Goal: Task Accomplishment & Management: Manage account settings

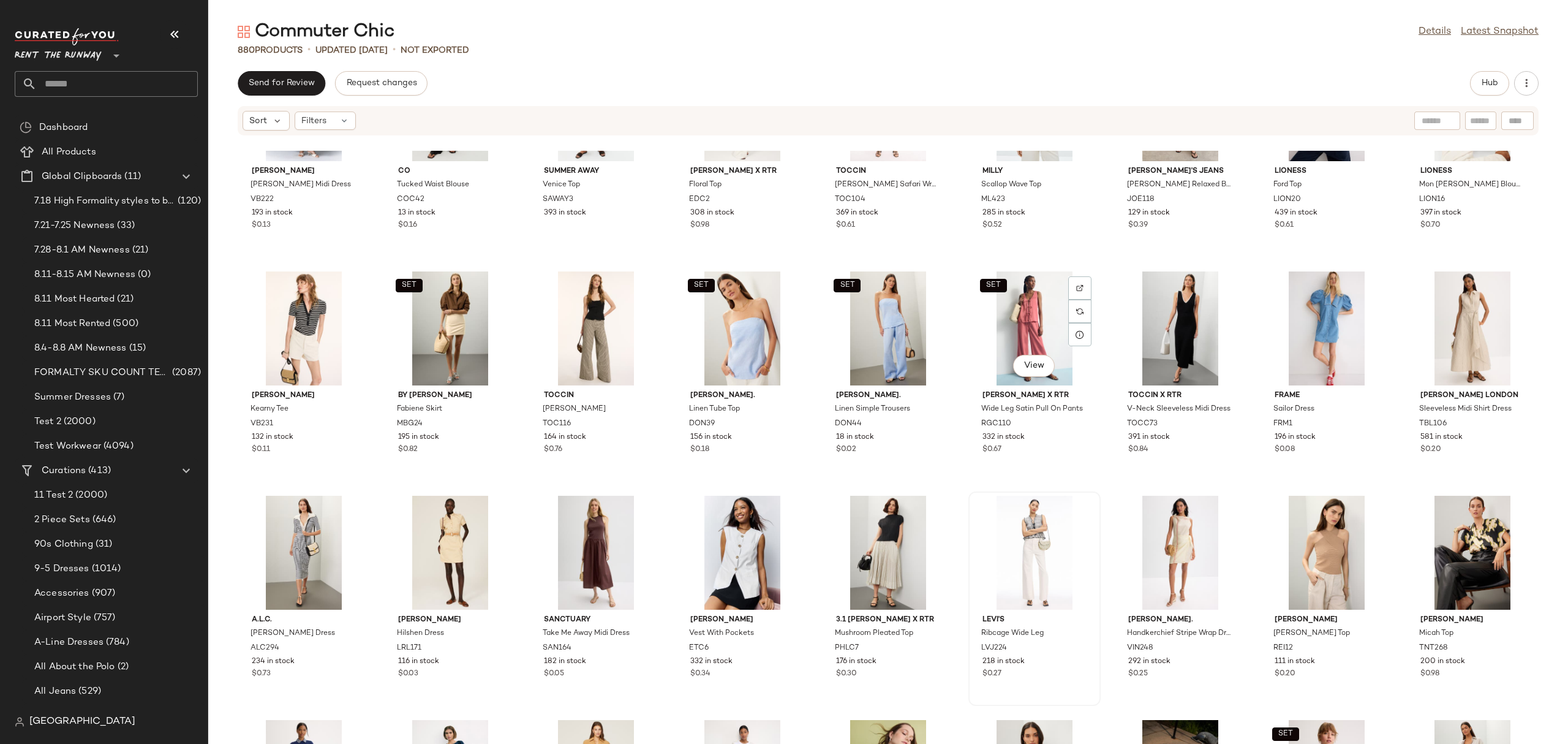
scroll to position [565, 0]
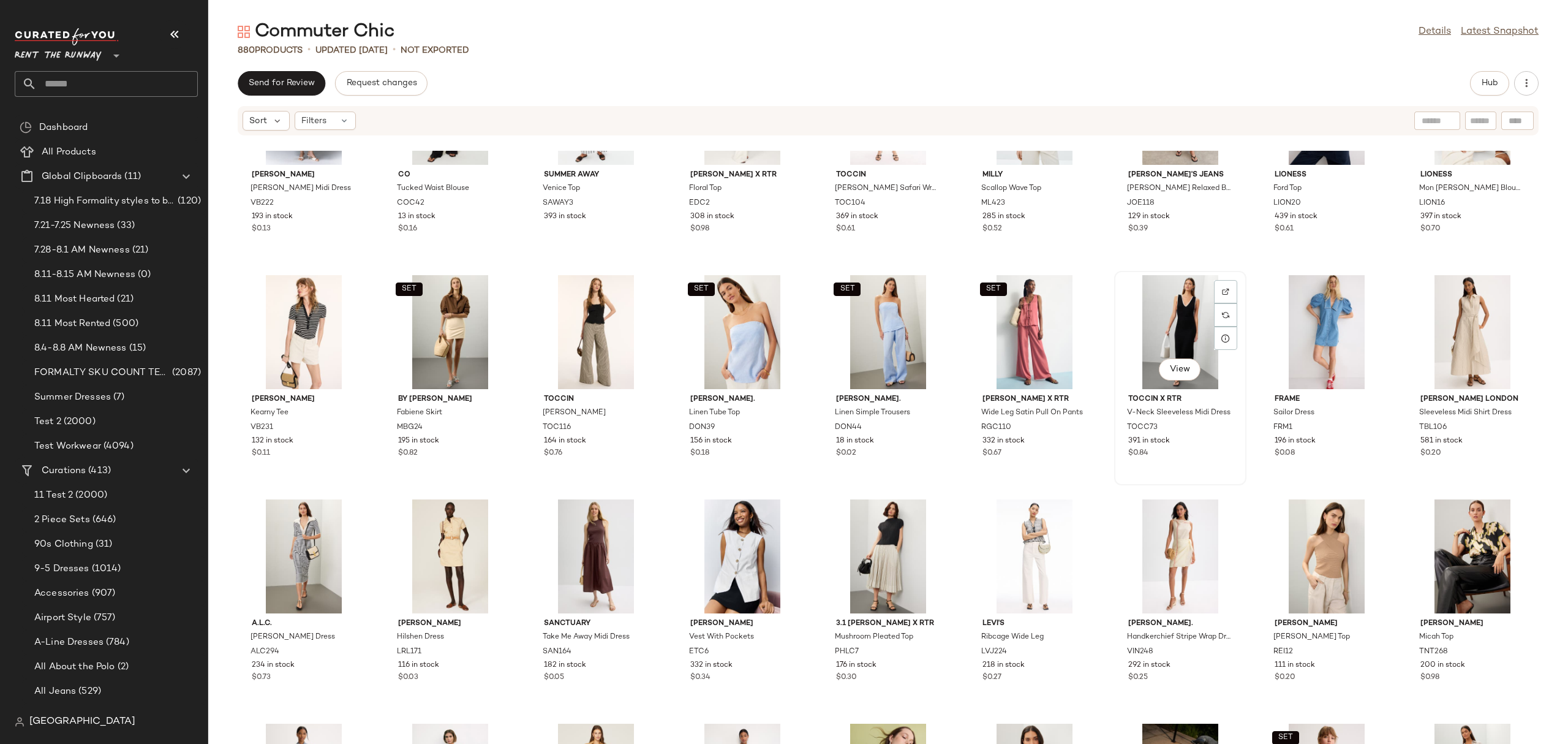
click at [1177, 325] on div "View" at bounding box center [1181, 332] width 124 height 114
click at [1420, 331] on div "View" at bounding box center [1473, 332] width 124 height 114
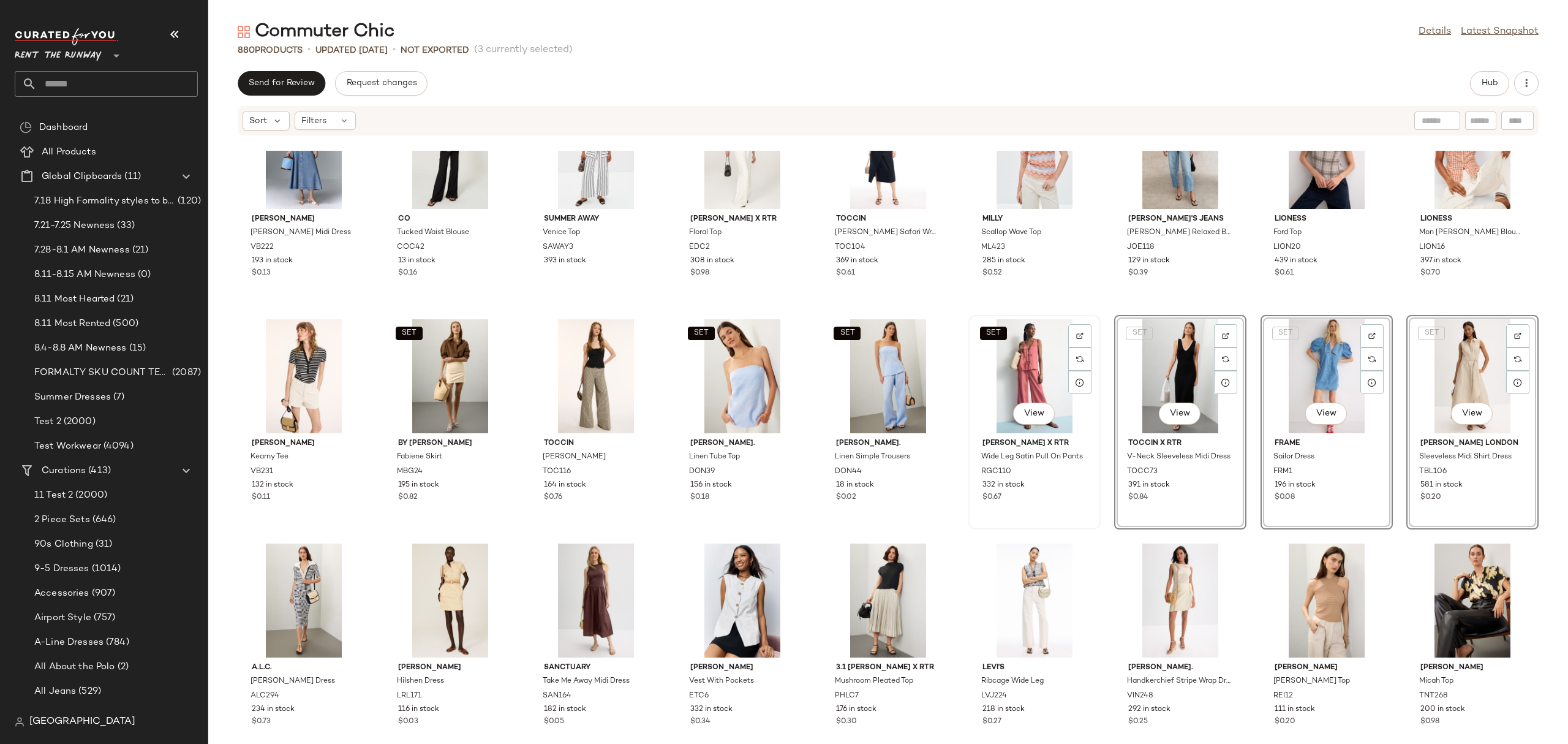
scroll to position [509, 0]
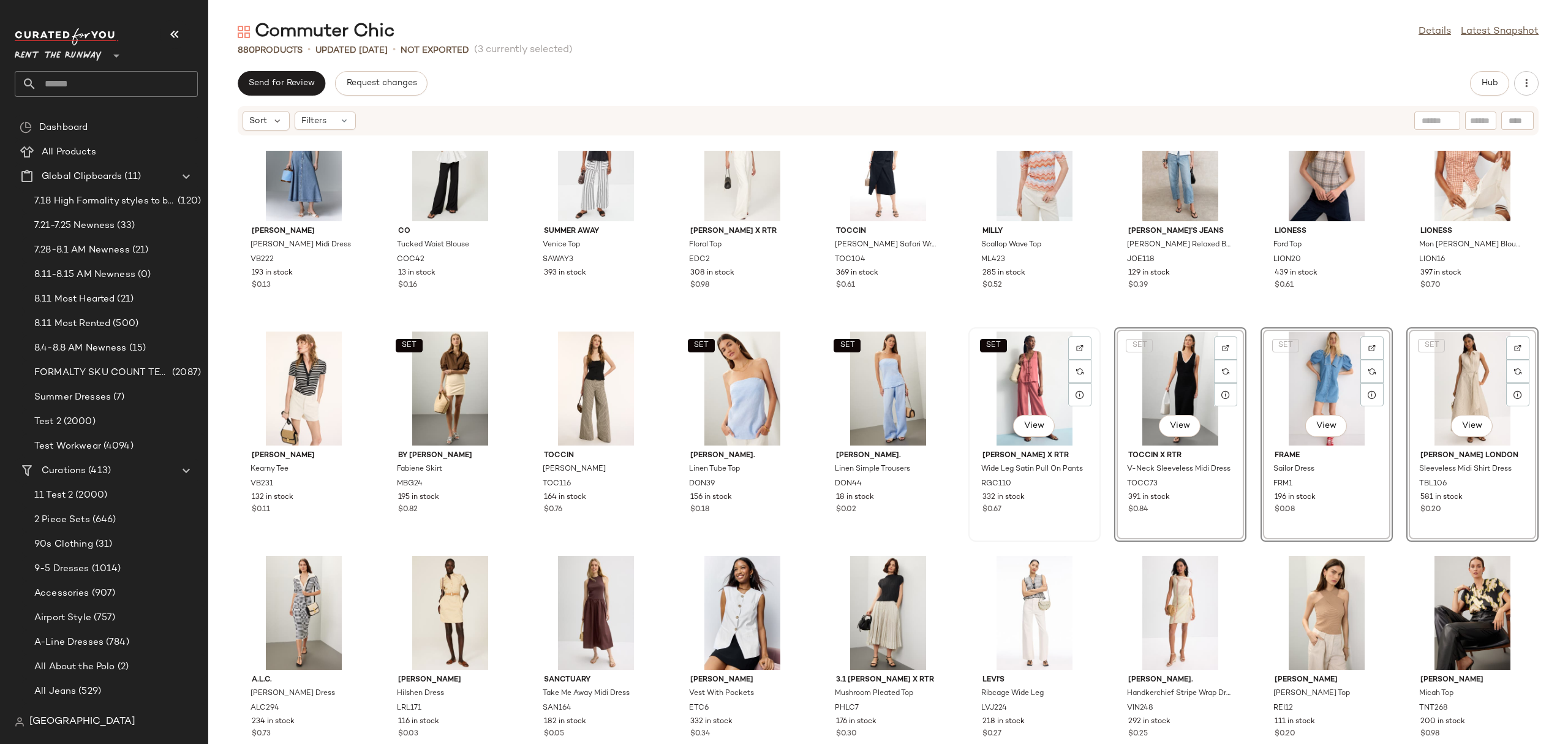
click at [1004, 394] on div "SET View" at bounding box center [1035, 388] width 124 height 114
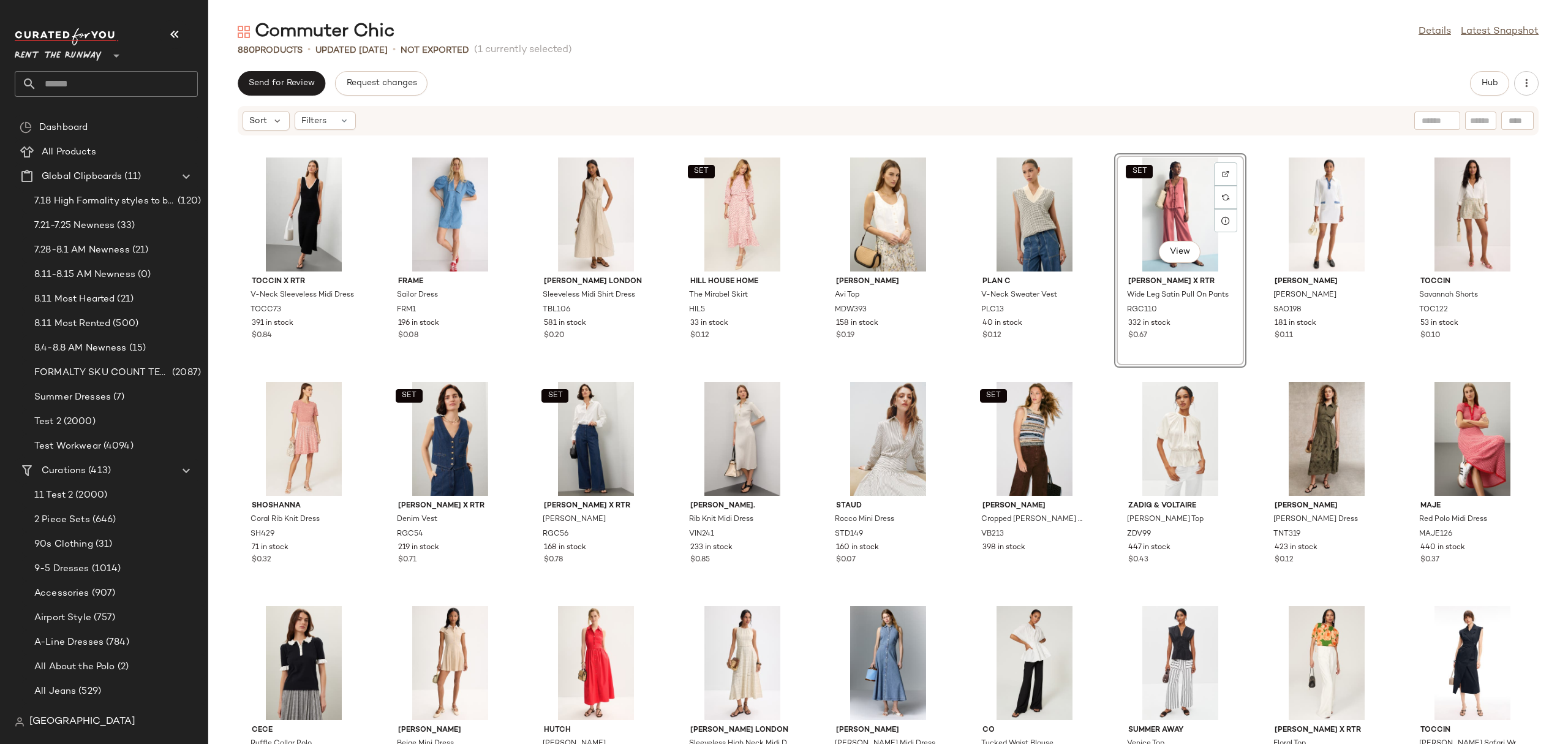
click at [1488, 65] on div "Commuter Chic Details Latest Snapshot 880 Products • updated Aug 11th • Not Exp…" at bounding box center [888, 381] width 1360 height 724
click at [1496, 75] on button "Hub" at bounding box center [1489, 84] width 39 height 25
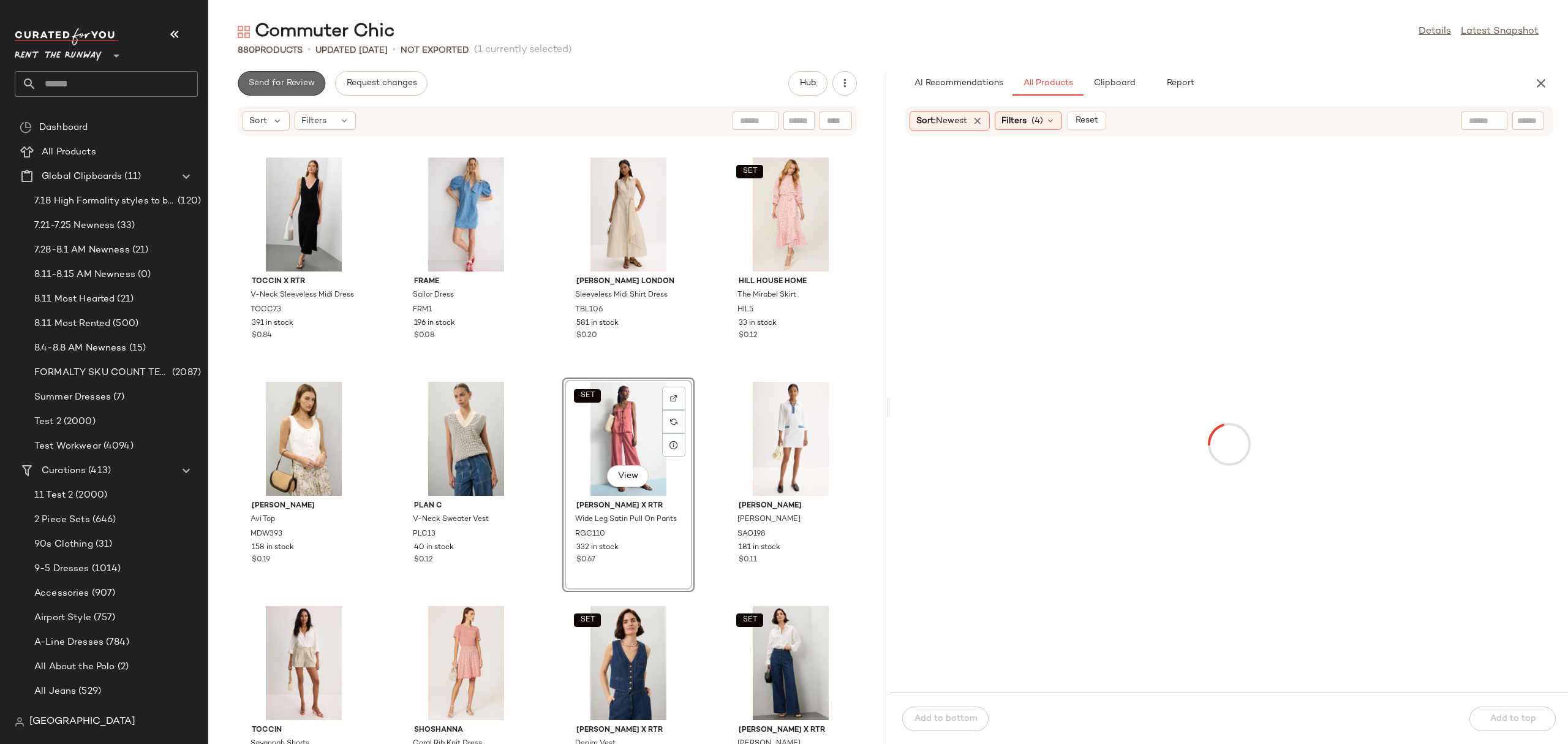
click at [269, 81] on span "Send for Review" at bounding box center [281, 83] width 66 height 10
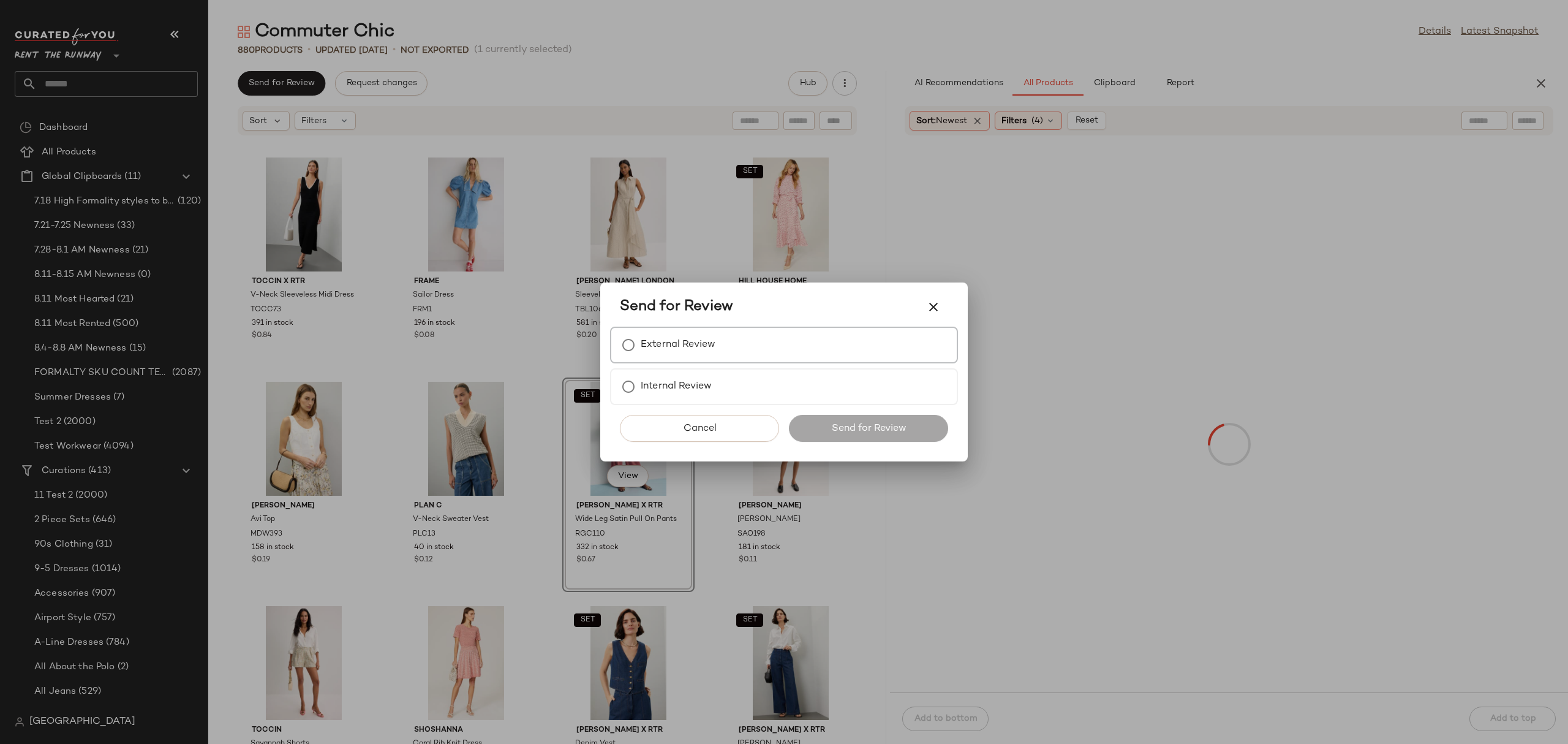
click at [714, 357] on label "External Review" at bounding box center [678, 345] width 75 height 25
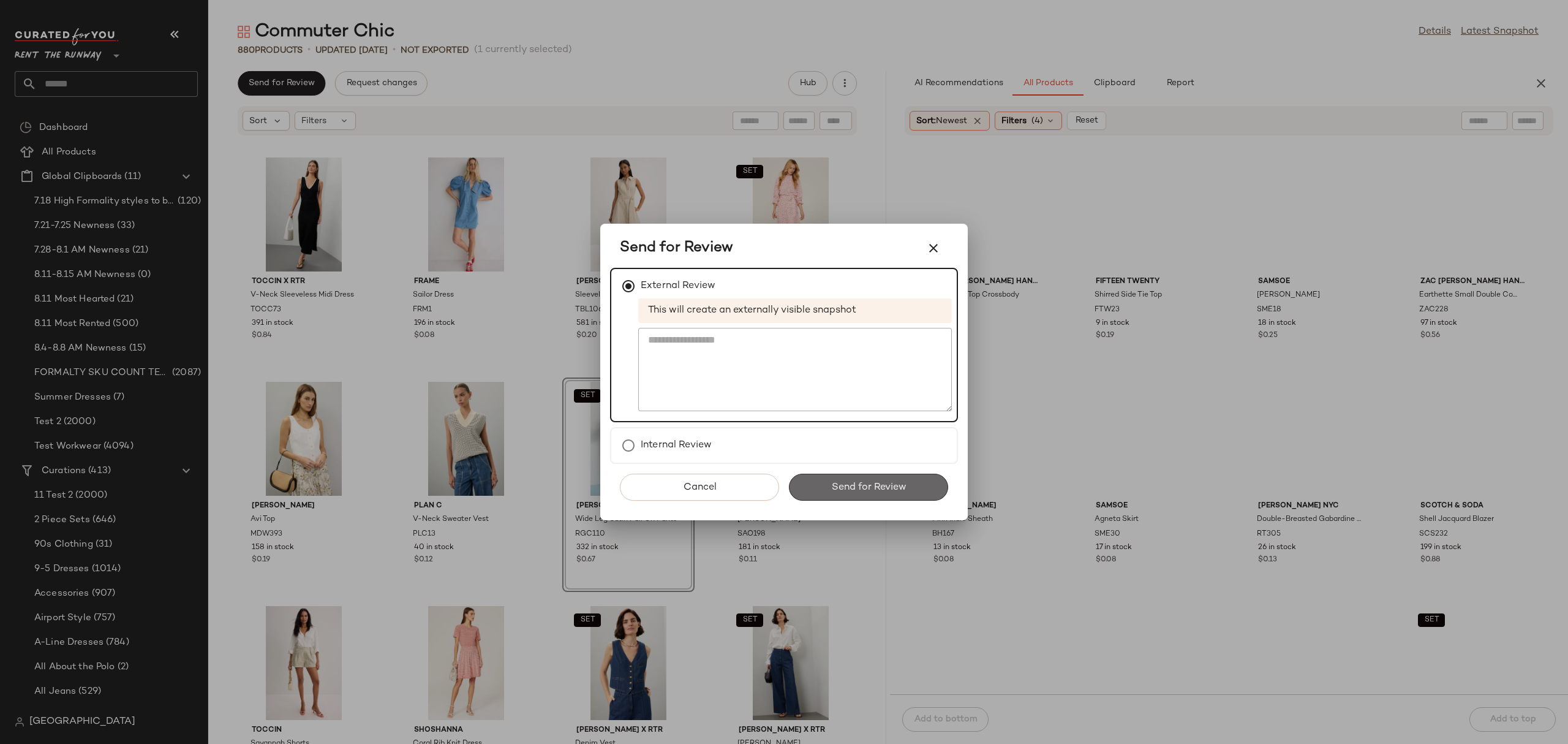
click at [823, 473] on button "Send for Review" at bounding box center [868, 486] width 159 height 27
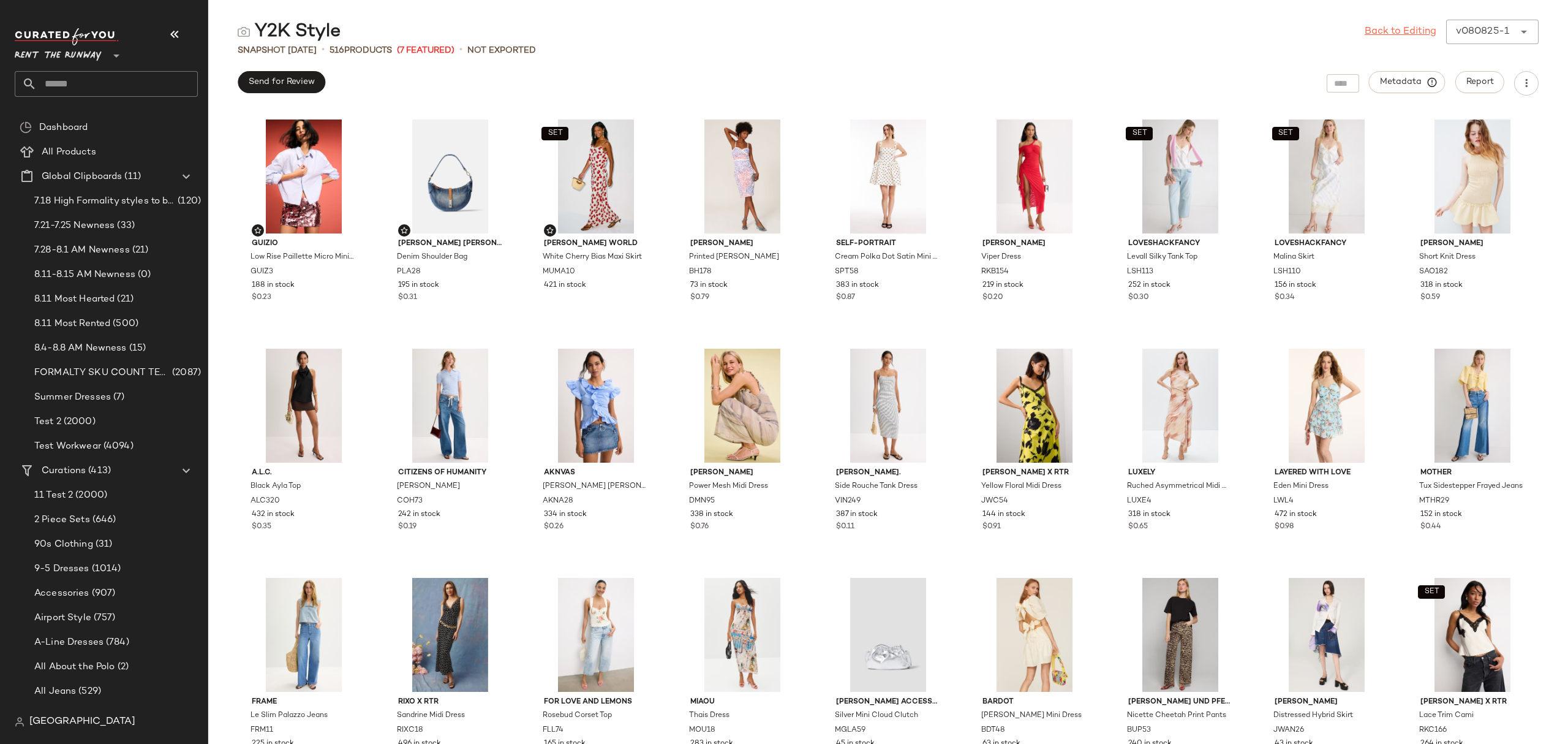
click at [1404, 28] on link "Back to Editing" at bounding box center [1400, 32] width 72 height 15
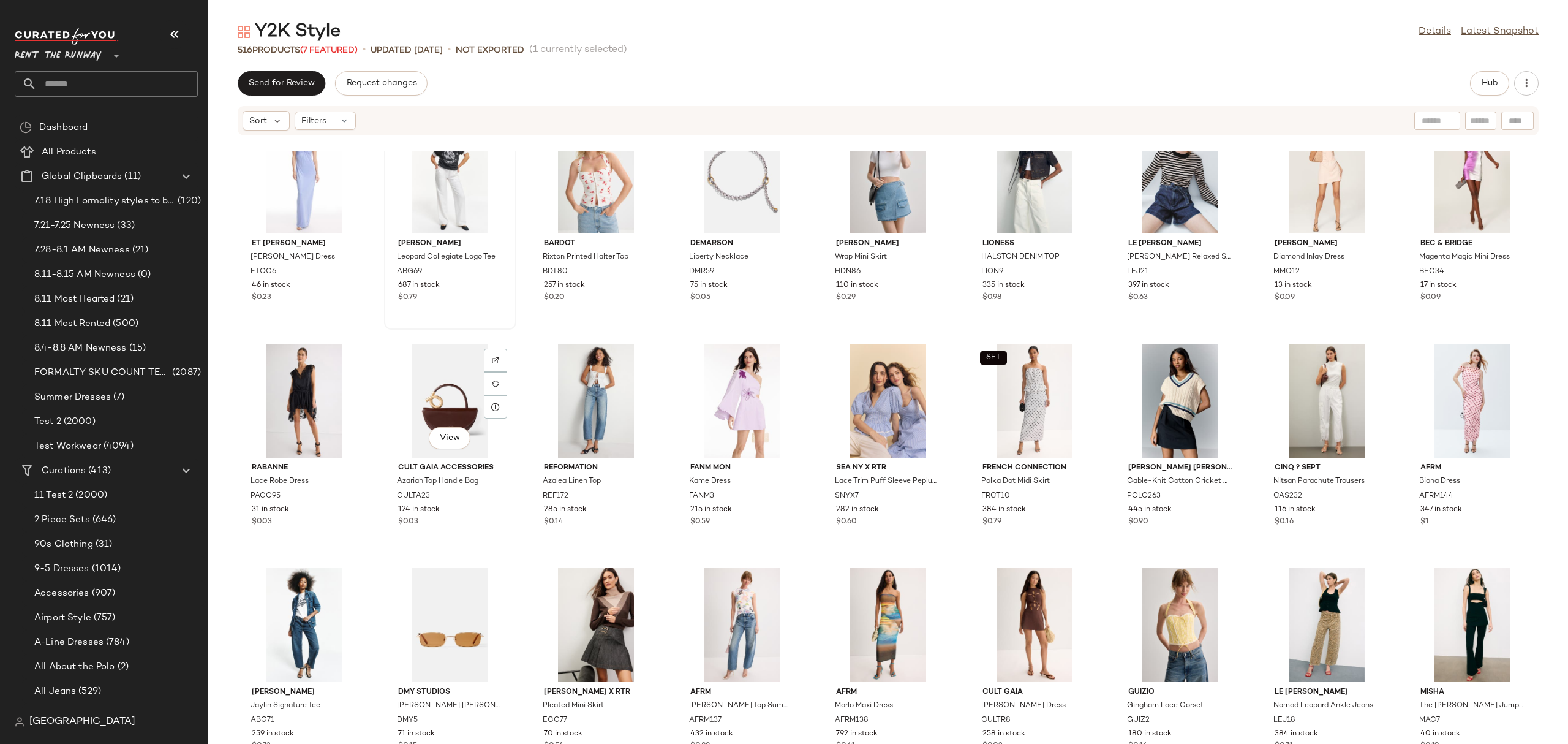
scroll to position [2537, 0]
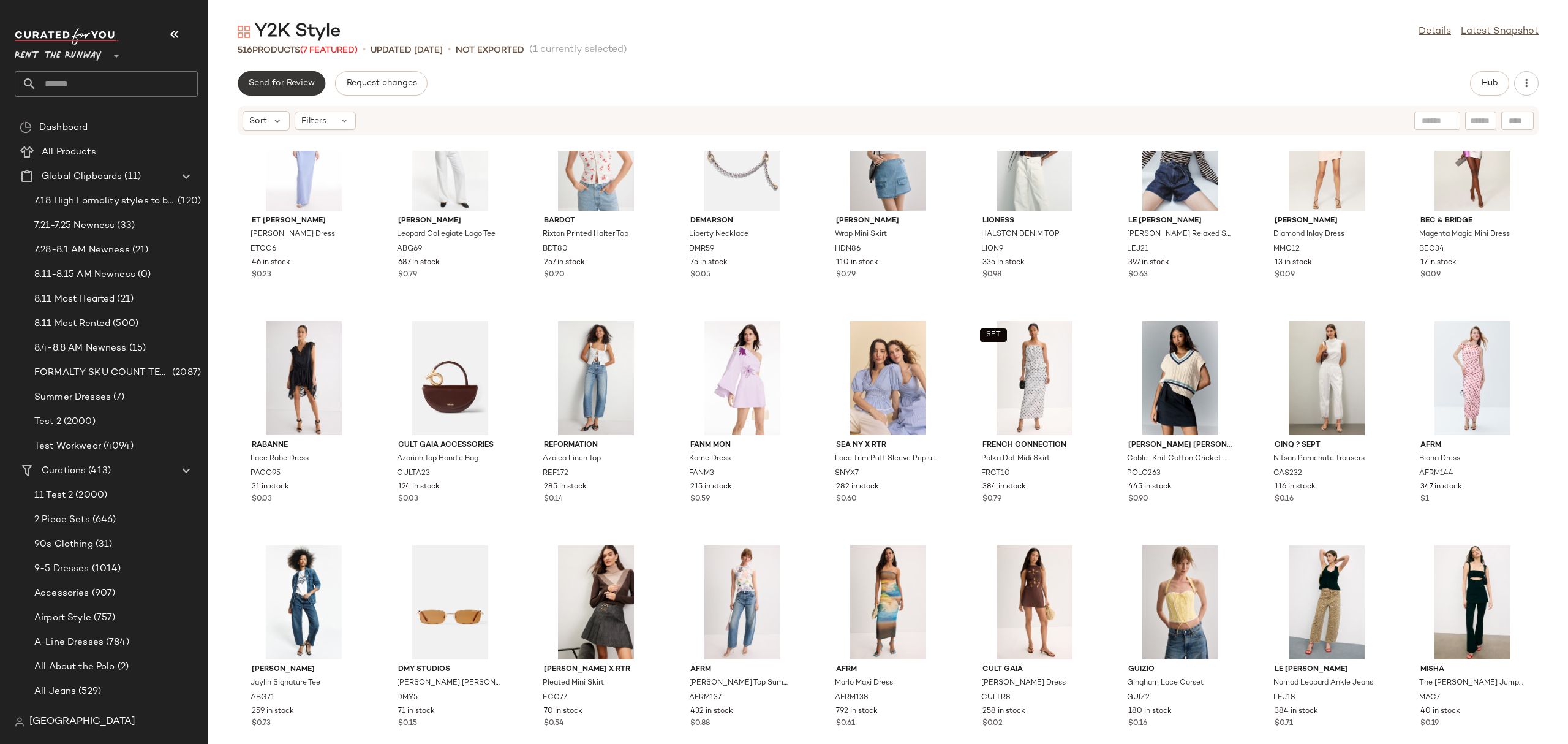
click at [314, 84] on button "Send for Review" at bounding box center [281, 84] width 87 height 25
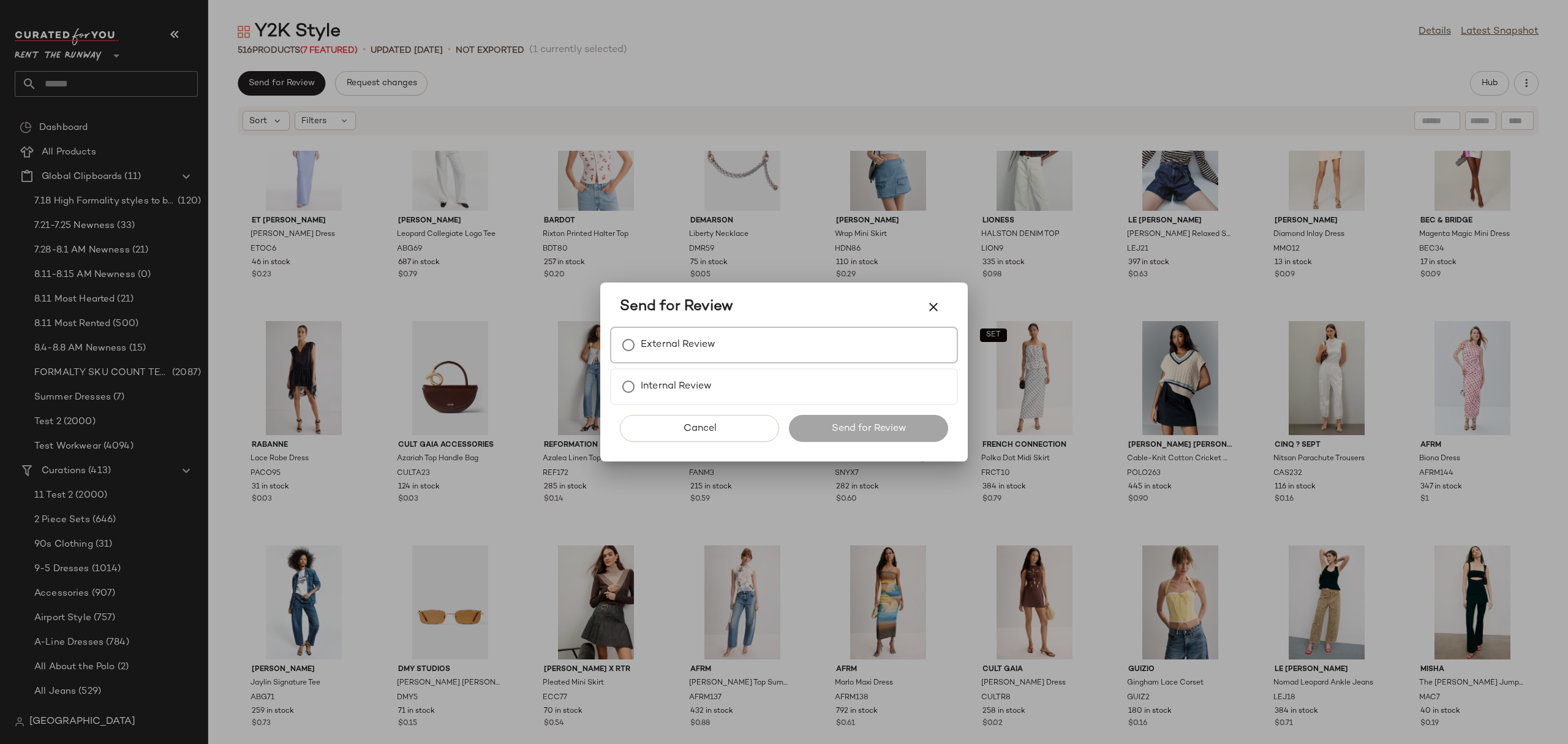
click at [683, 356] on label "External Review" at bounding box center [678, 345] width 75 height 25
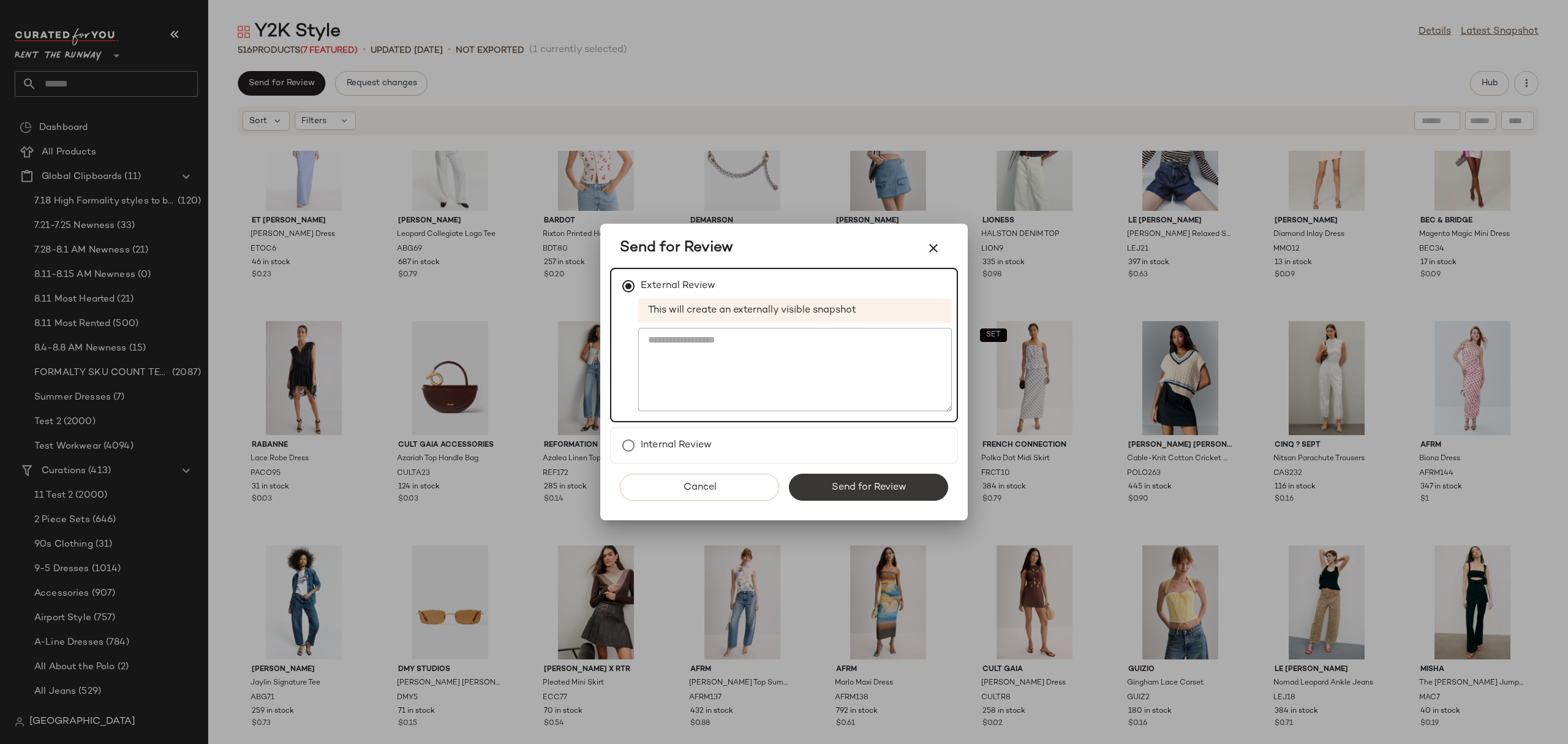
click at [813, 485] on button "Send for Review" at bounding box center [868, 486] width 159 height 27
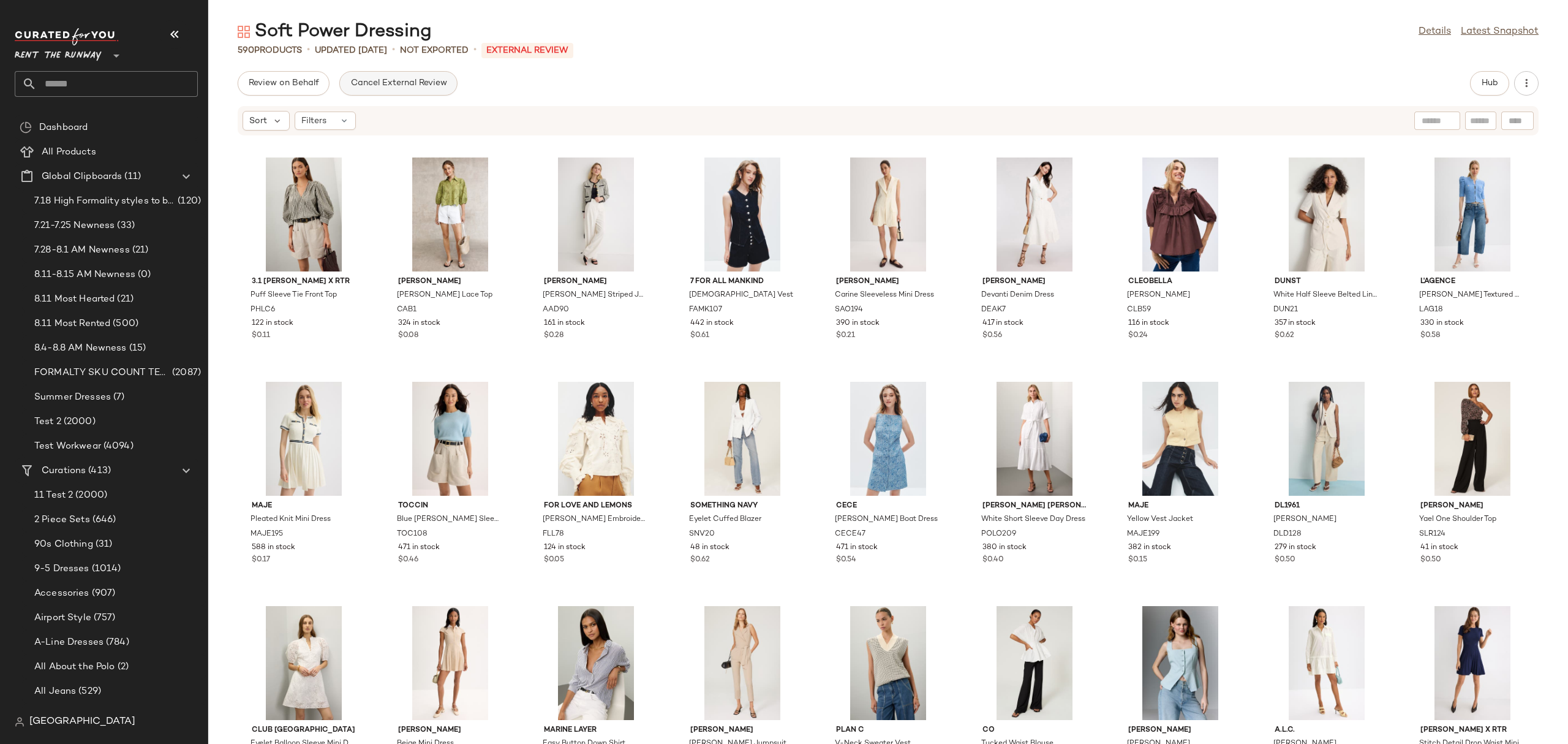
click at [440, 83] on span "Cancel External Review" at bounding box center [397, 83] width 97 height 10
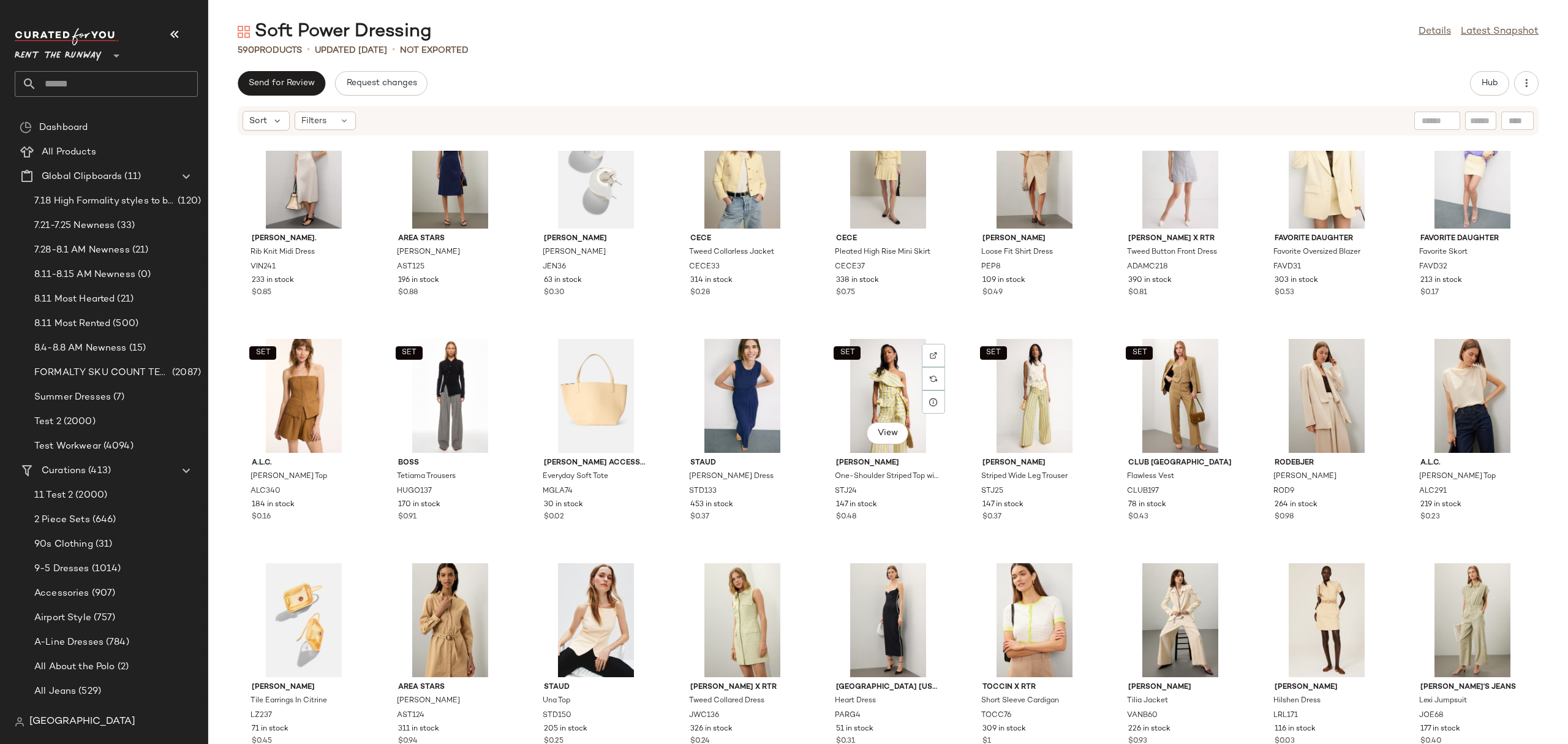
scroll to position [4052, 0]
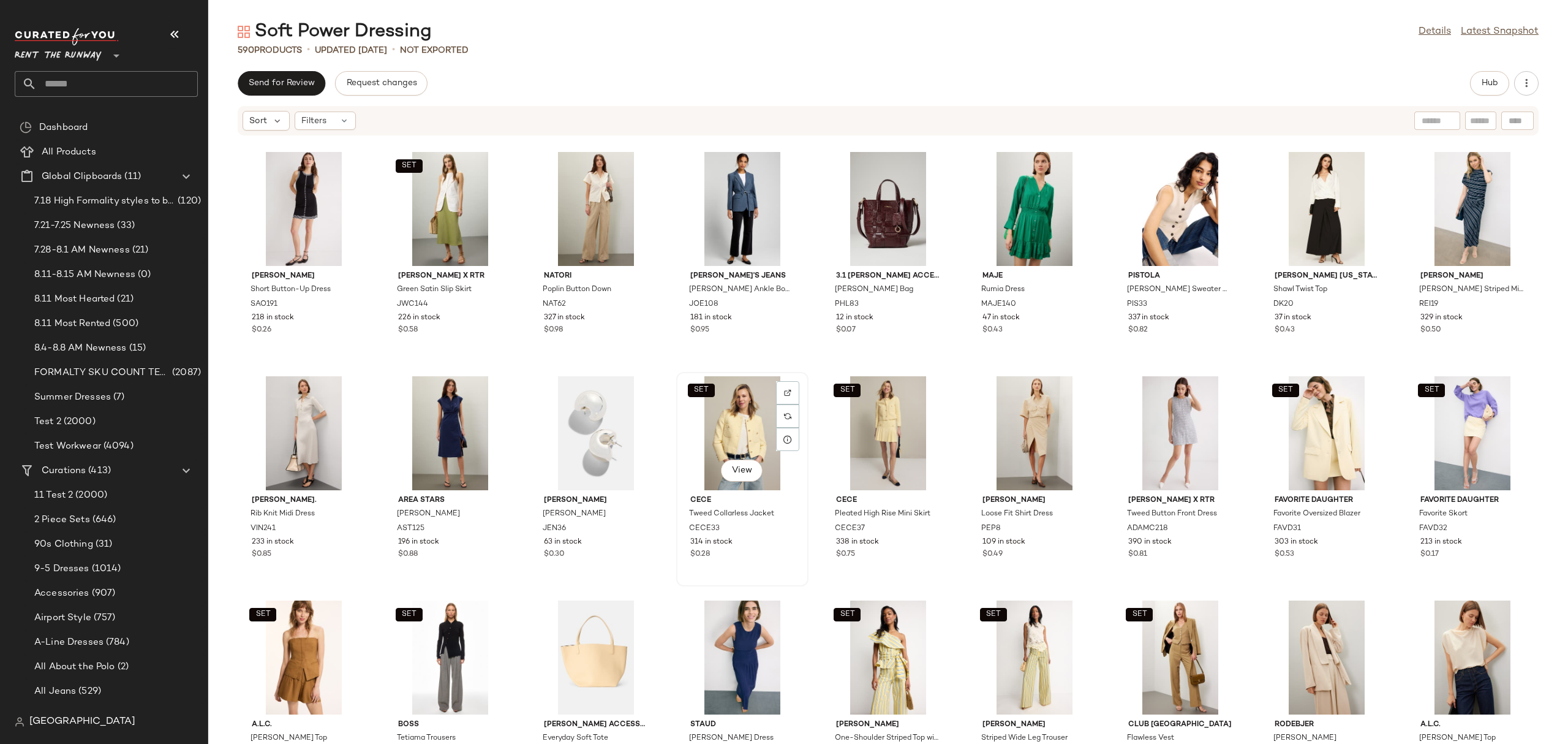
click at [741, 422] on div "SET View" at bounding box center [742, 432] width 124 height 114
click at [1486, 72] on button "Hub" at bounding box center [1489, 84] width 39 height 25
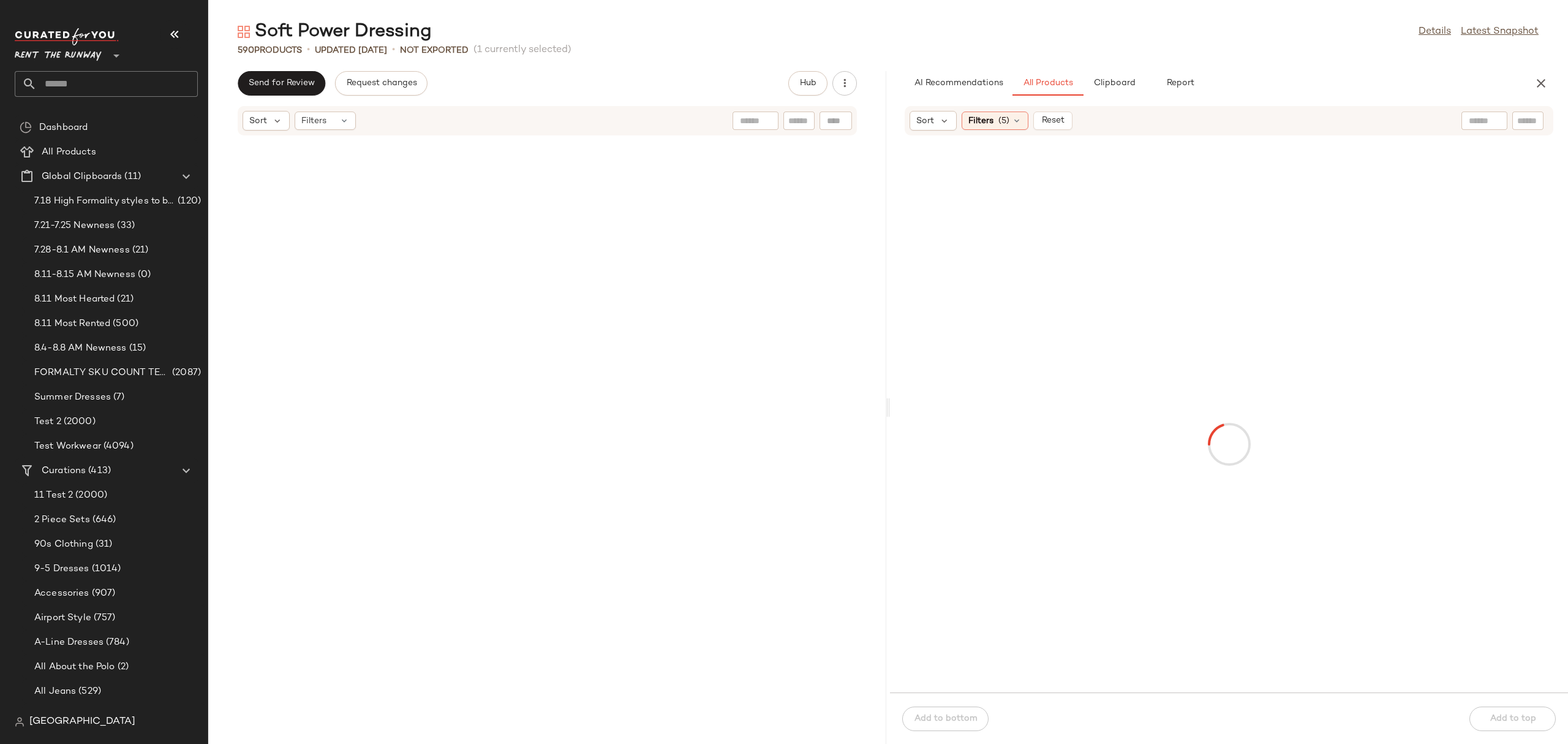
scroll to position [9419, 0]
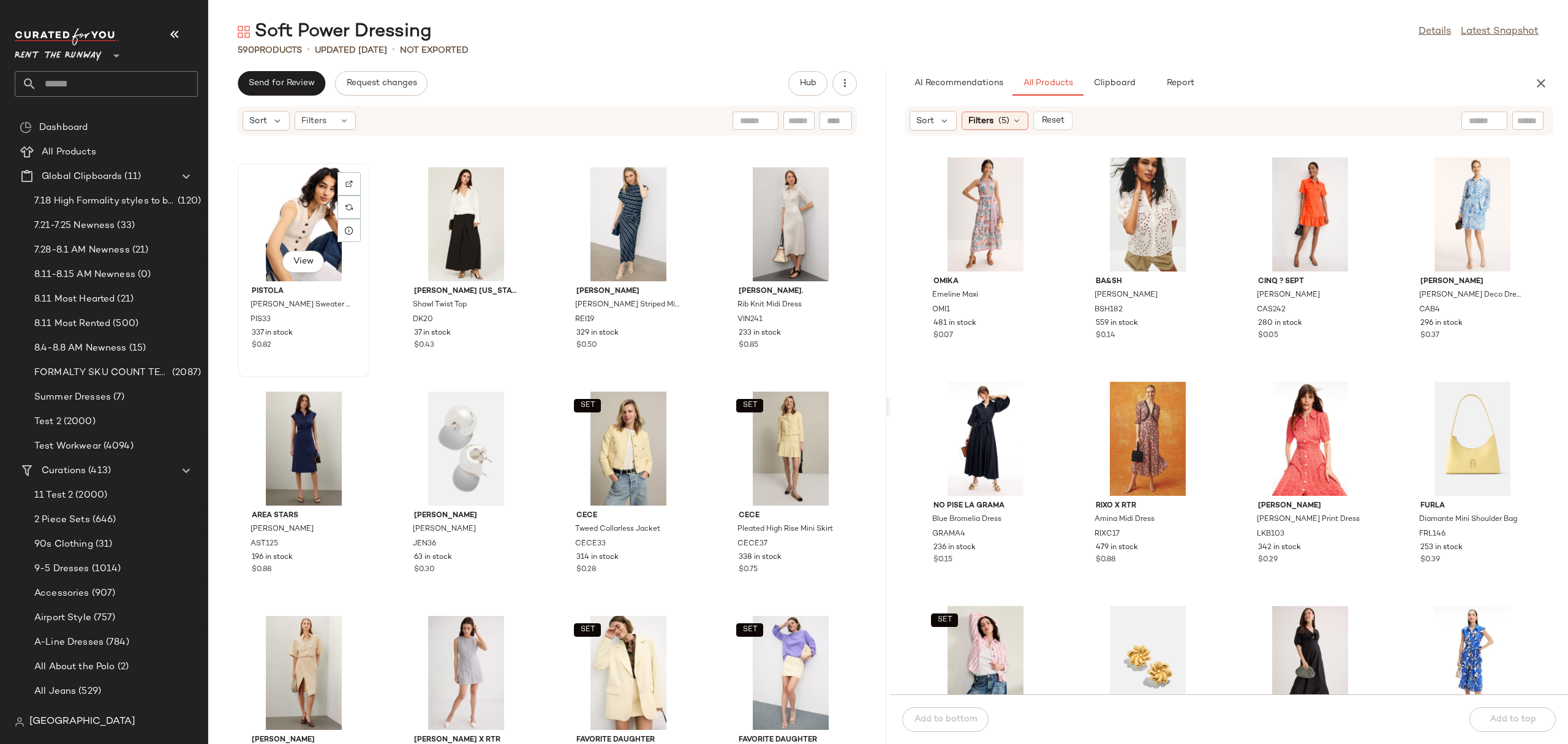
click at [291, 213] on div "View" at bounding box center [304, 224] width 124 height 114
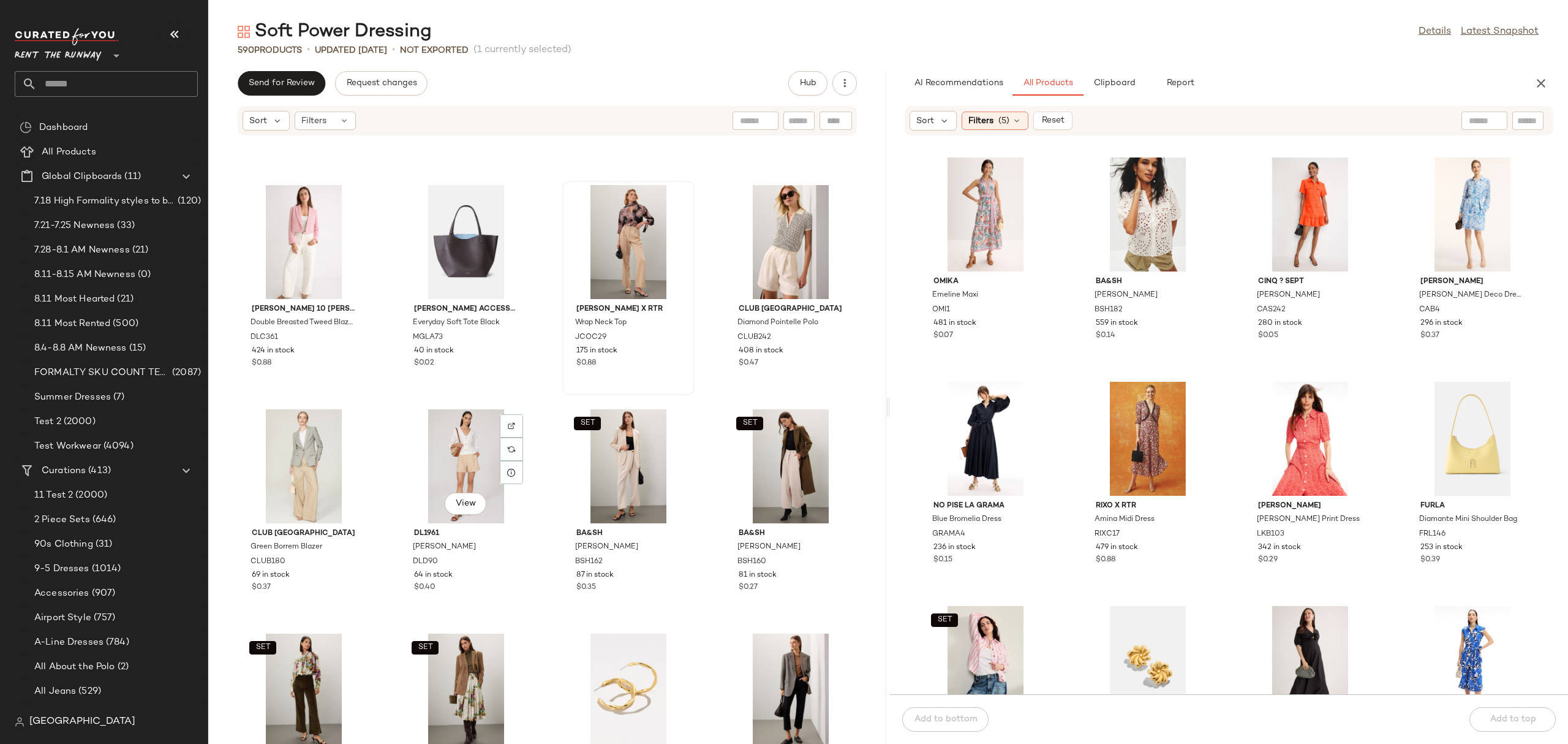
scroll to position [14039, 0]
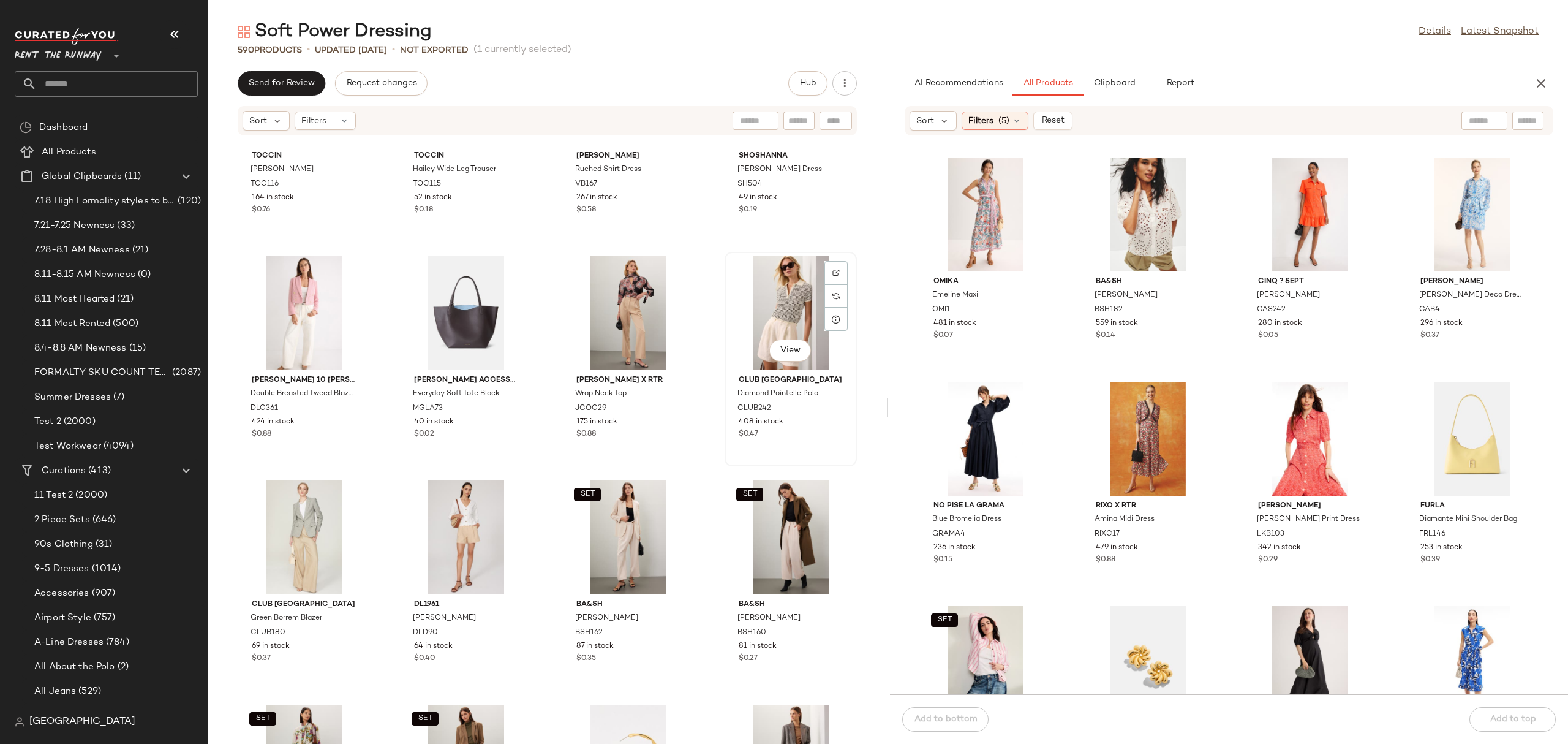
click at [736, 309] on div "View" at bounding box center [791, 312] width 124 height 114
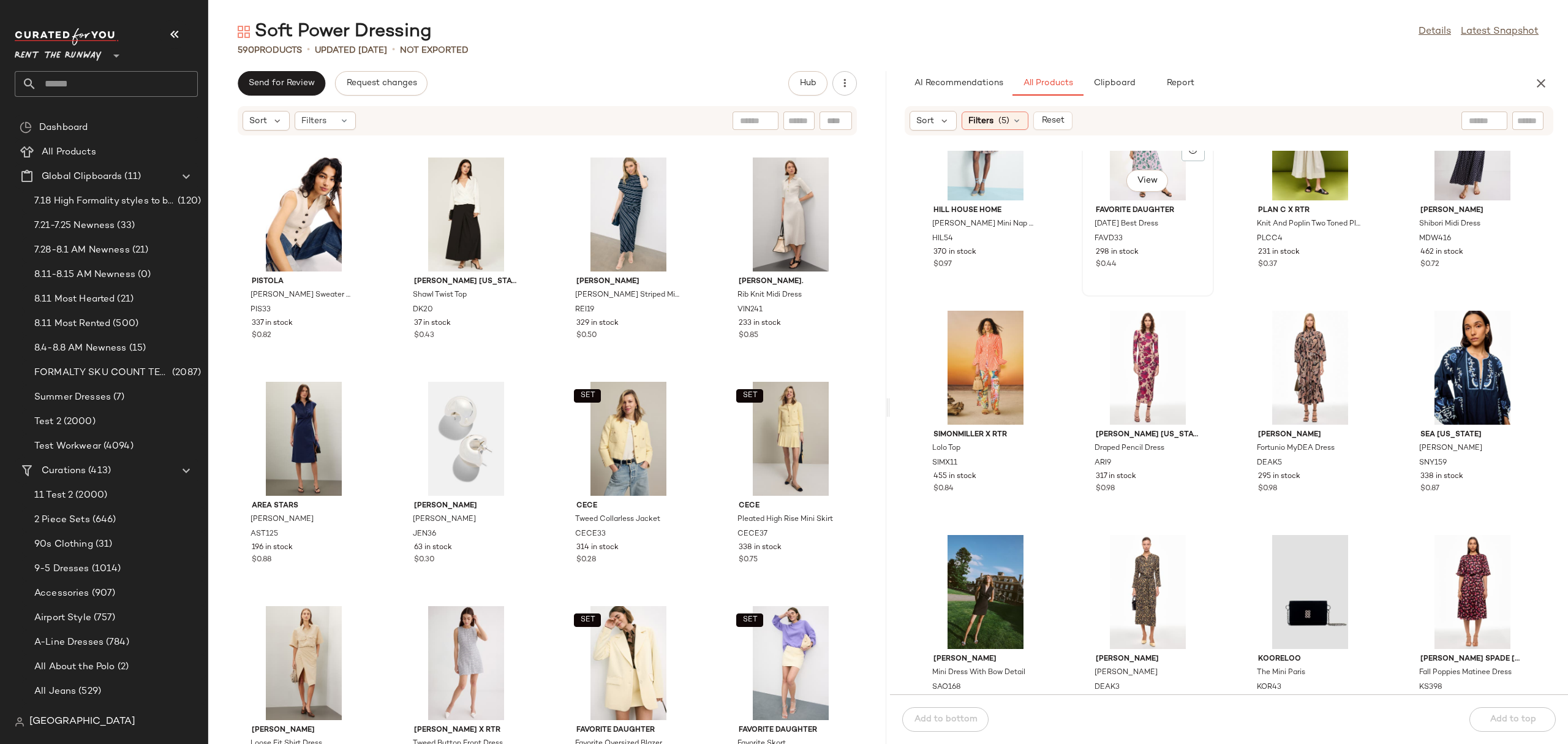
scroll to position [1042, 0]
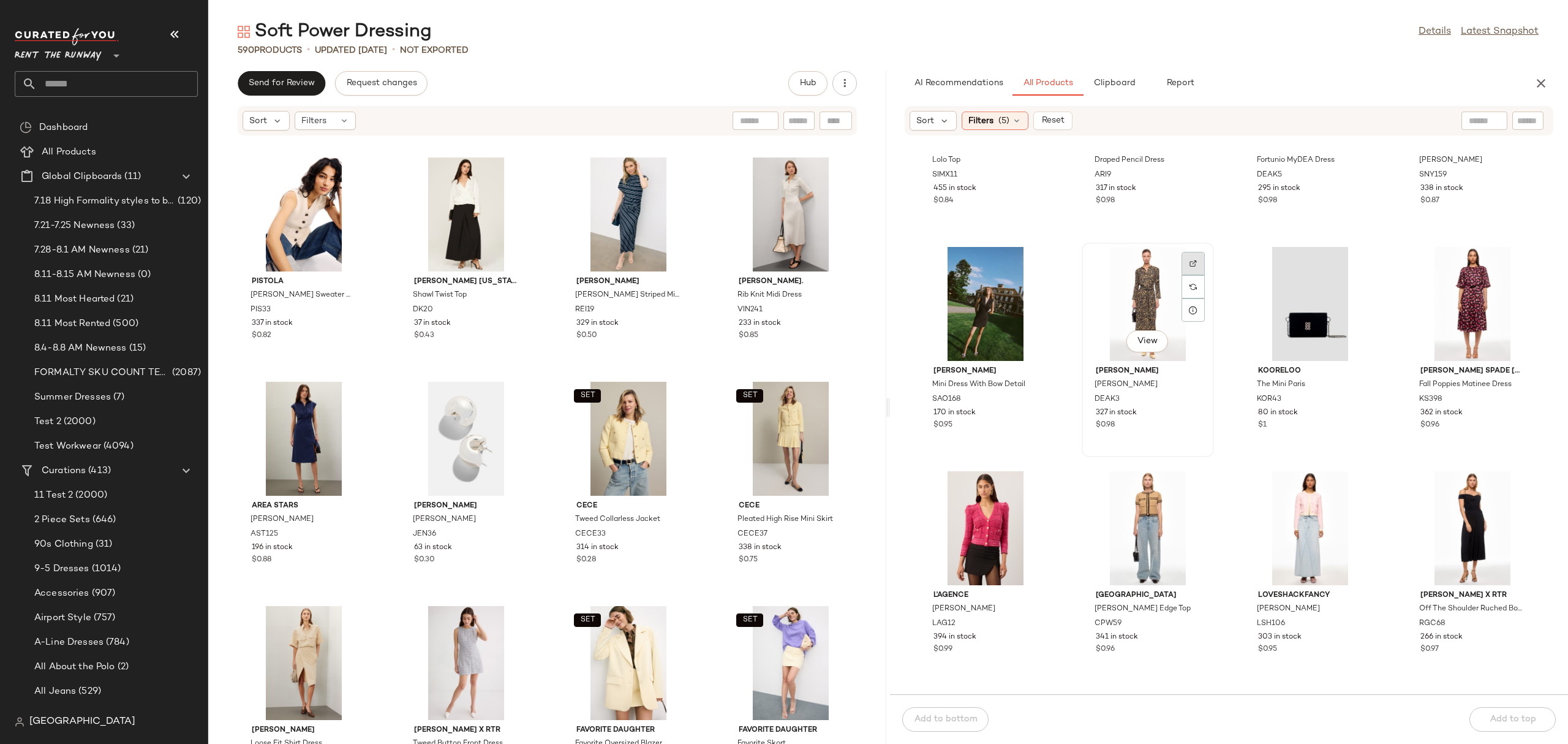
click at [1194, 275] on div at bounding box center [1193, 287] width 23 height 23
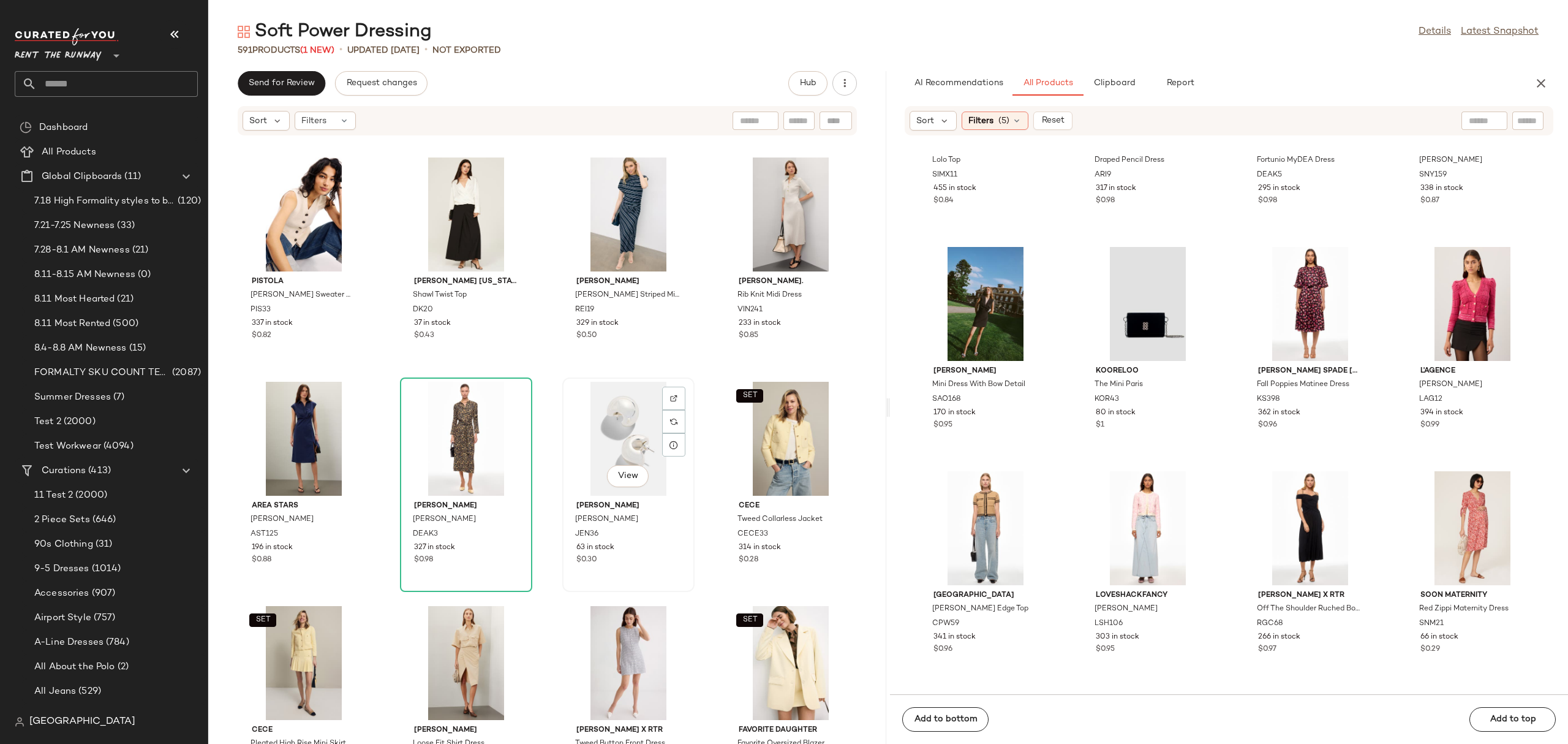
click at [590, 428] on div "View" at bounding box center [629, 439] width 124 height 114
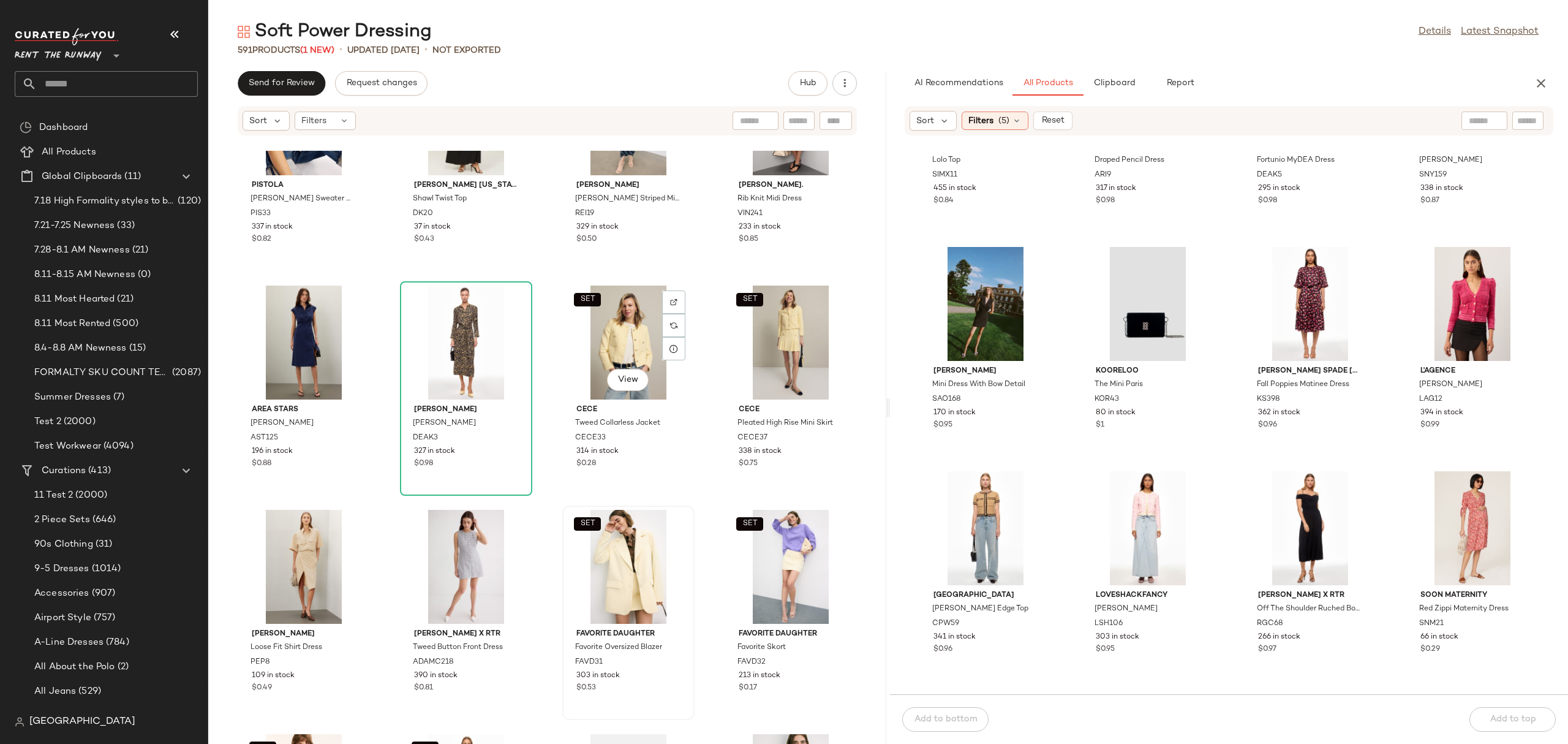
scroll to position [363, 0]
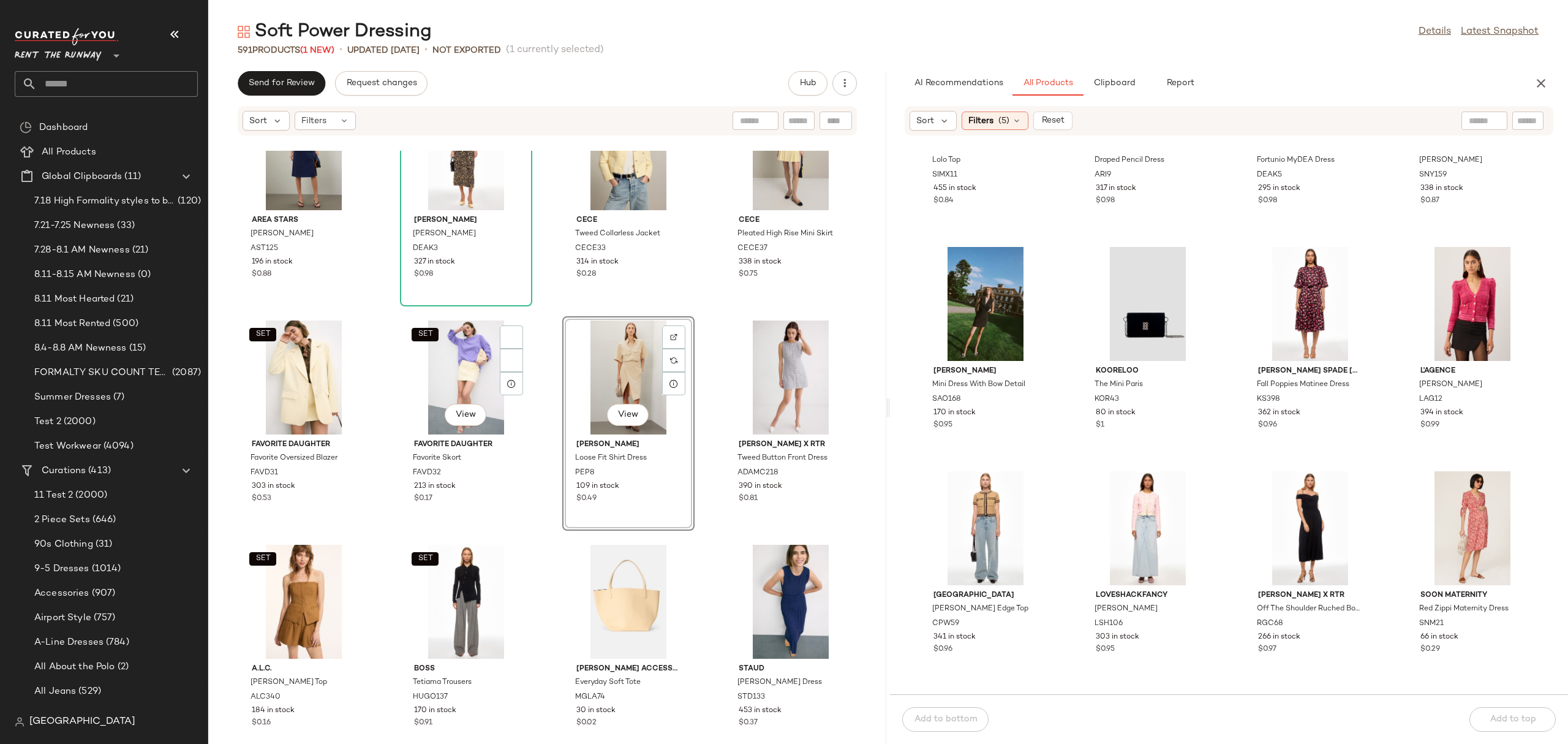
scroll to position [307, 0]
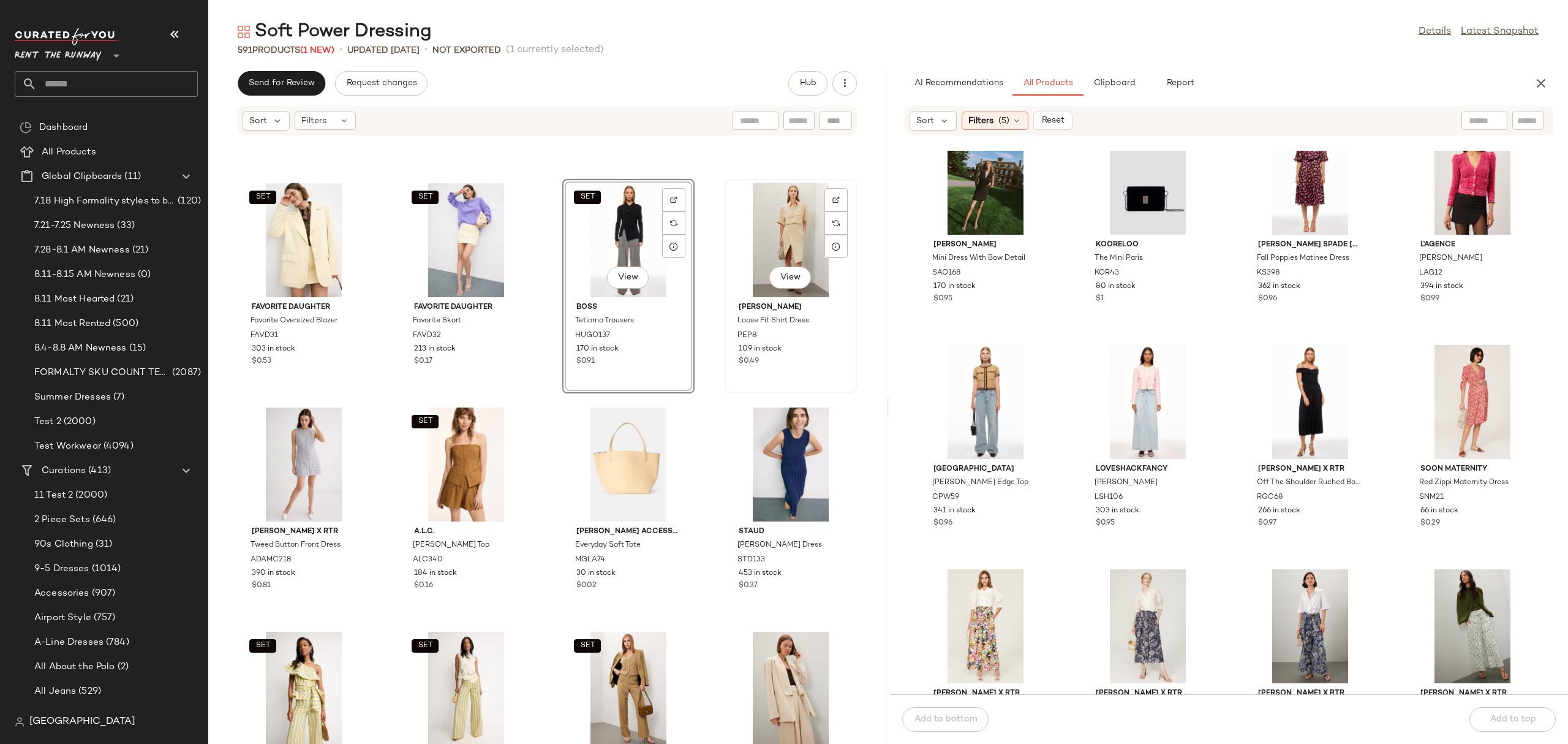
scroll to position [233, 0]
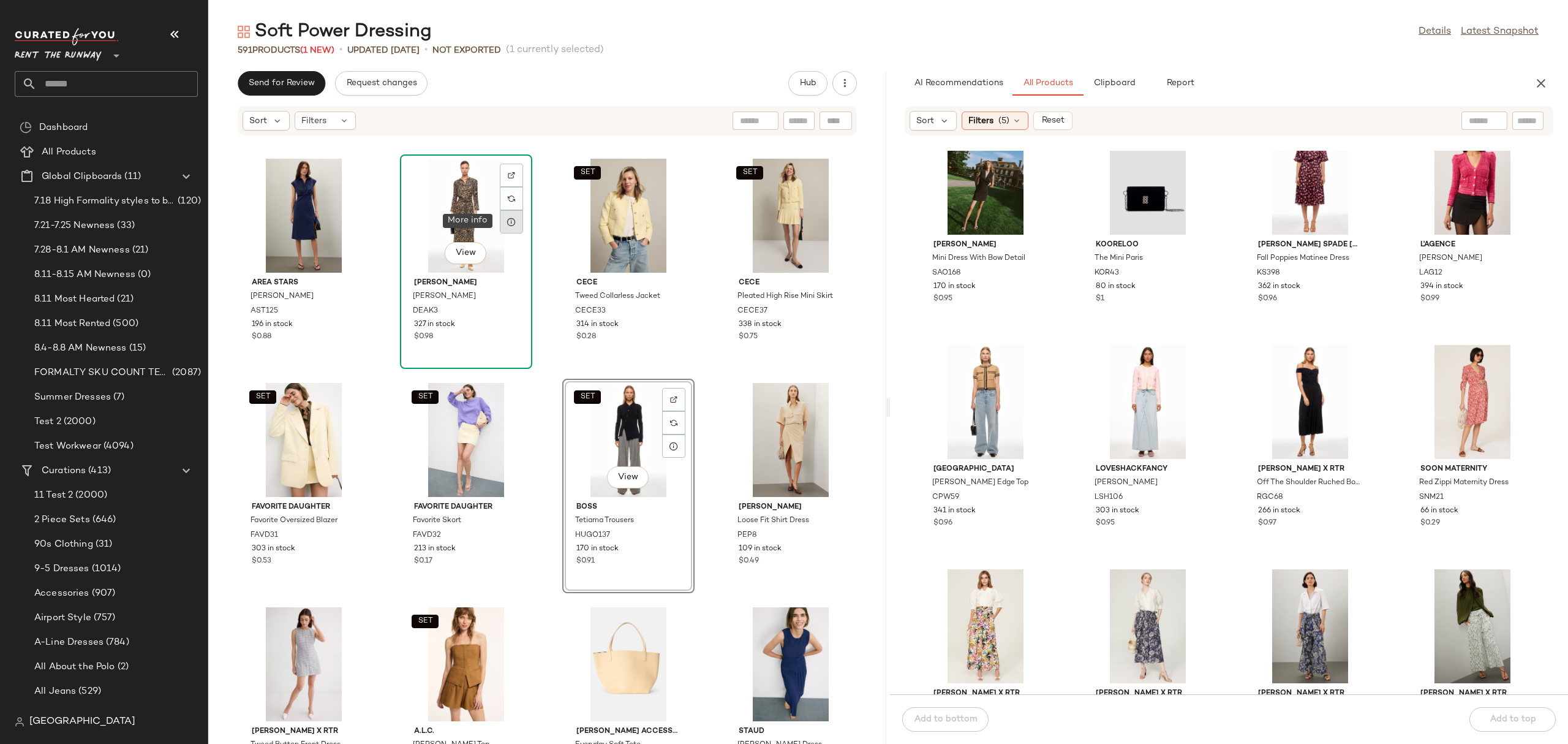
click at [516, 227] on div at bounding box center [511, 222] width 23 height 23
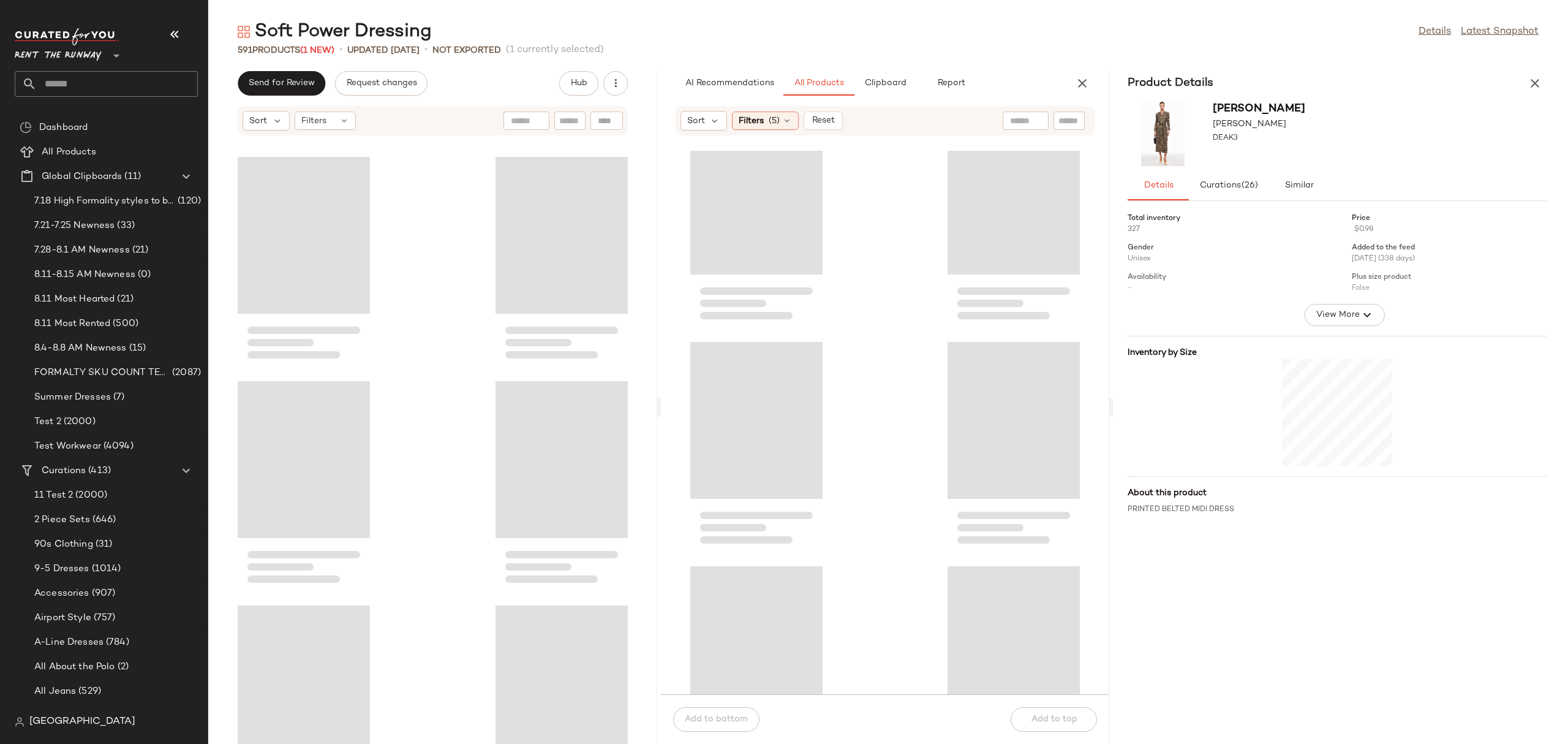
scroll to position [224, 0]
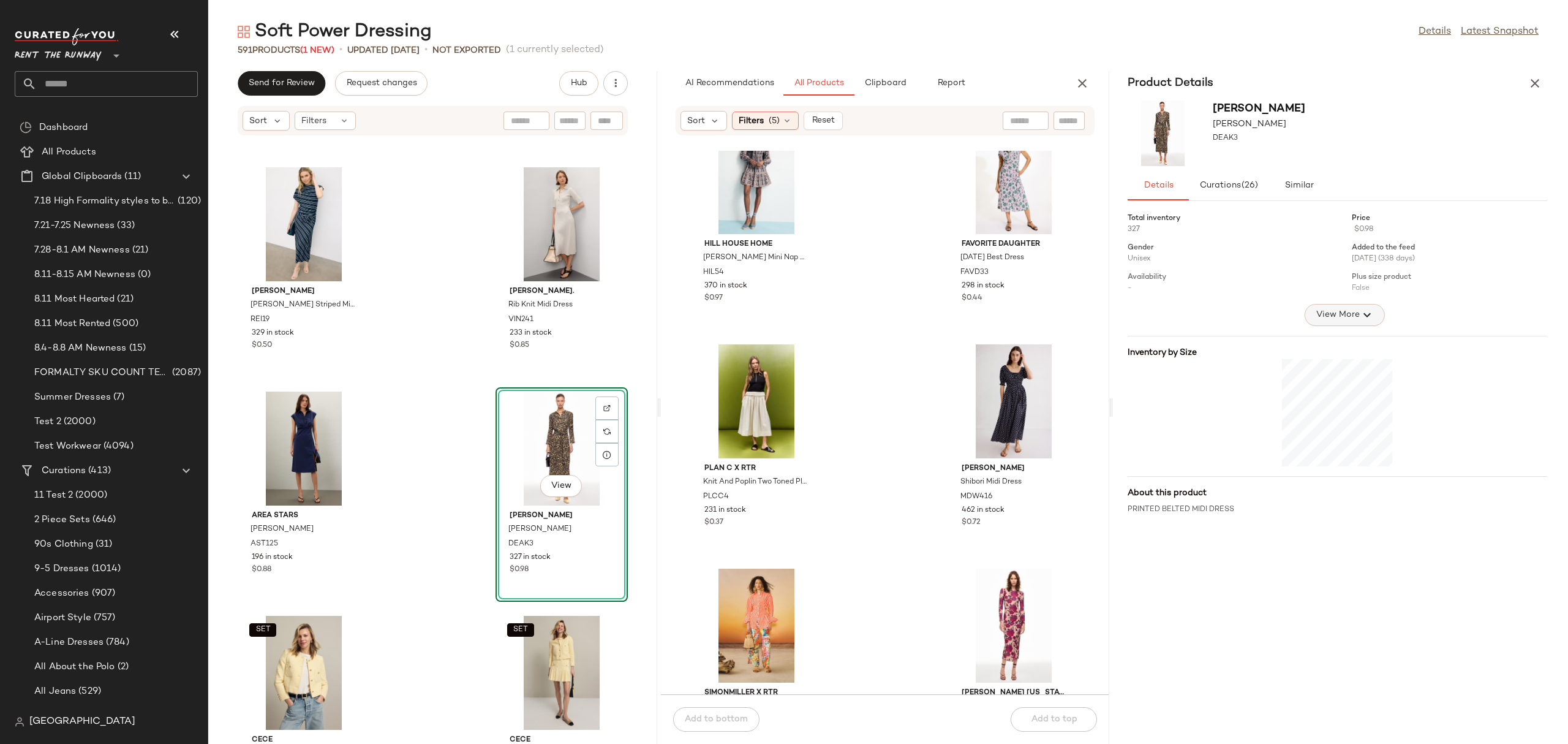
click at [1338, 326] on button "View More" at bounding box center [1345, 315] width 80 height 22
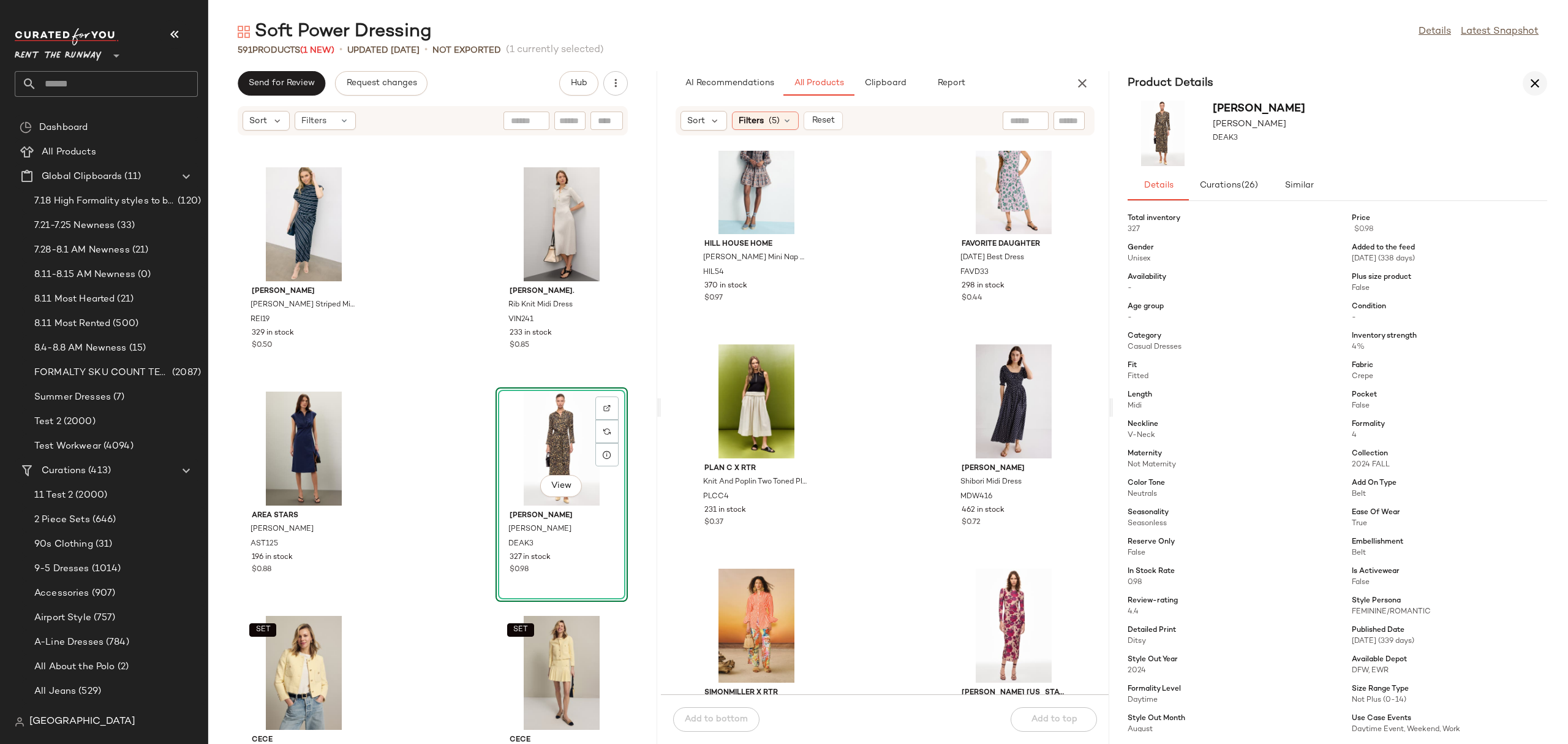
click at [1546, 84] on button "button" at bounding box center [1536, 84] width 25 height 25
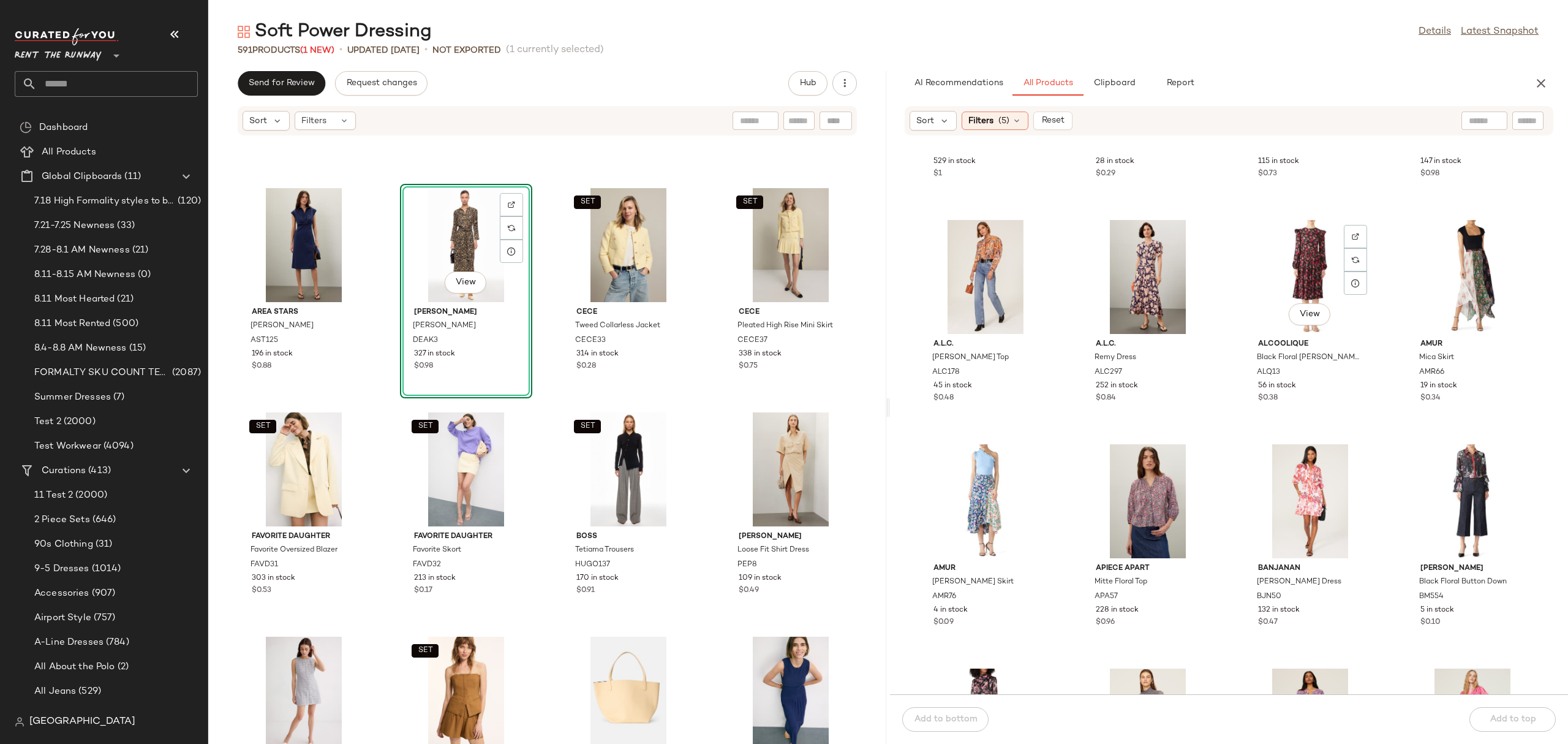
scroll to position [2374, 0]
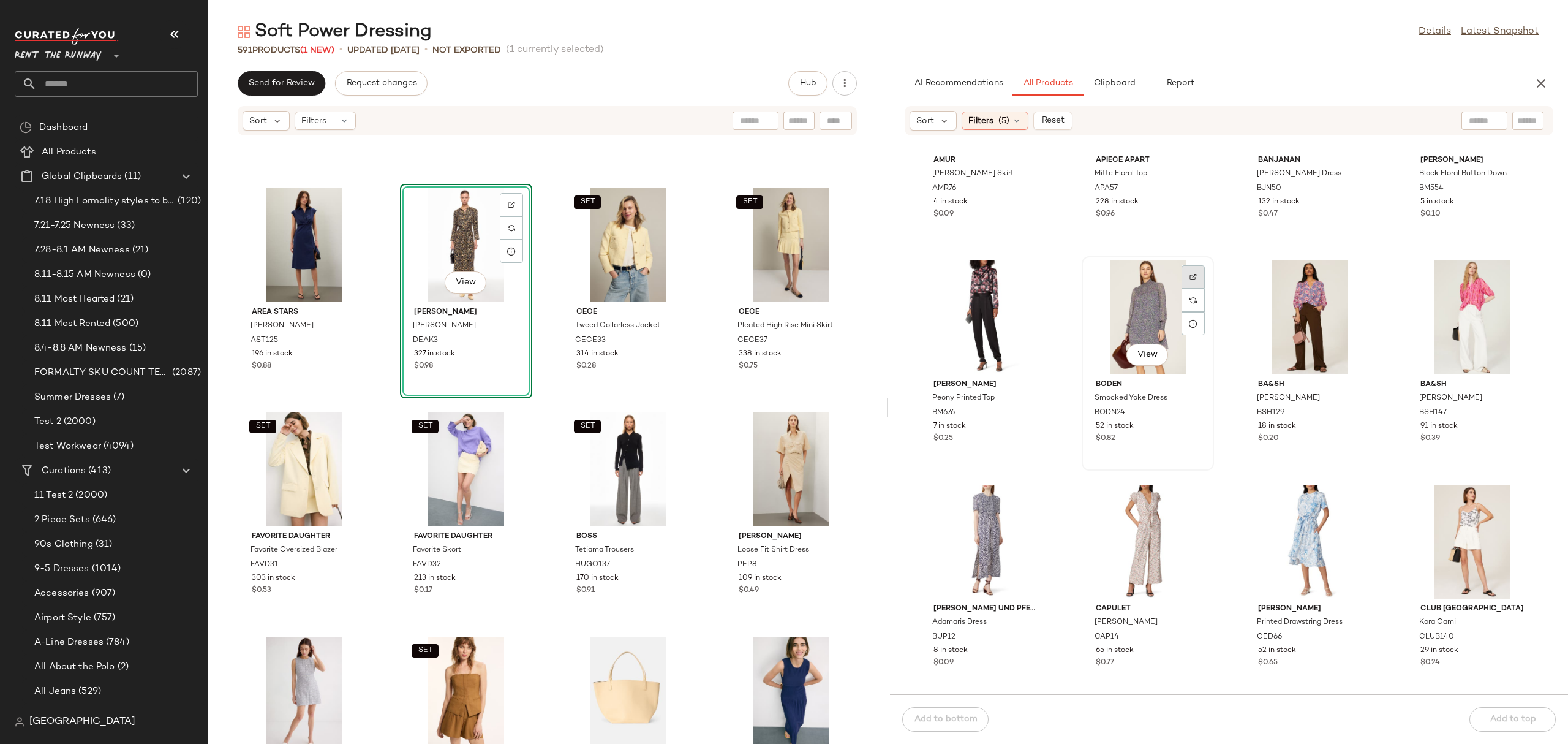
click at [1182, 288] on div at bounding box center [1193, 300] width 23 height 23
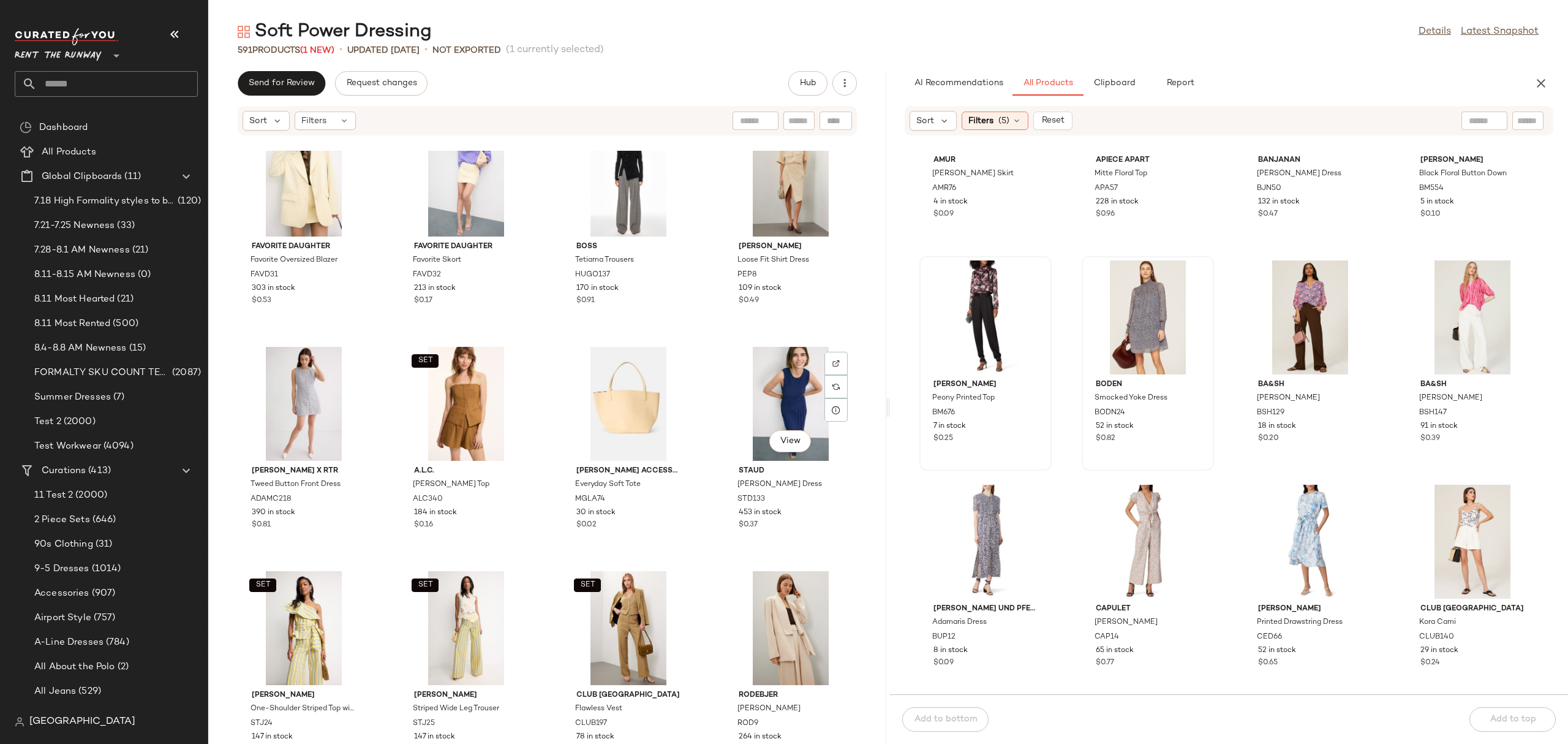
scroll to position [500, 0]
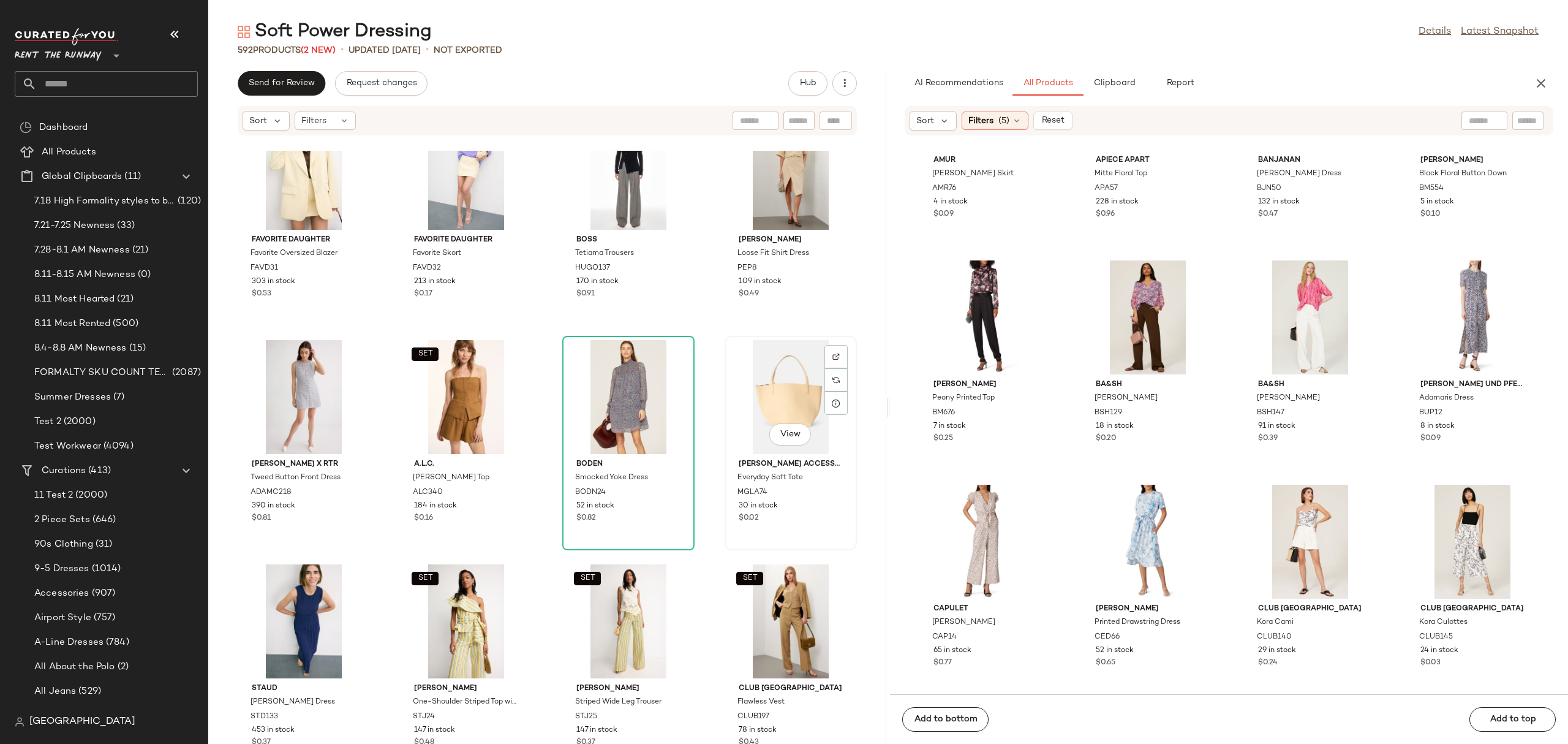
click at [745, 369] on div "View" at bounding box center [791, 397] width 124 height 114
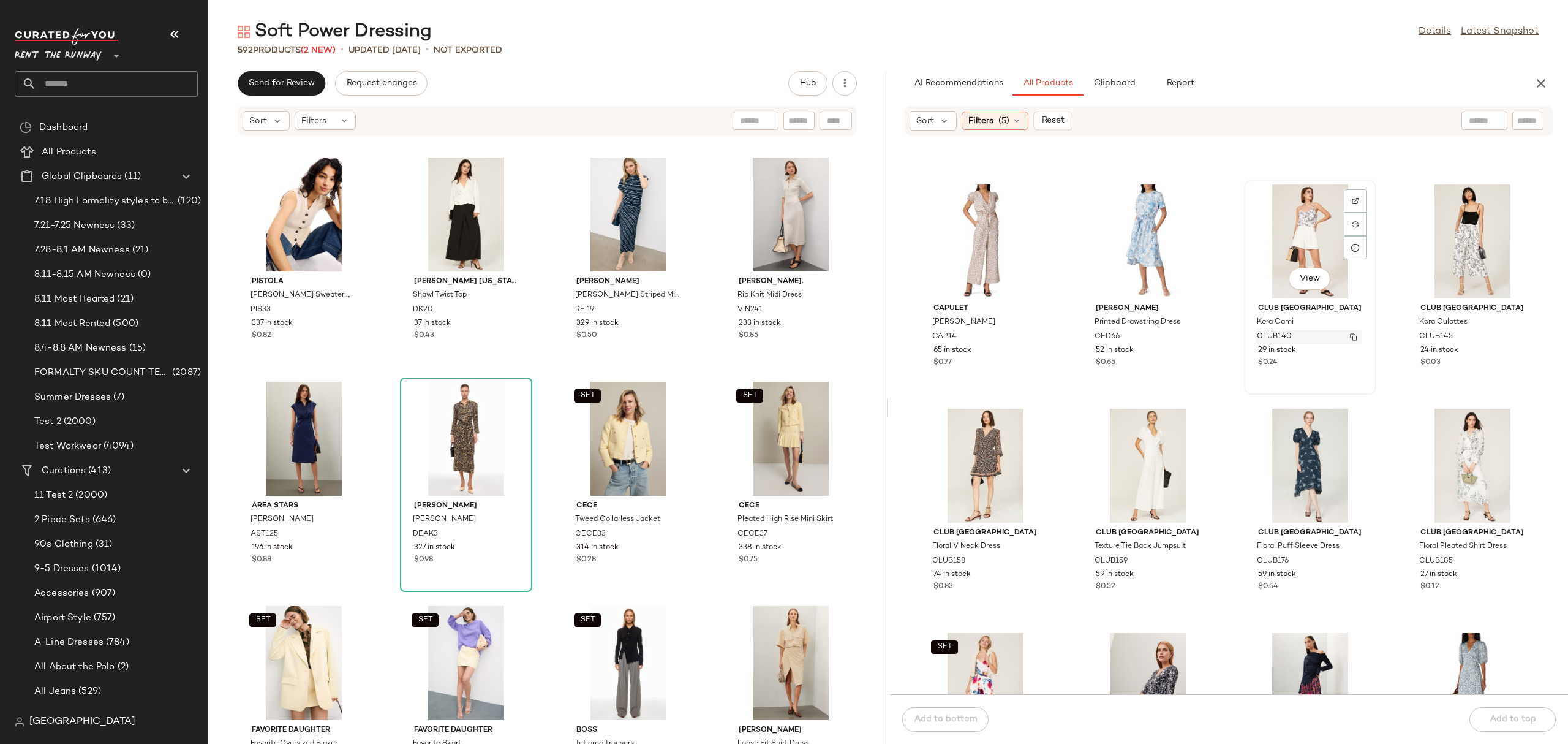
scroll to position [2675, 0]
click at [1193, 421] on img at bounding box center [1194, 425] width 8 height 8
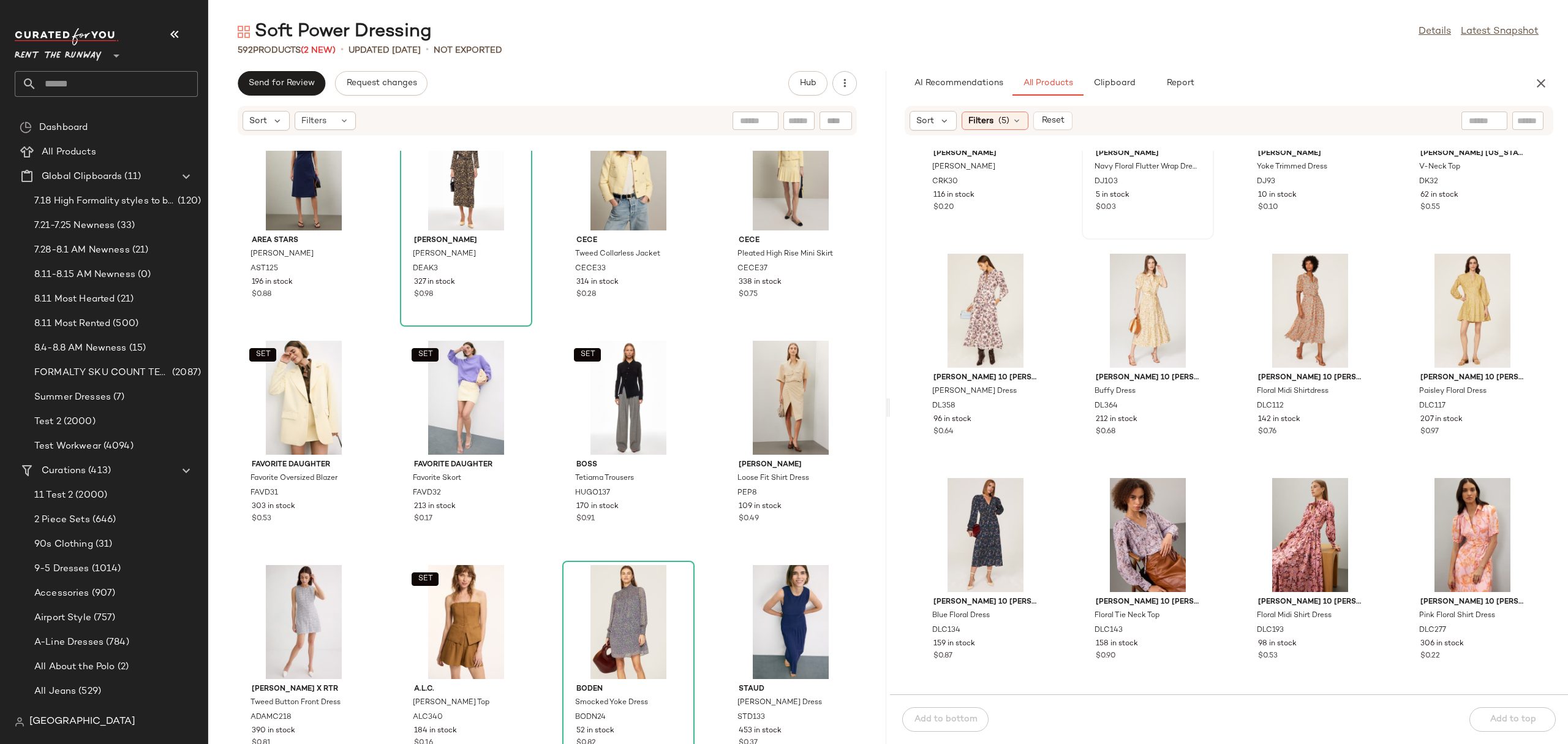
scroll to position [3742, 0]
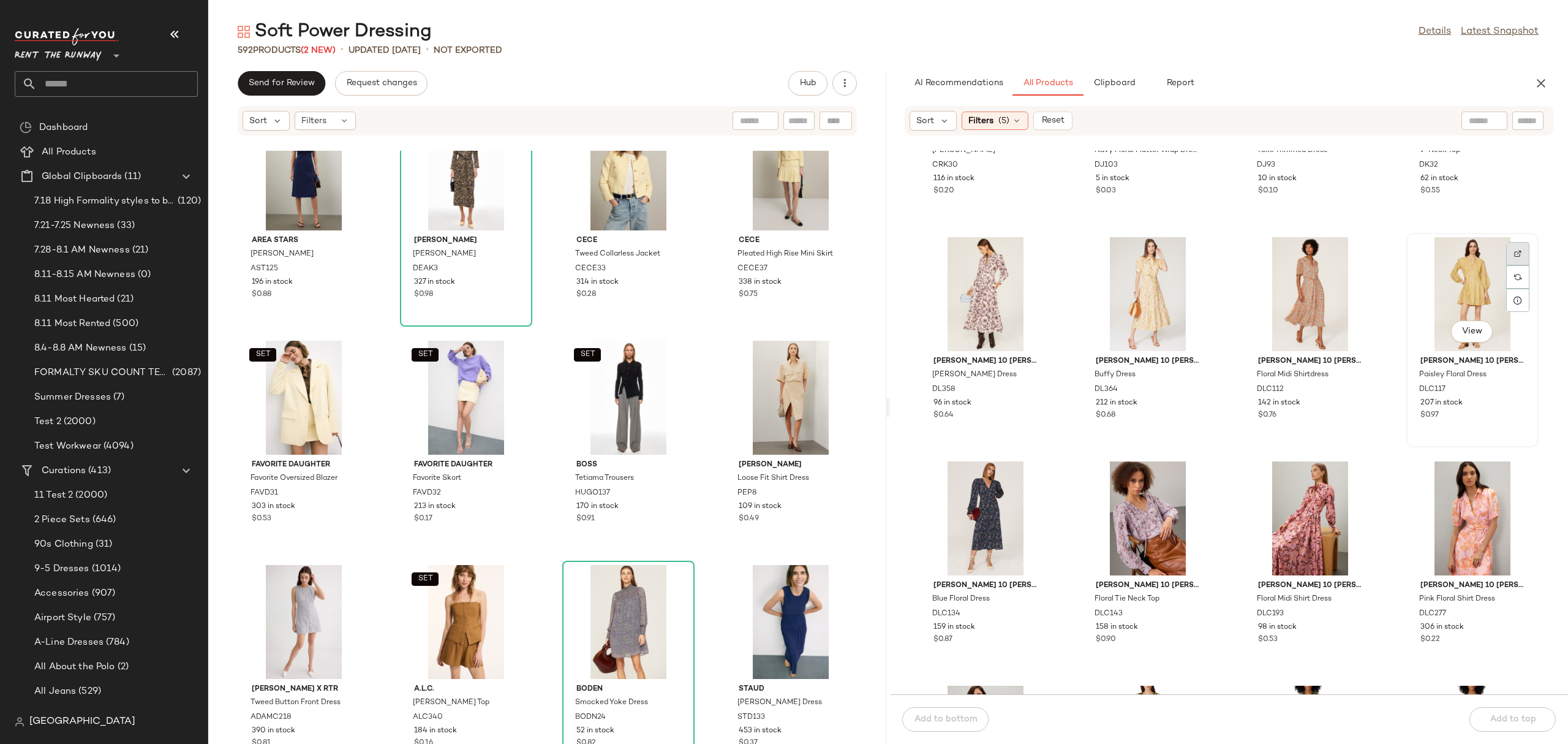
click at [1506, 265] on div at bounding box center [1518, 277] width 23 height 23
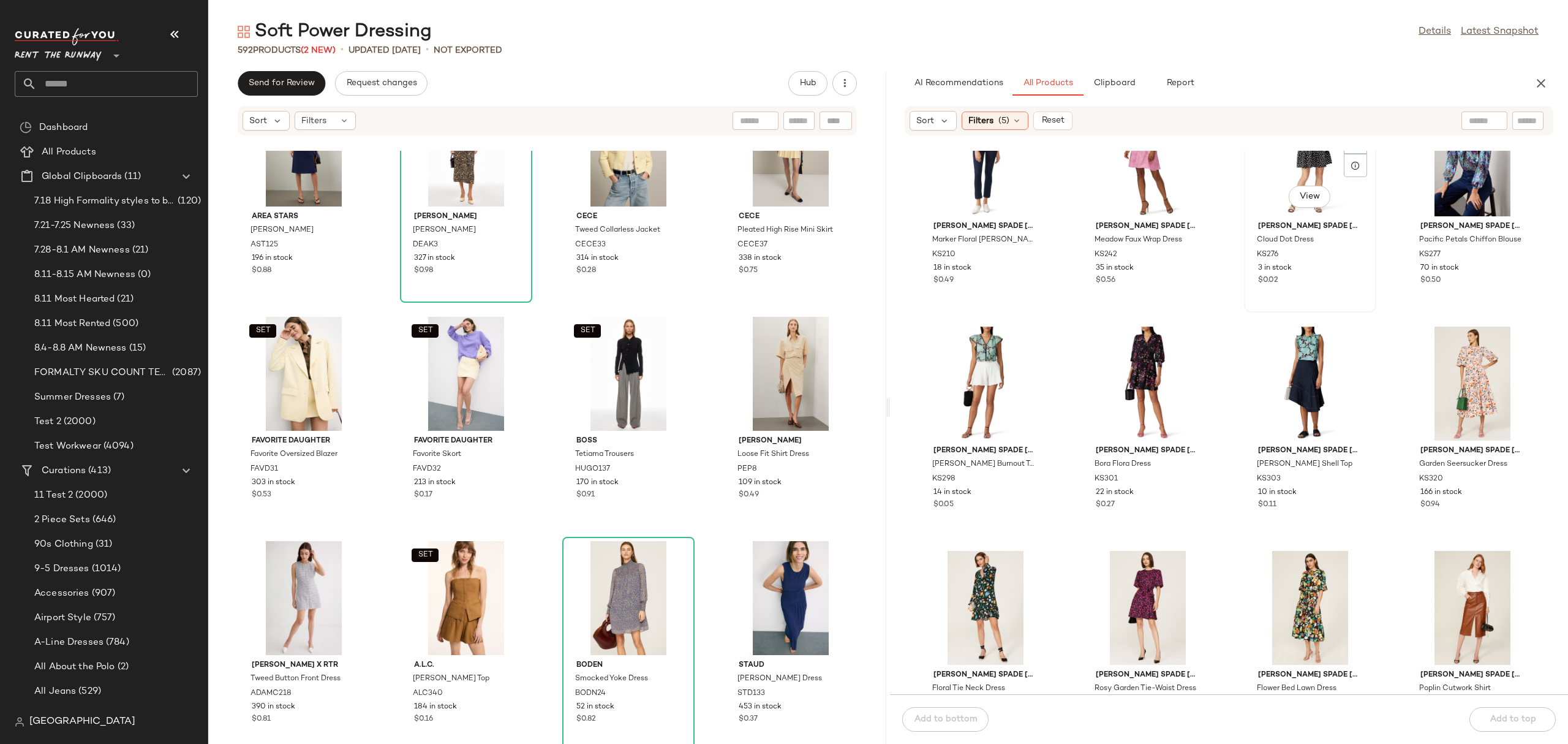
scroll to position [8628, 0]
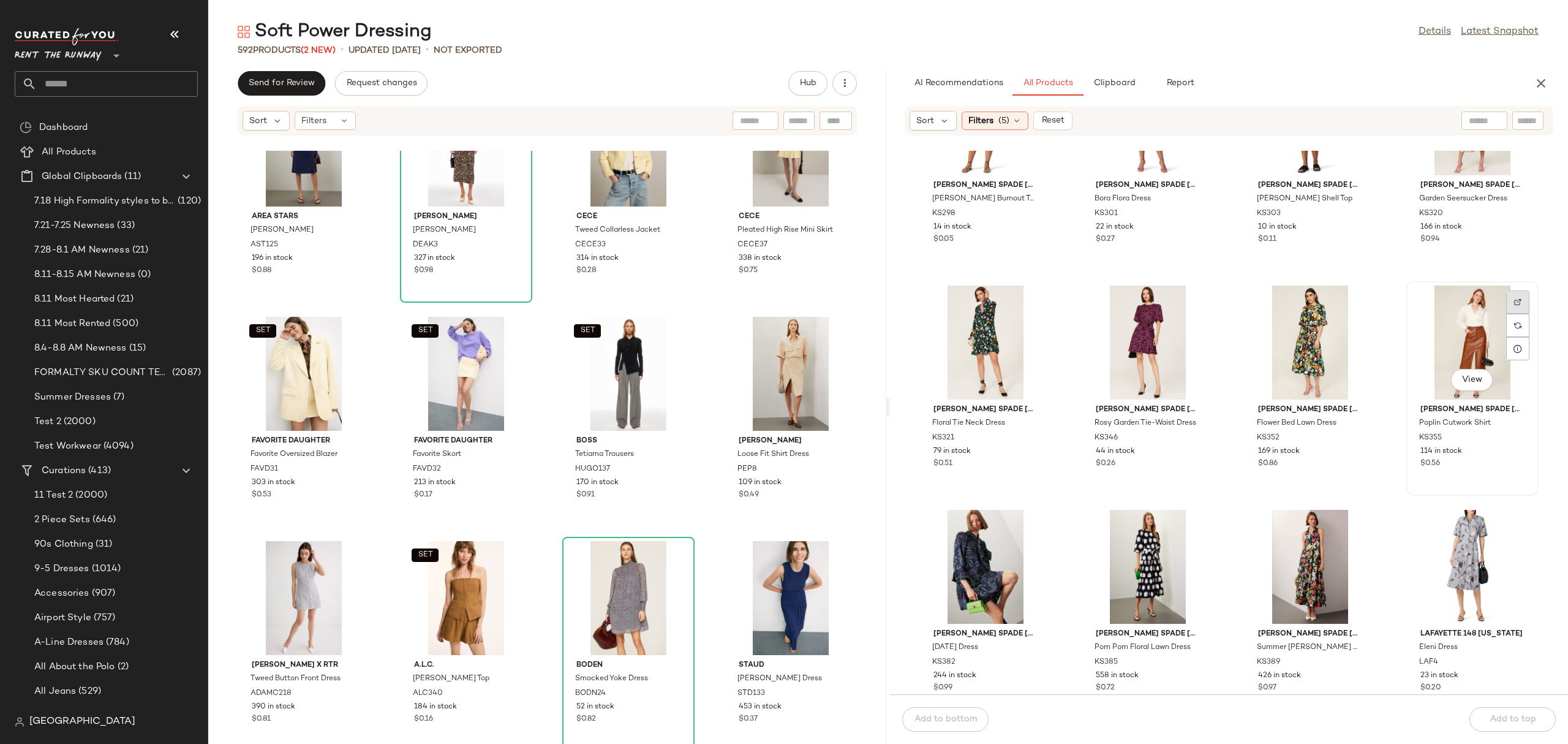
click at [1506, 314] on div at bounding box center [1518, 326] width 23 height 23
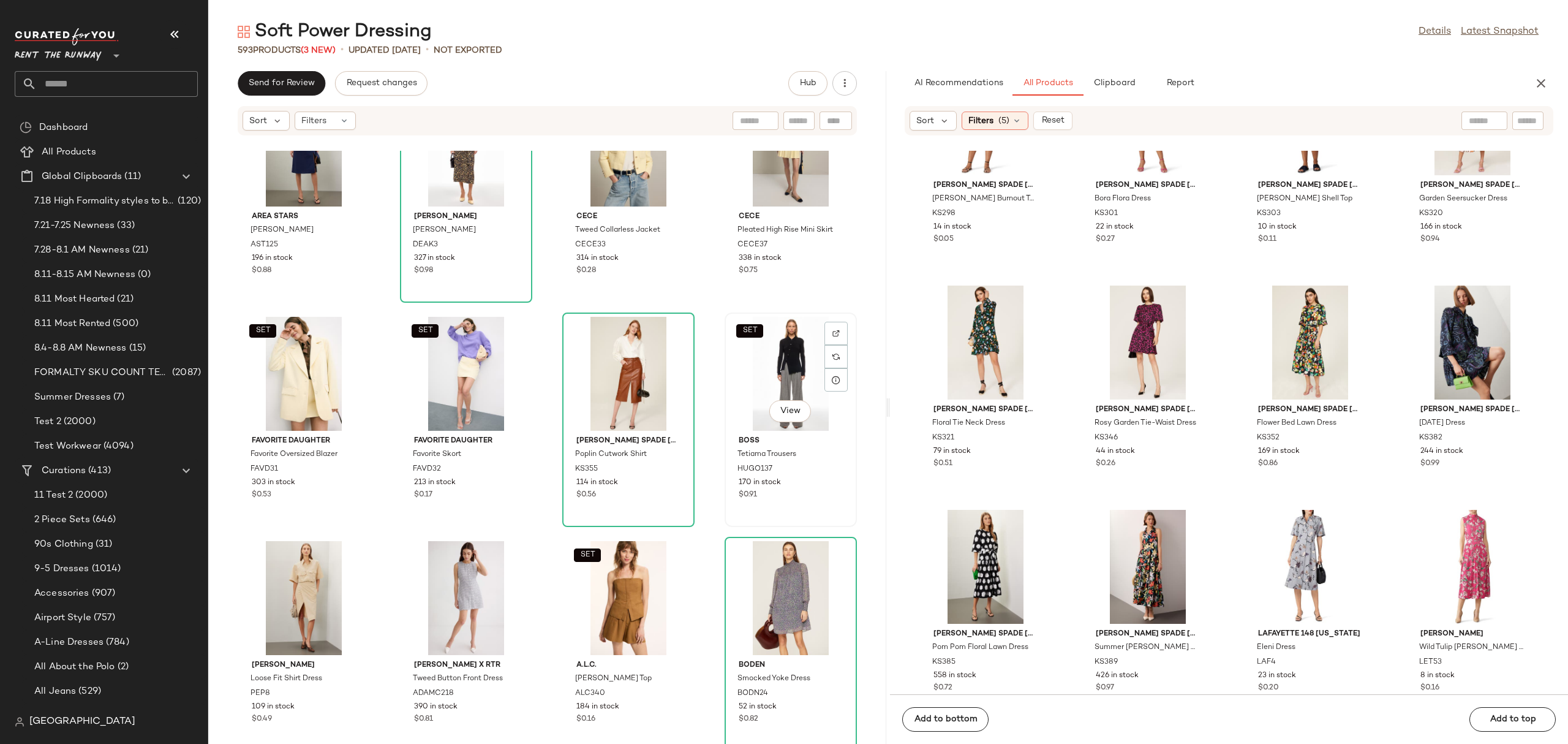
click at [733, 346] on div "SET View" at bounding box center [791, 374] width 124 height 114
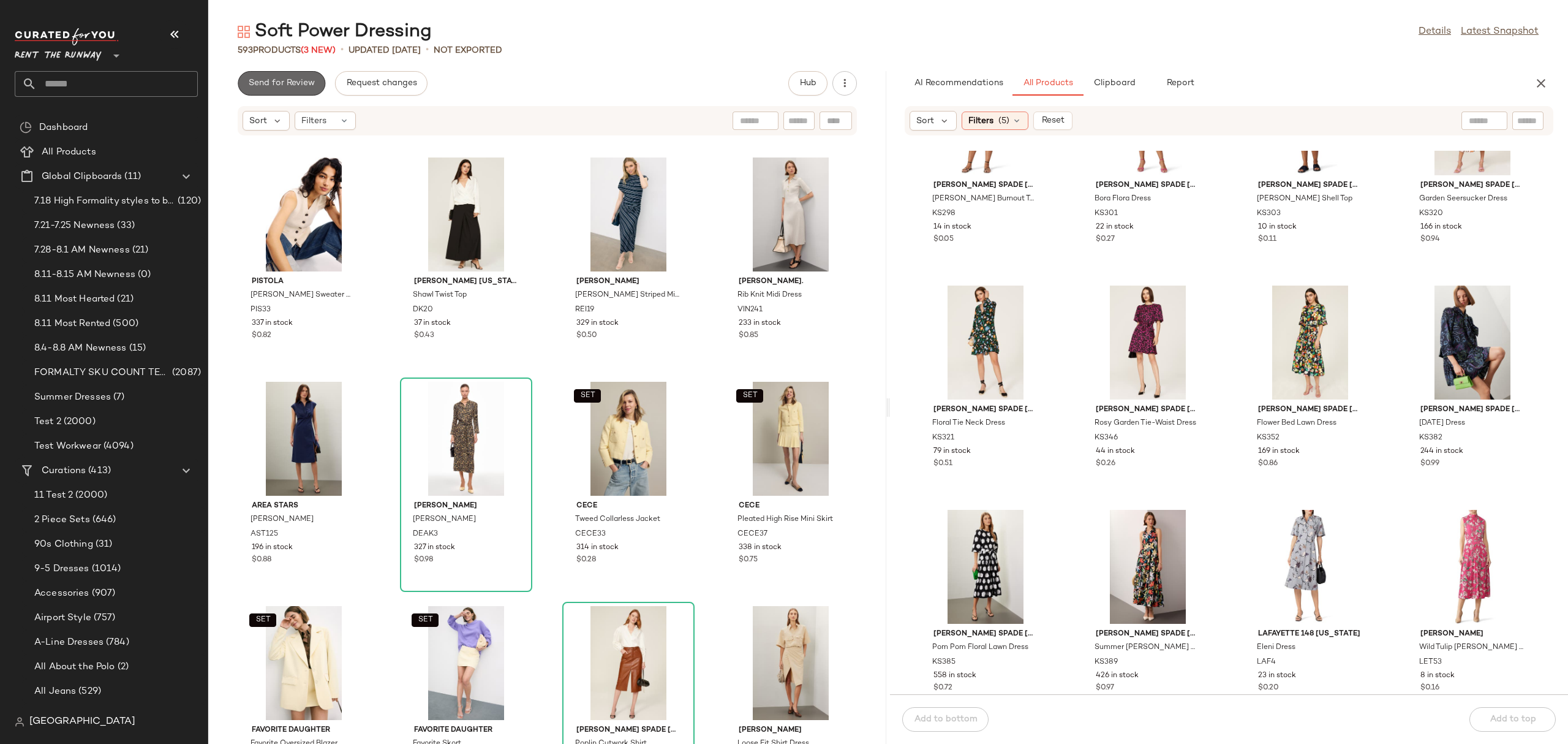
click at [280, 87] on span "Send for Review" at bounding box center [281, 83] width 66 height 10
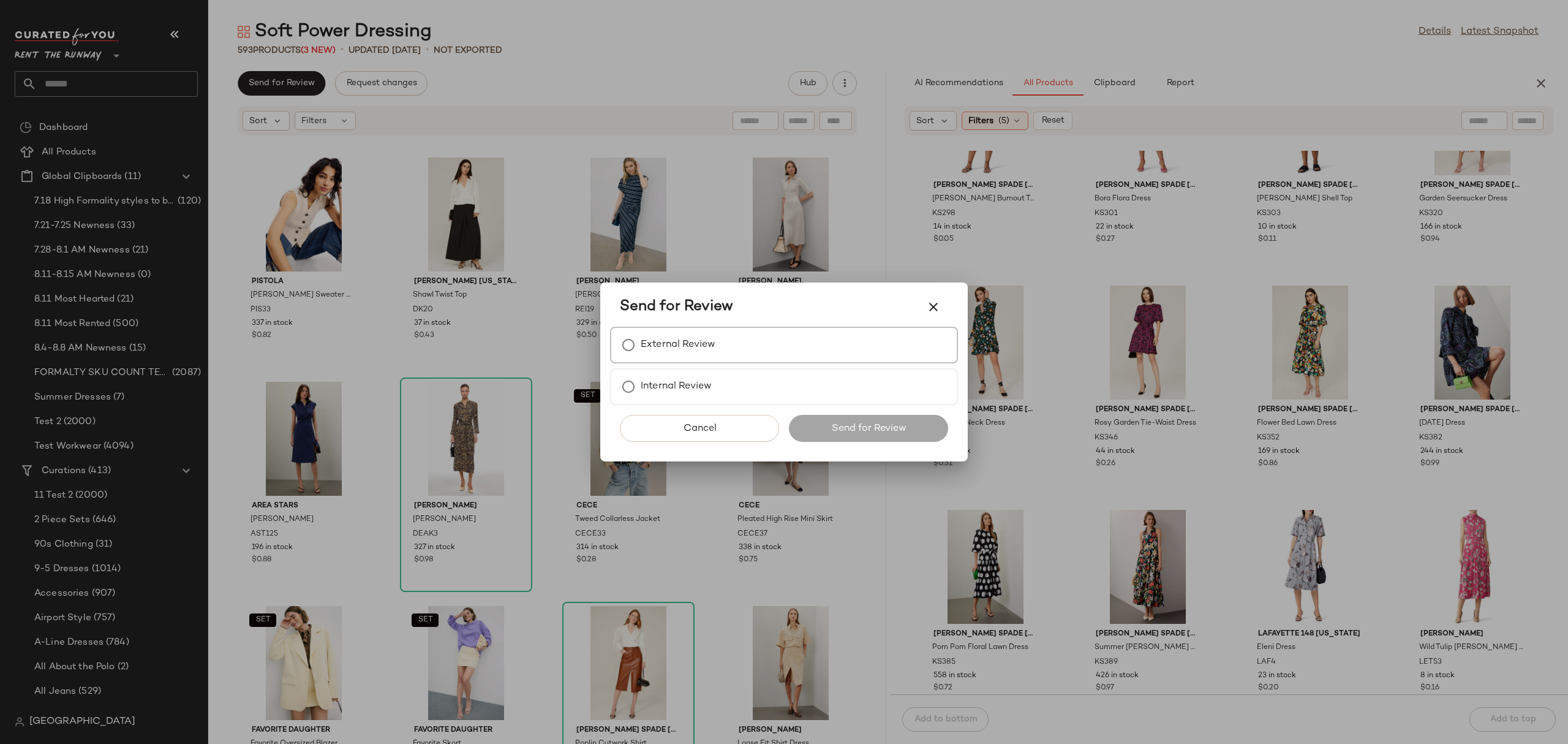
click at [639, 326] on div "External Review" at bounding box center [784, 345] width 348 height 37
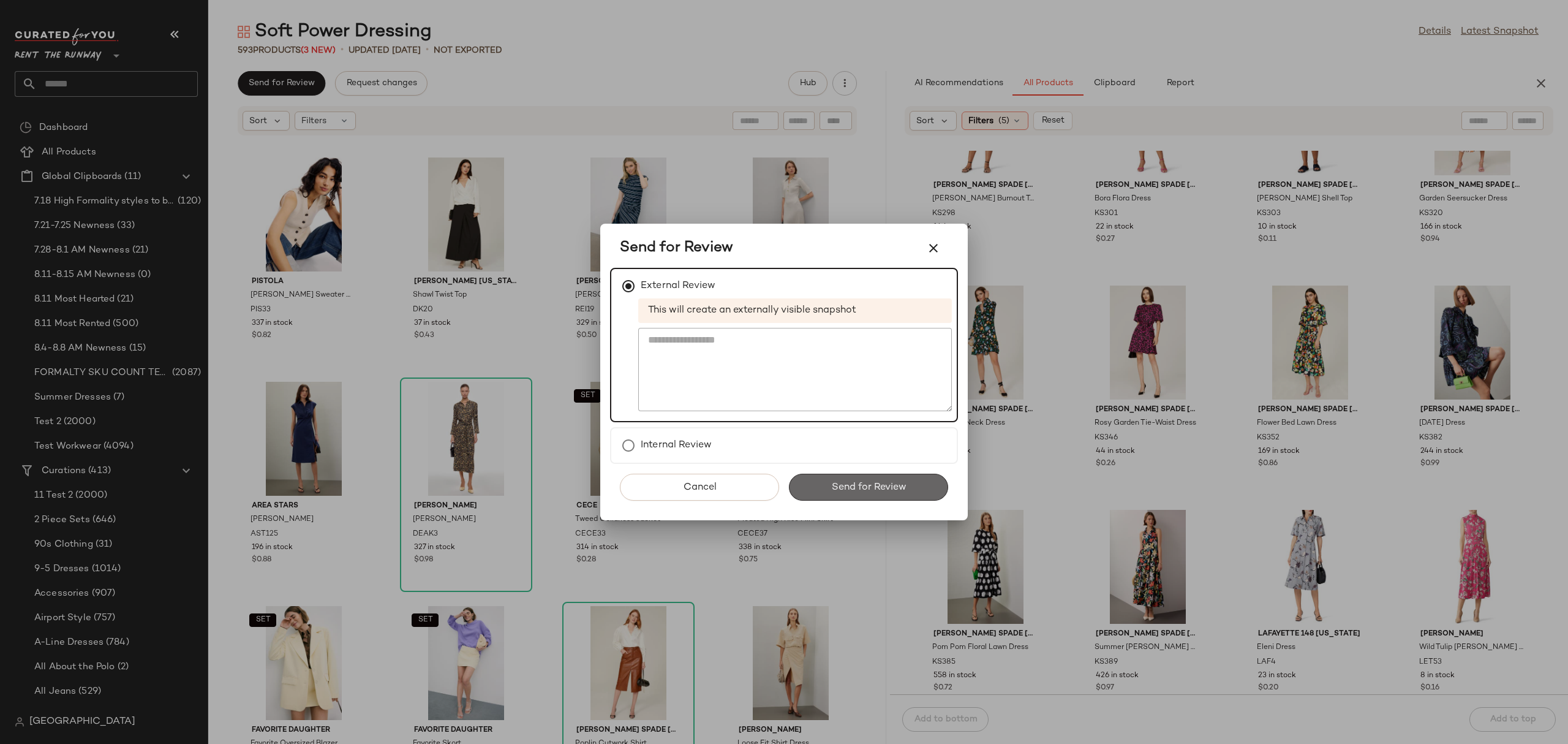
click at [800, 477] on button "Send for Review" at bounding box center [868, 486] width 159 height 27
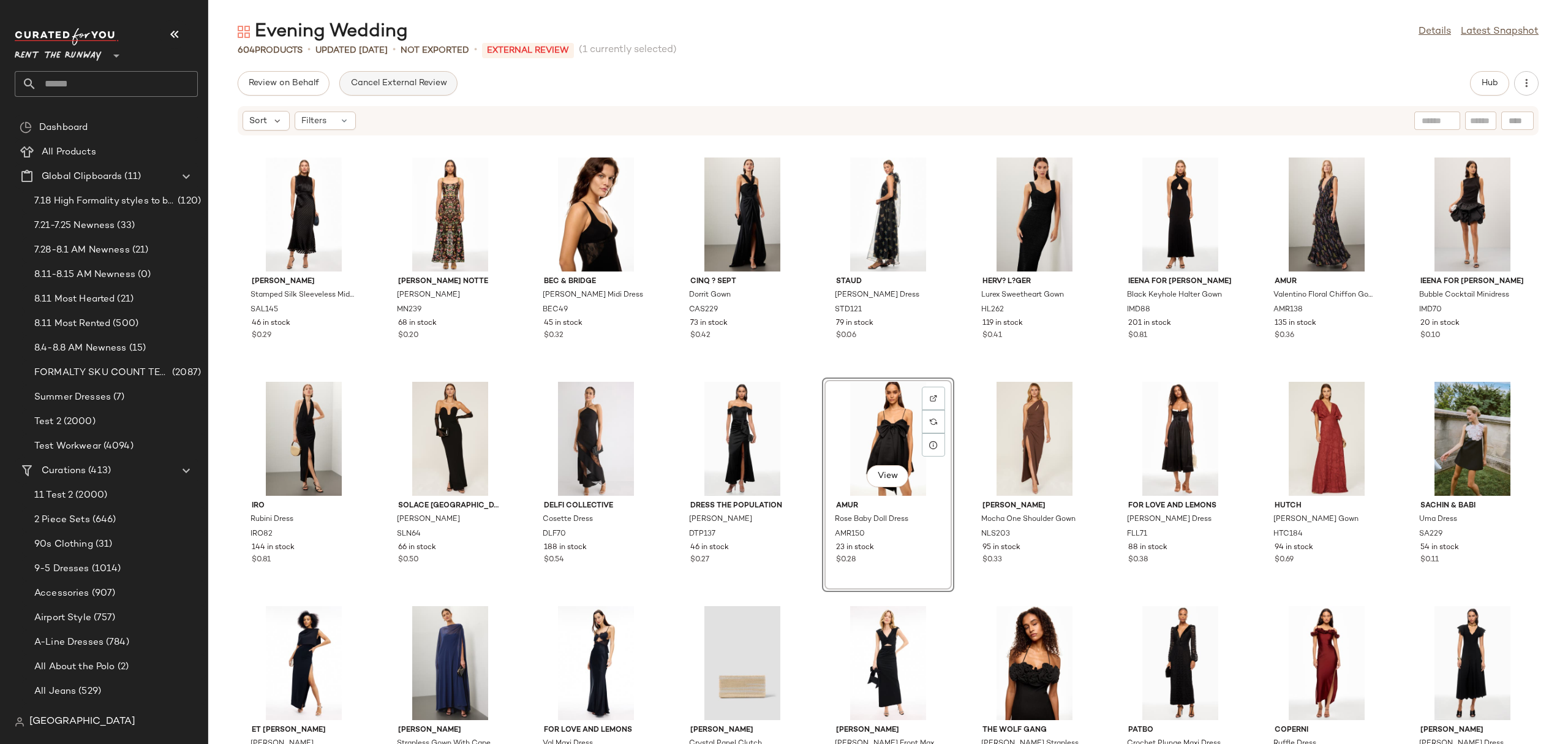
click at [396, 89] on button "Cancel External Review" at bounding box center [398, 84] width 118 height 25
click at [305, 72] on button "Send for Review" at bounding box center [281, 84] width 87 height 25
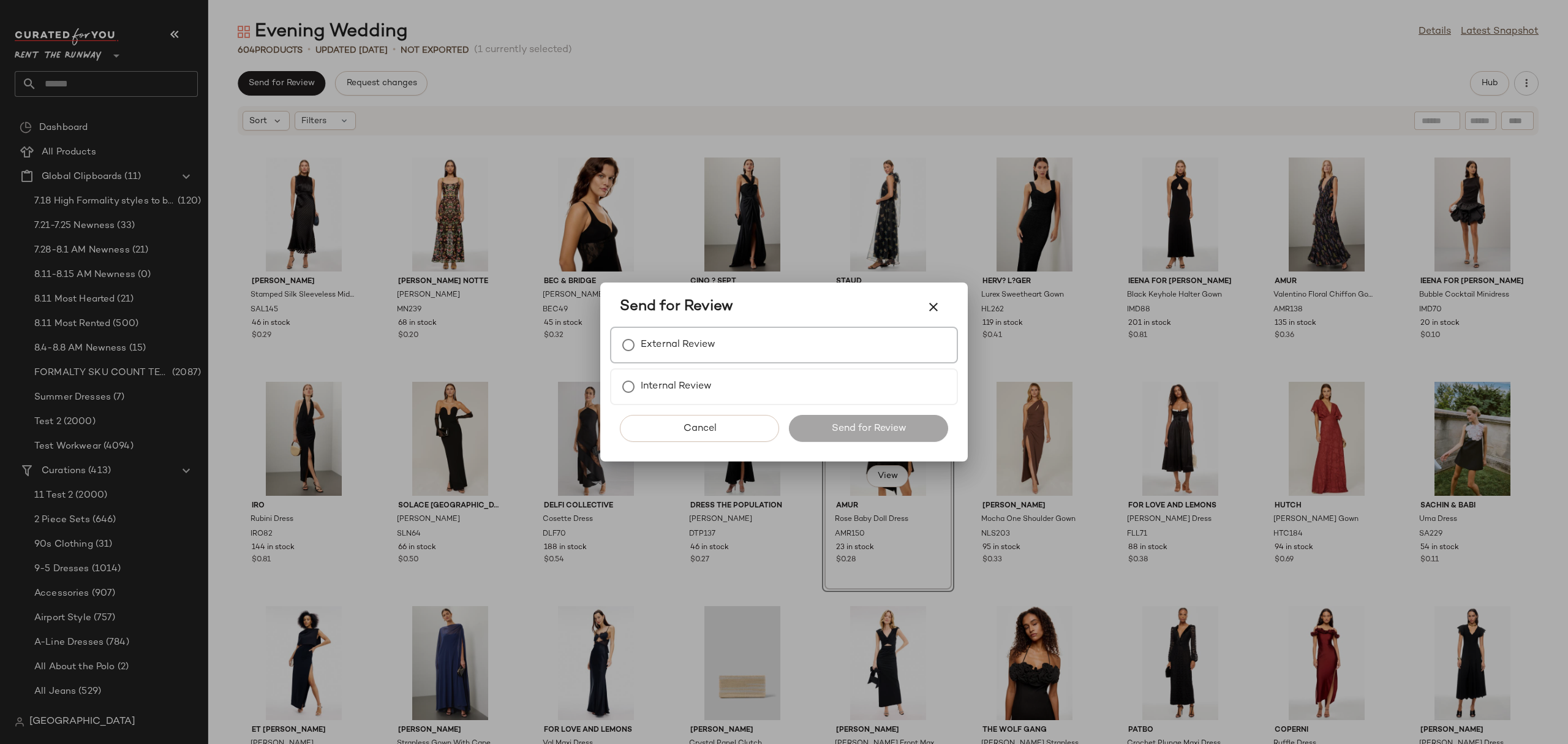
click at [709, 332] on div "External Review" at bounding box center [784, 345] width 348 height 37
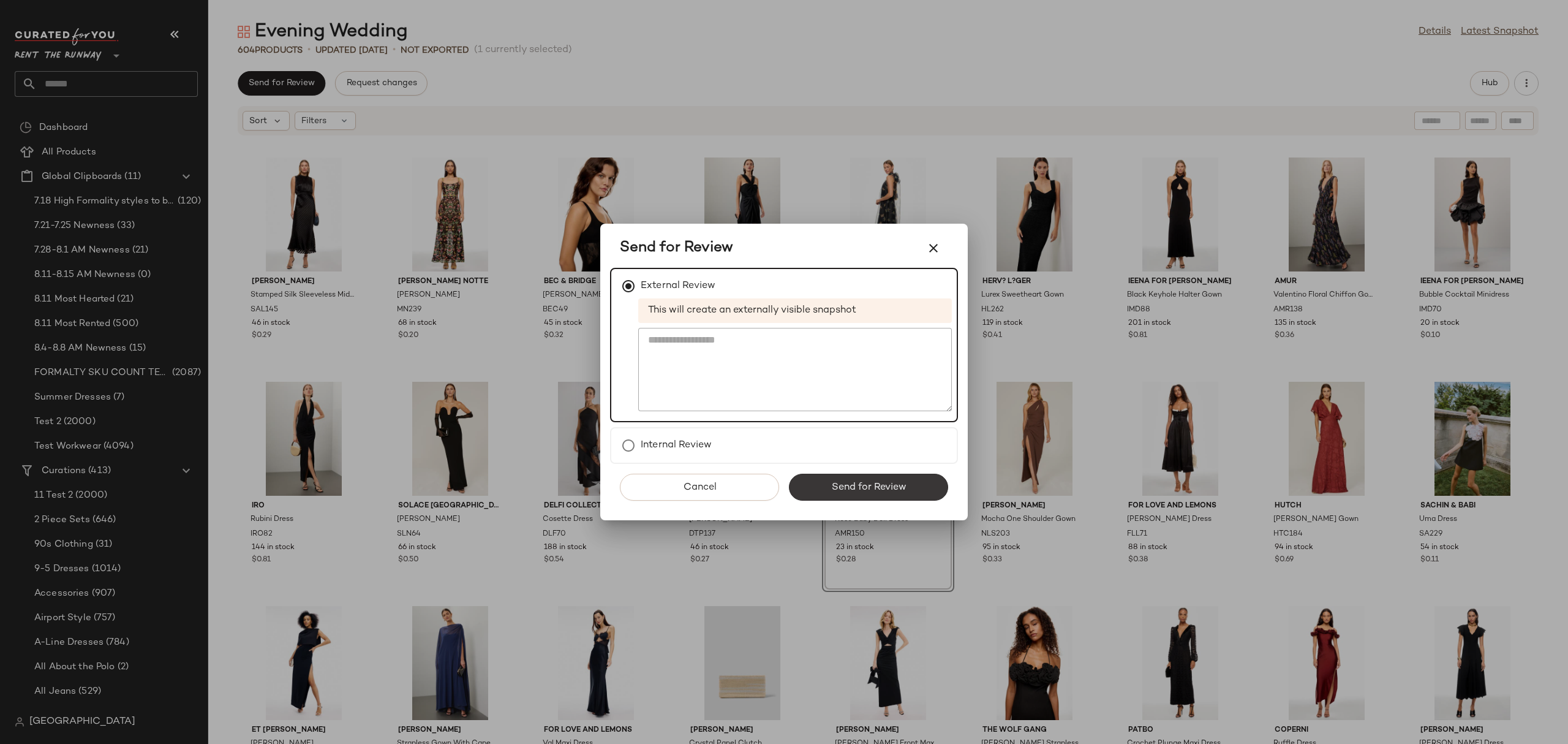
click at [847, 493] on button "Send for Review" at bounding box center [868, 486] width 159 height 27
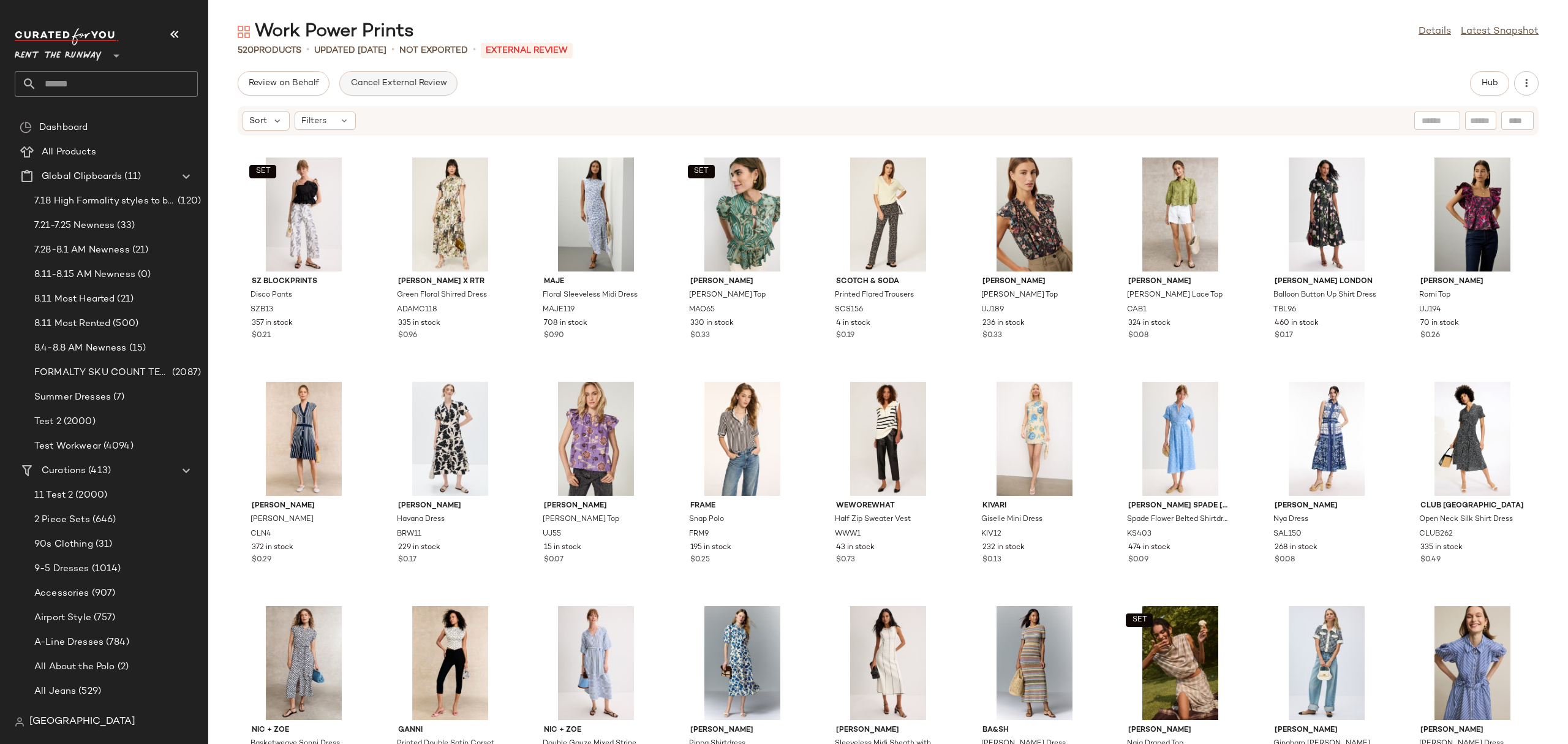
click at [418, 72] on button "Cancel External Review" at bounding box center [398, 84] width 118 height 25
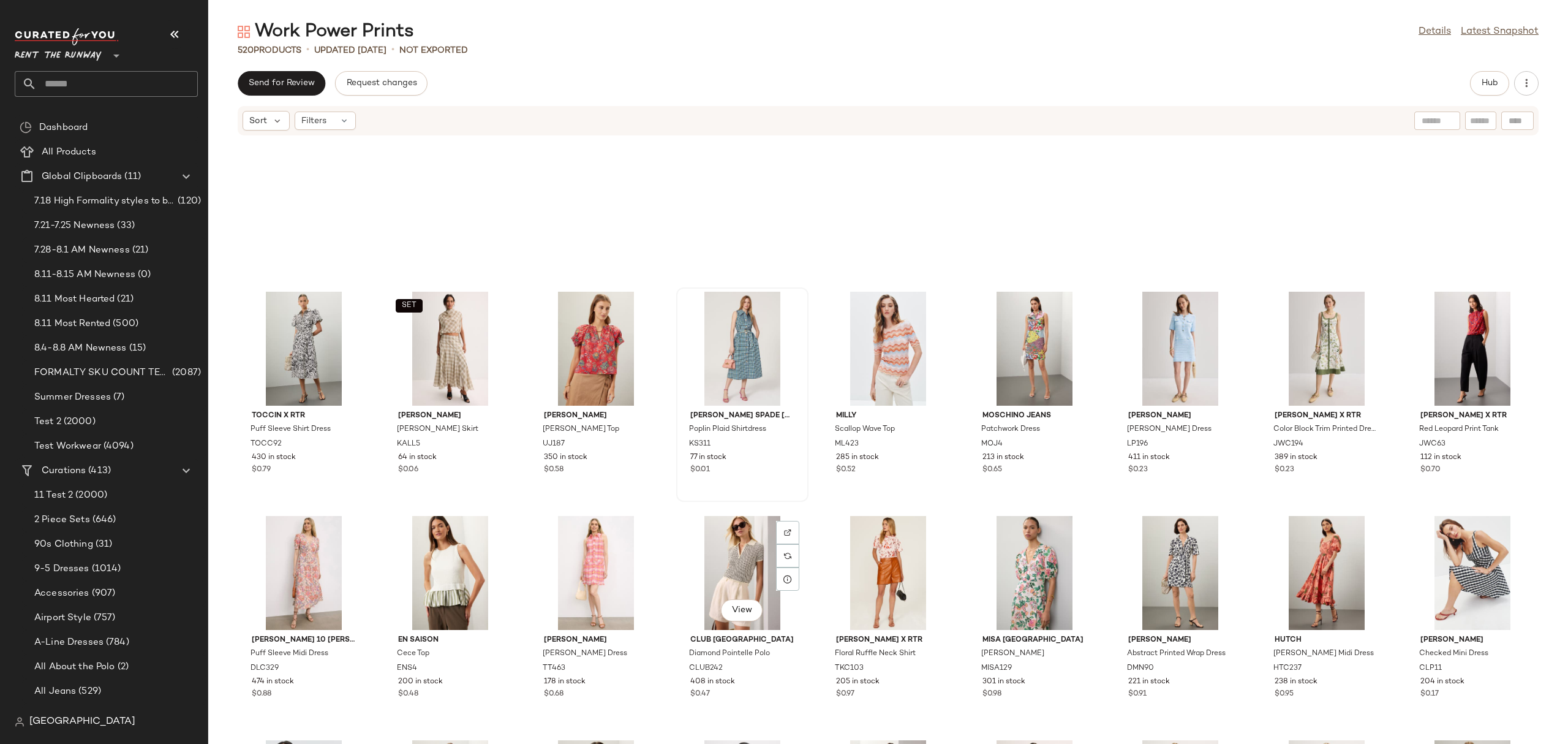
scroll to position [1201, 0]
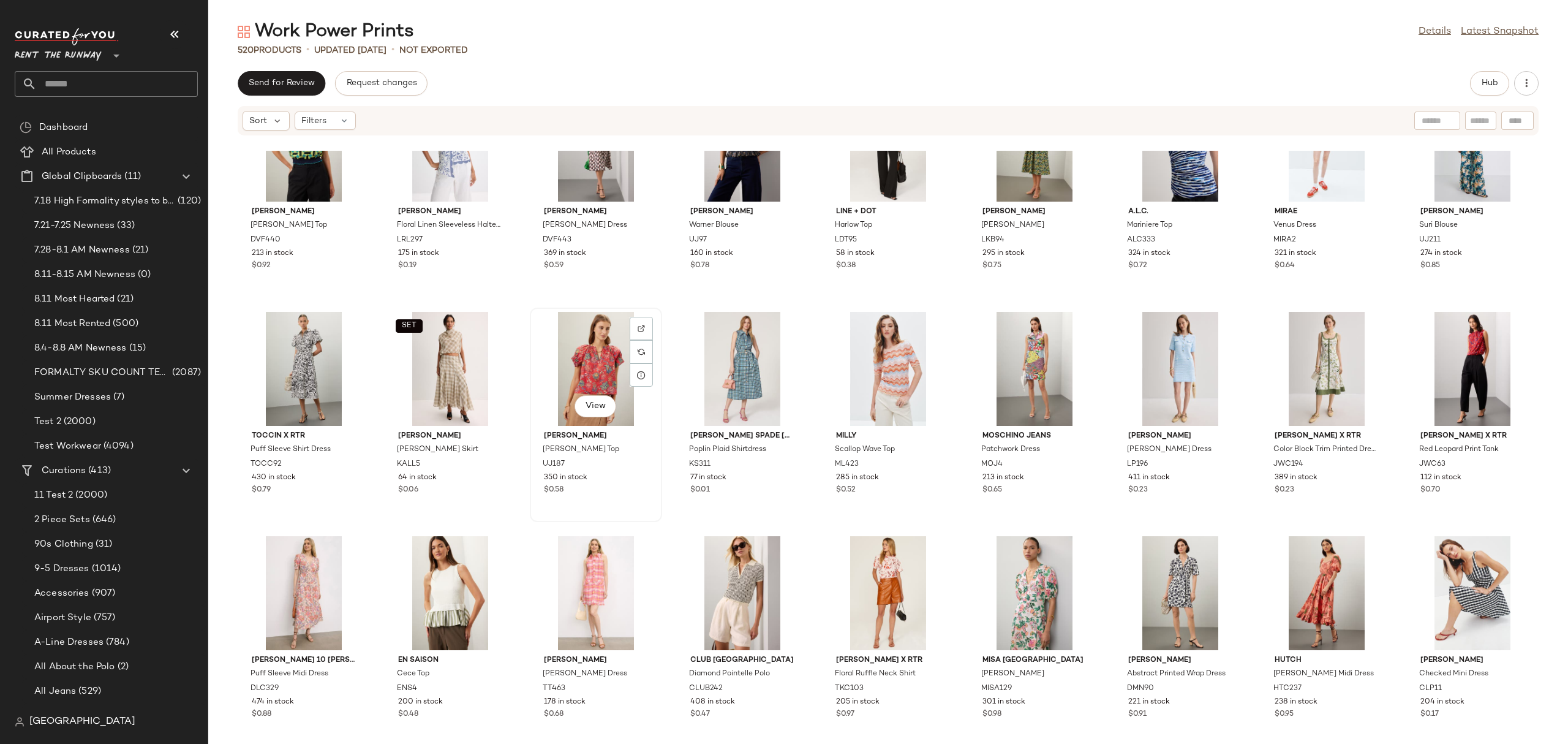
click at [585, 329] on div "View" at bounding box center [596, 368] width 124 height 114
click at [438, 353] on div "SET View" at bounding box center [450, 368] width 124 height 114
click at [293, 358] on div "View" at bounding box center [304, 368] width 124 height 114
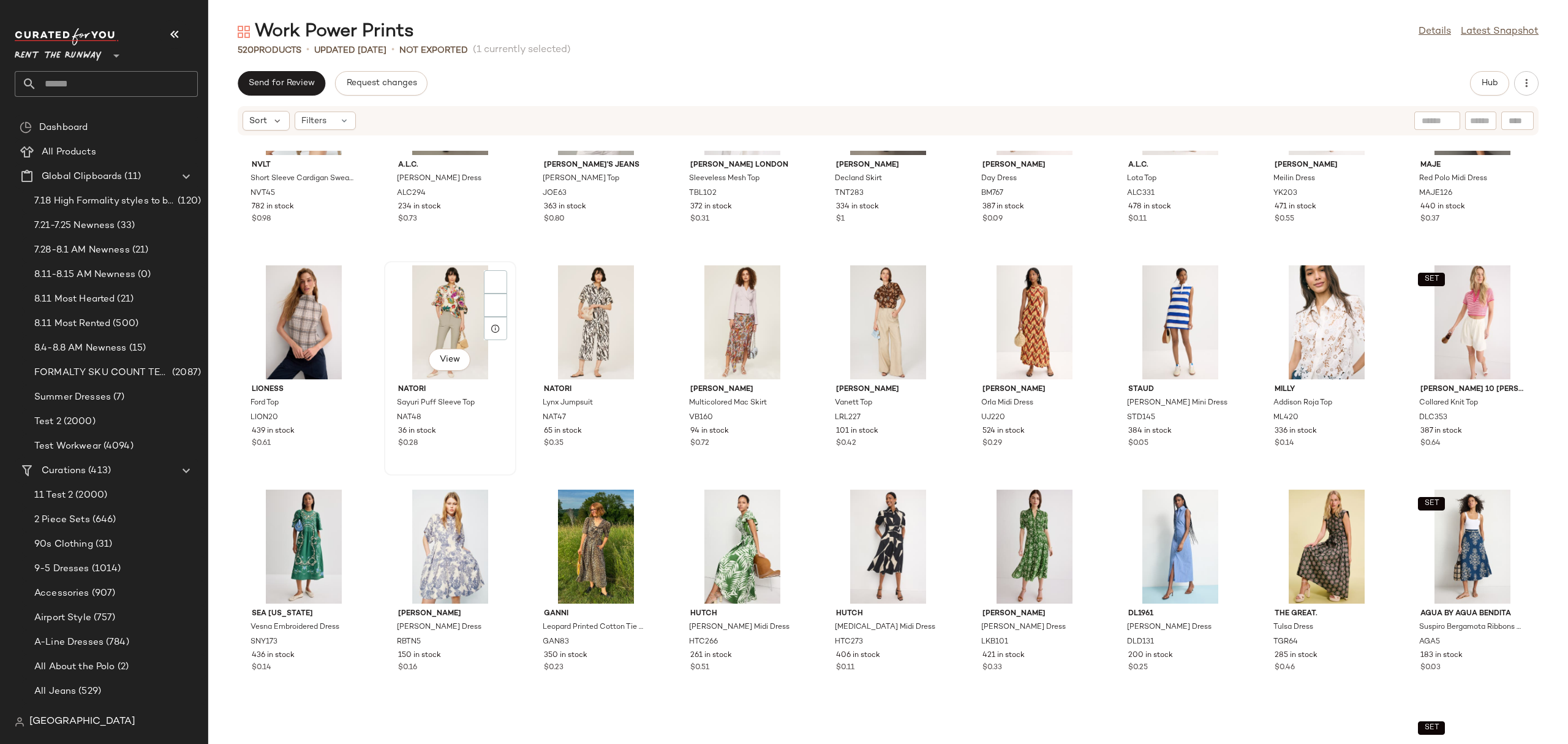
scroll to position [1925, 0]
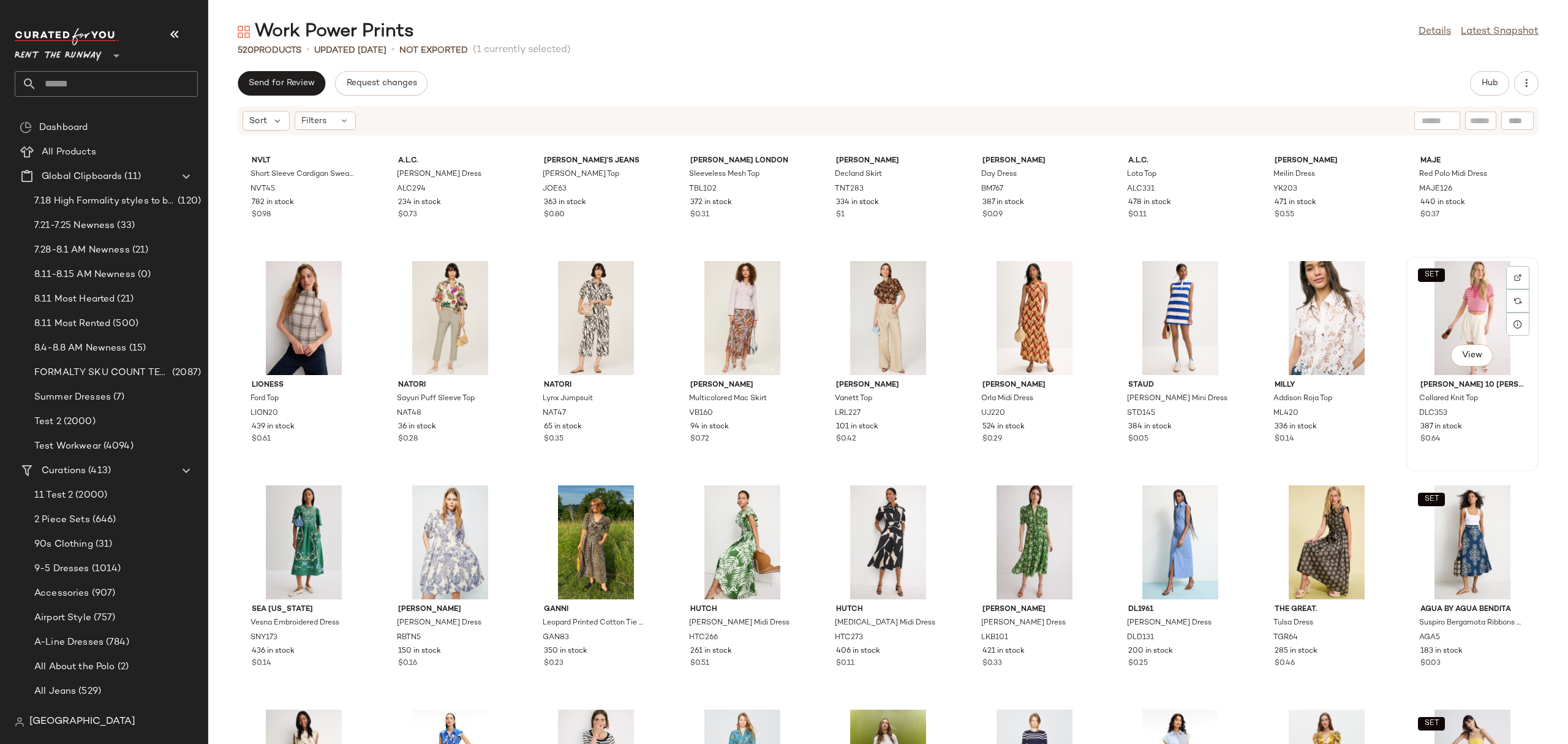
click at [1440, 314] on div "SET View" at bounding box center [1473, 318] width 124 height 114
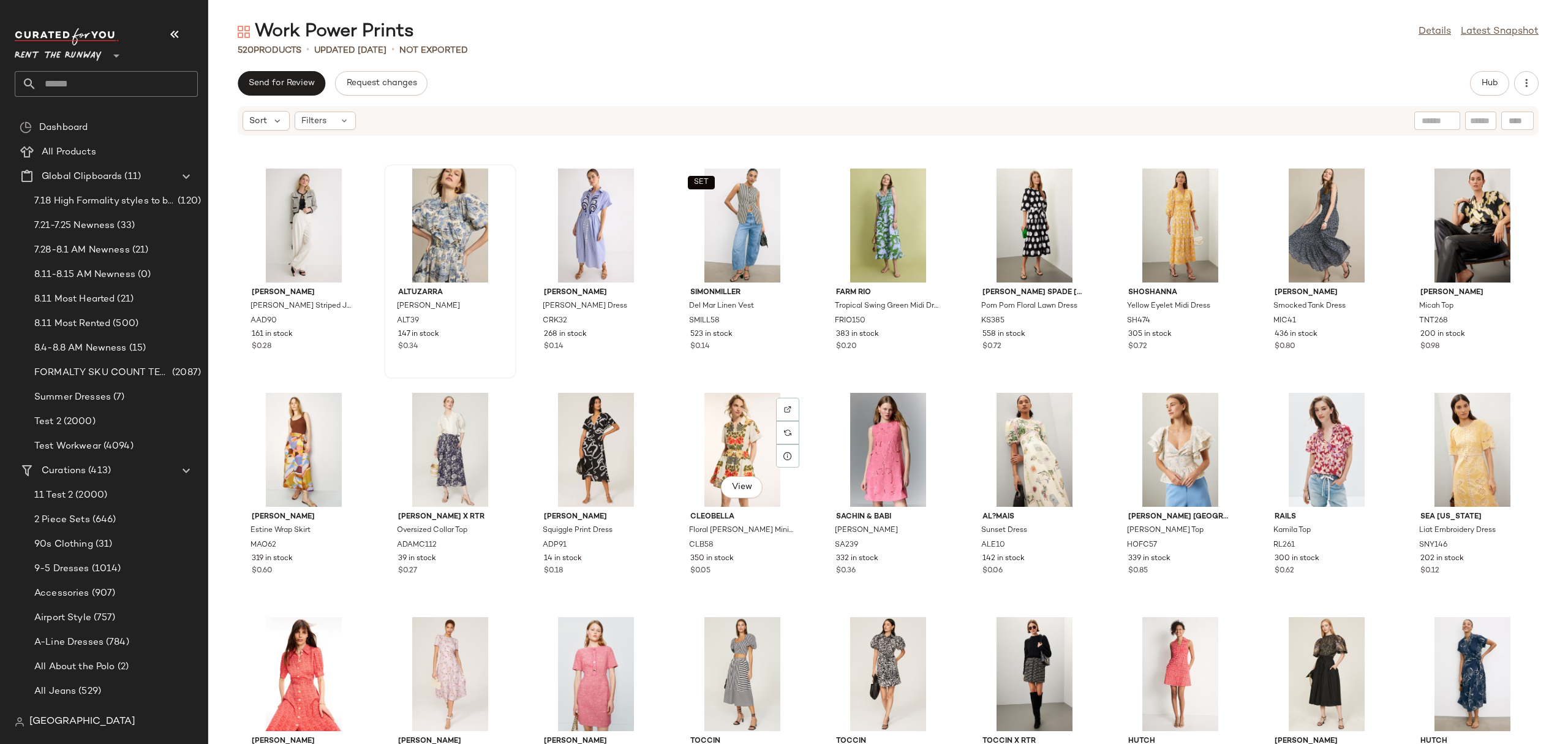
scroll to position [2683, 0]
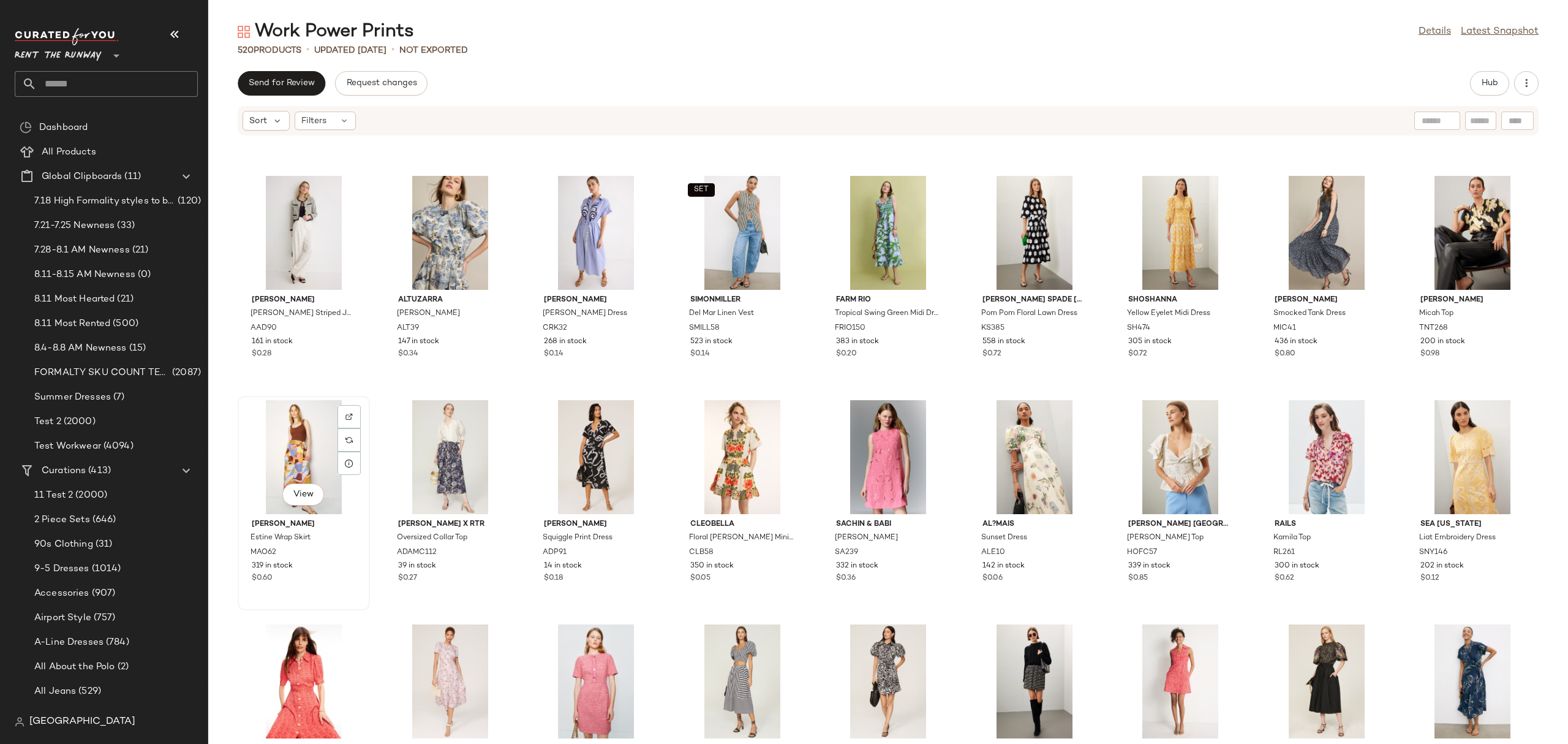
click at [316, 436] on div "View" at bounding box center [304, 456] width 124 height 114
click at [1488, 203] on div "View" at bounding box center [1473, 232] width 124 height 114
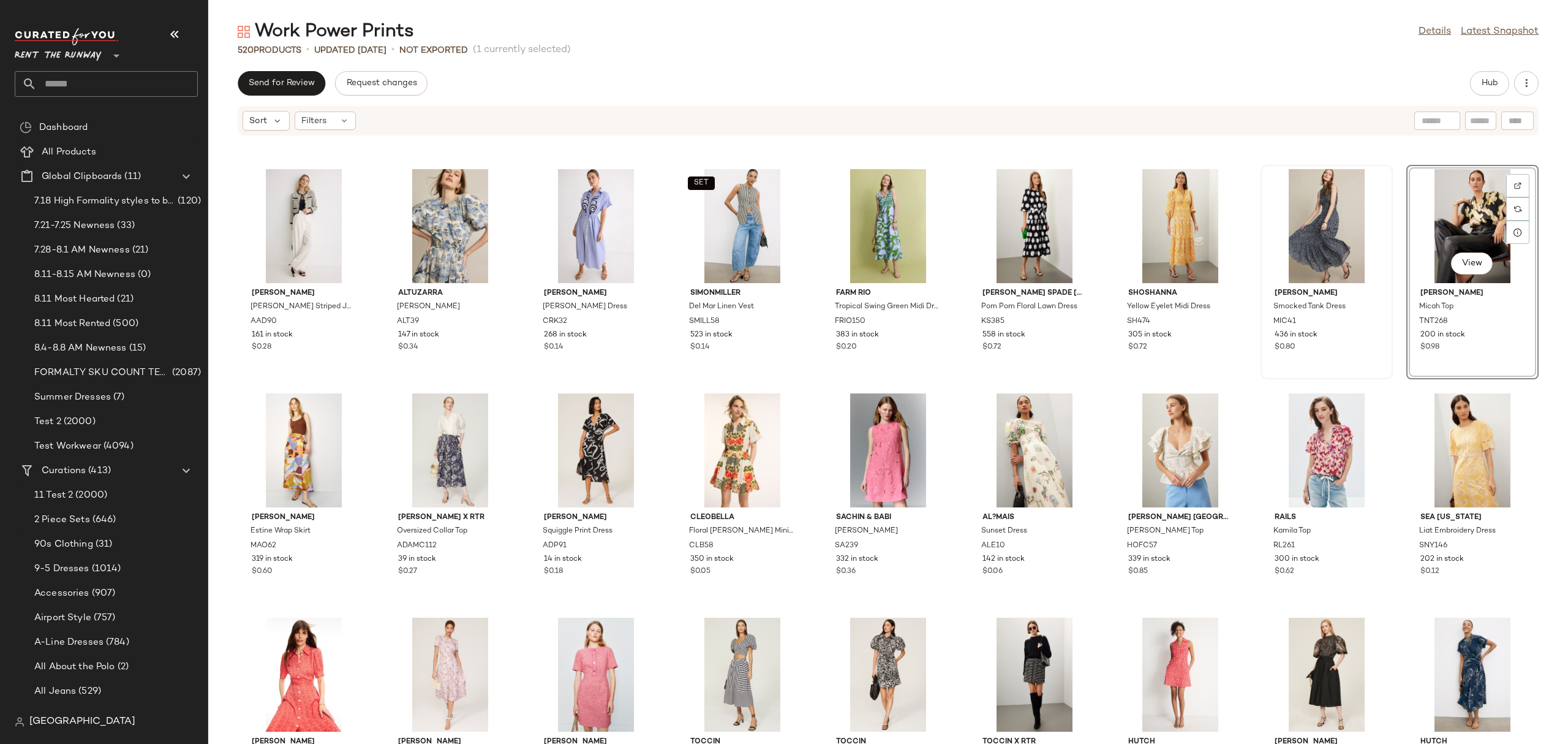
scroll to position [2691, 0]
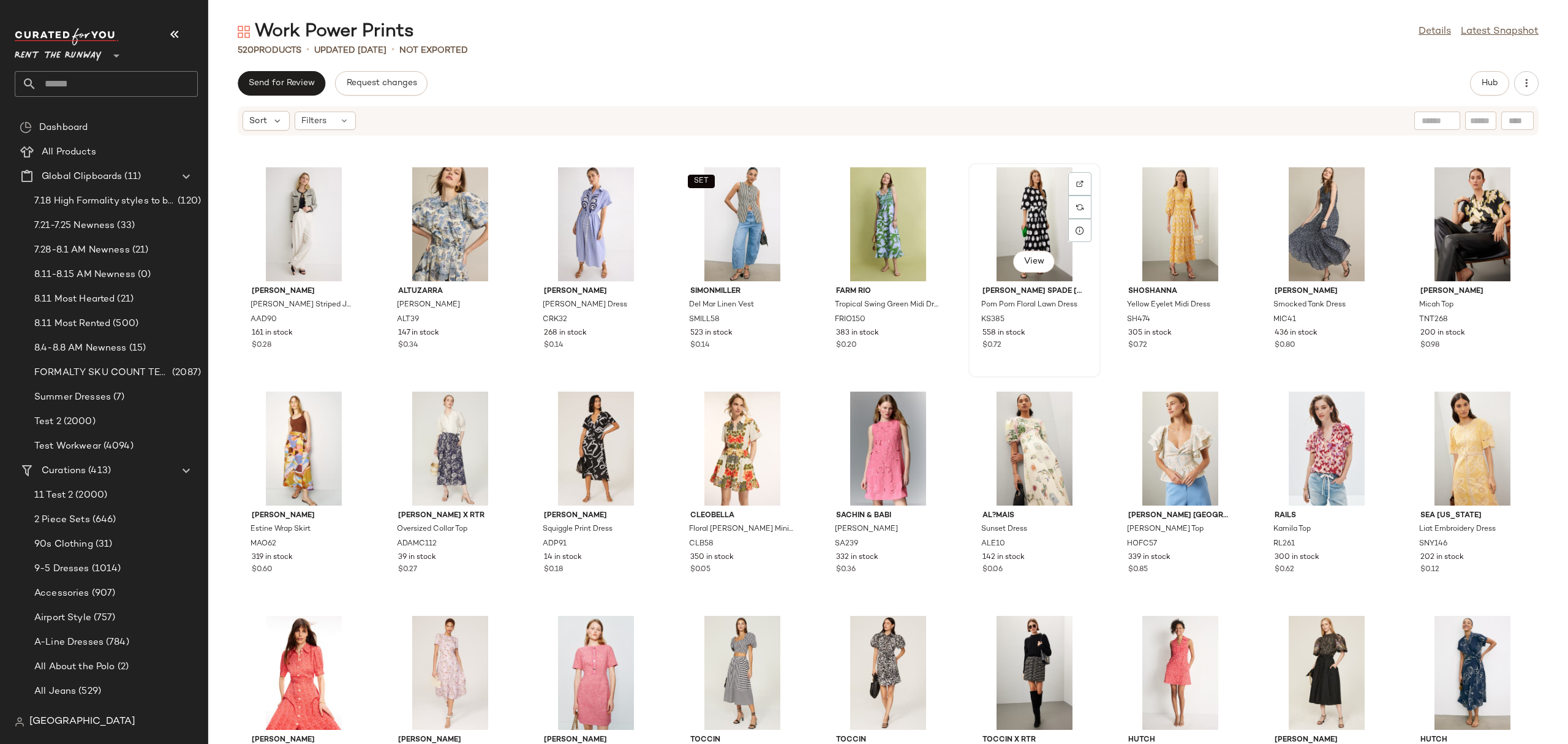
click at [1015, 202] on div "View" at bounding box center [1035, 224] width 124 height 114
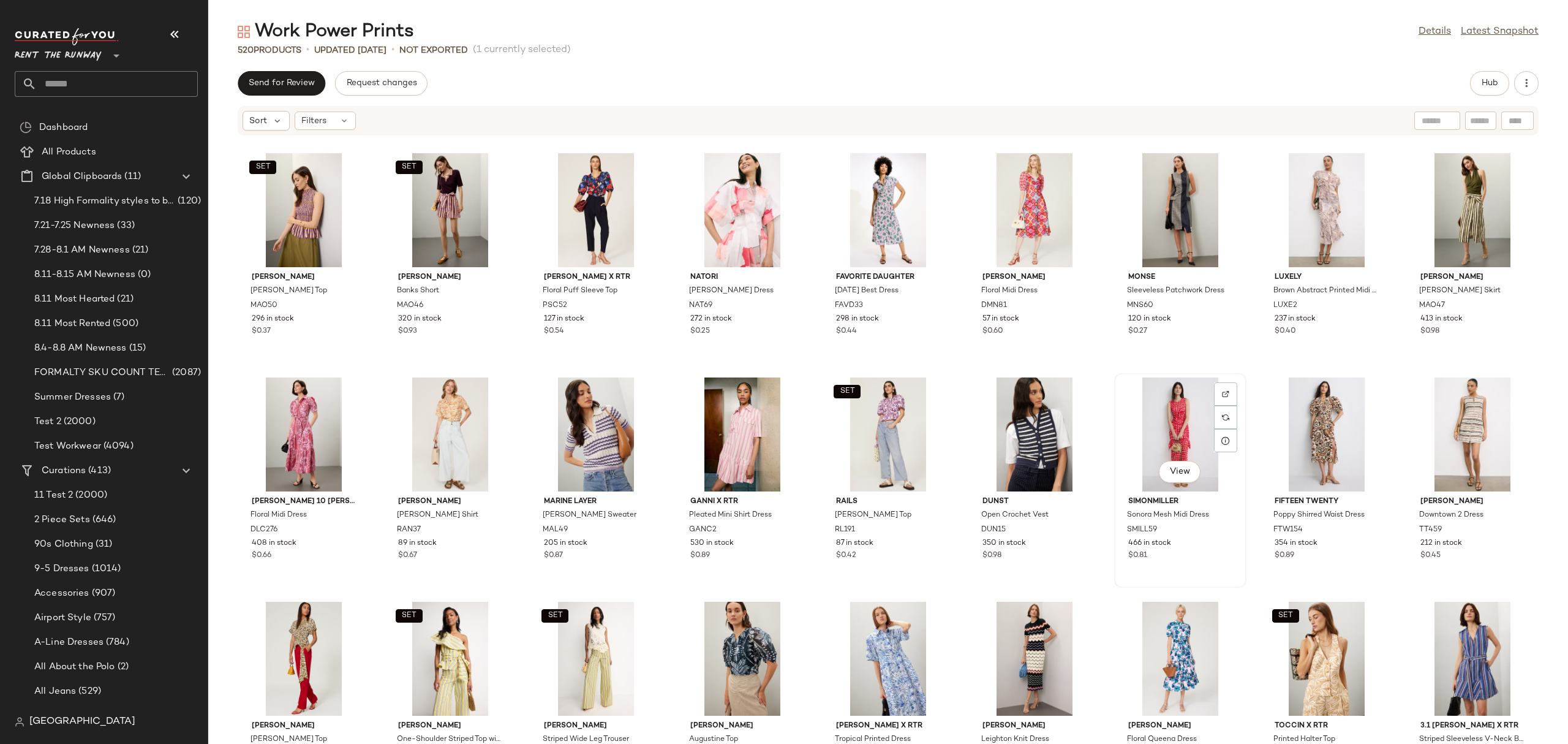
scroll to position [3847, 0]
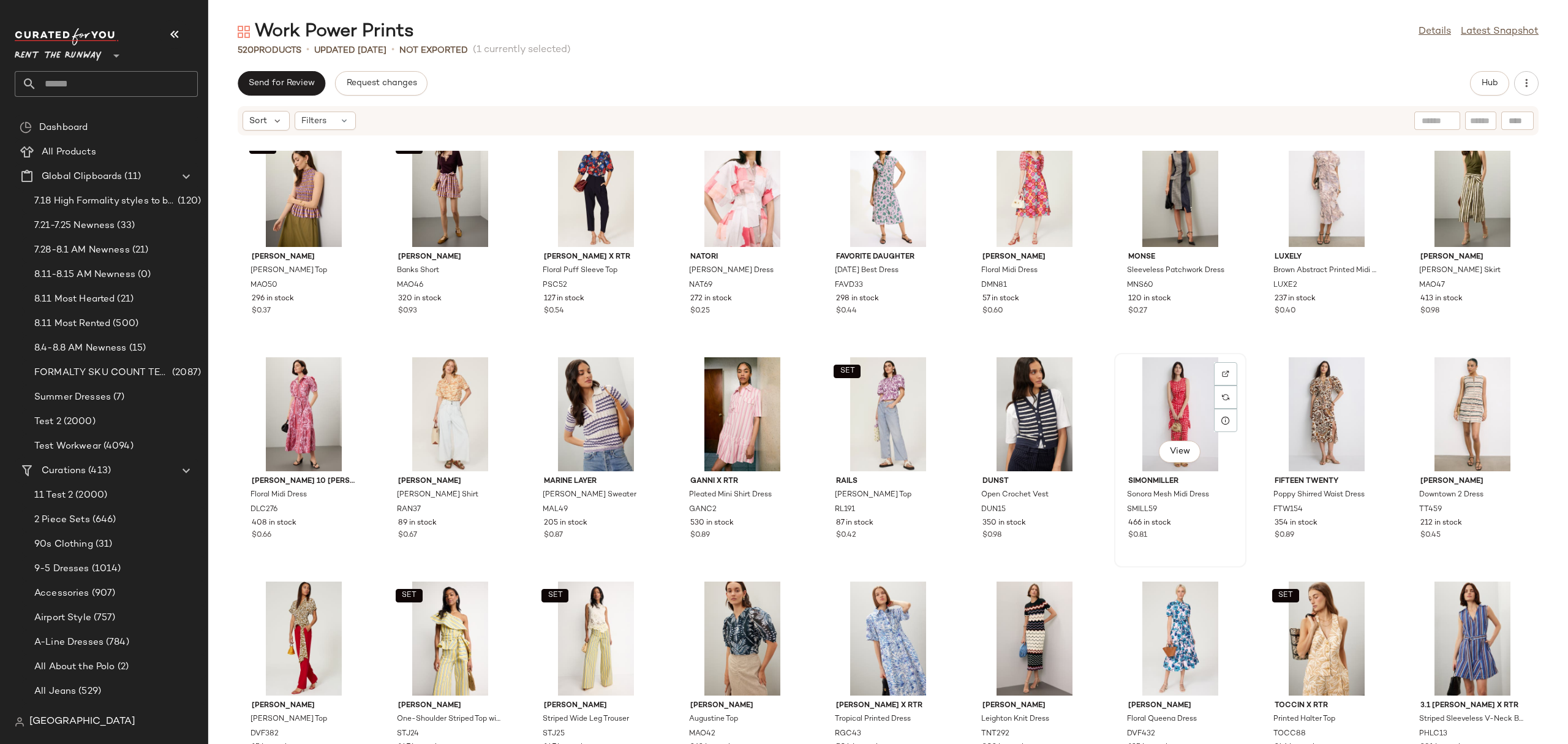
click at [1171, 424] on div "View" at bounding box center [1181, 414] width 124 height 114
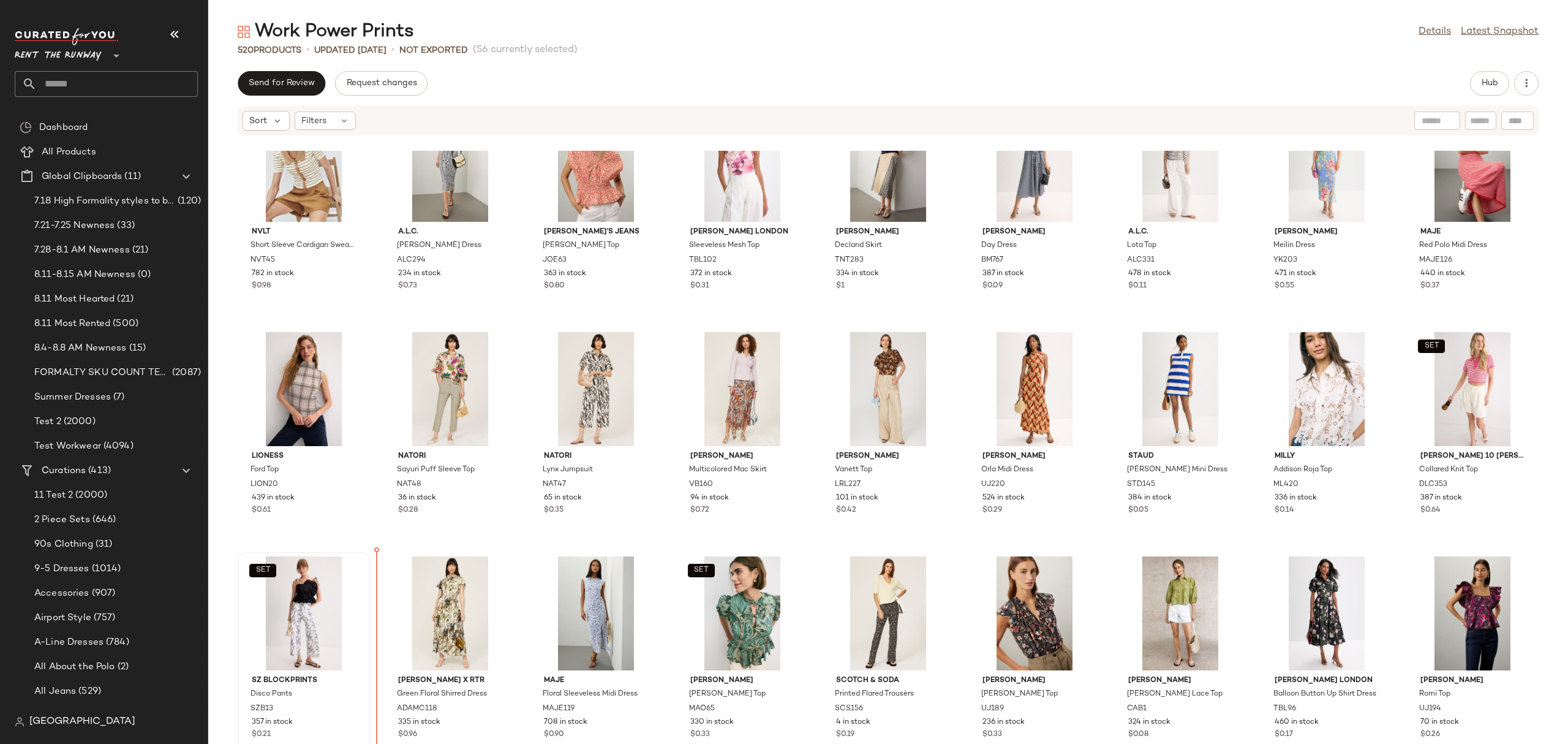
scroll to position [510, 0]
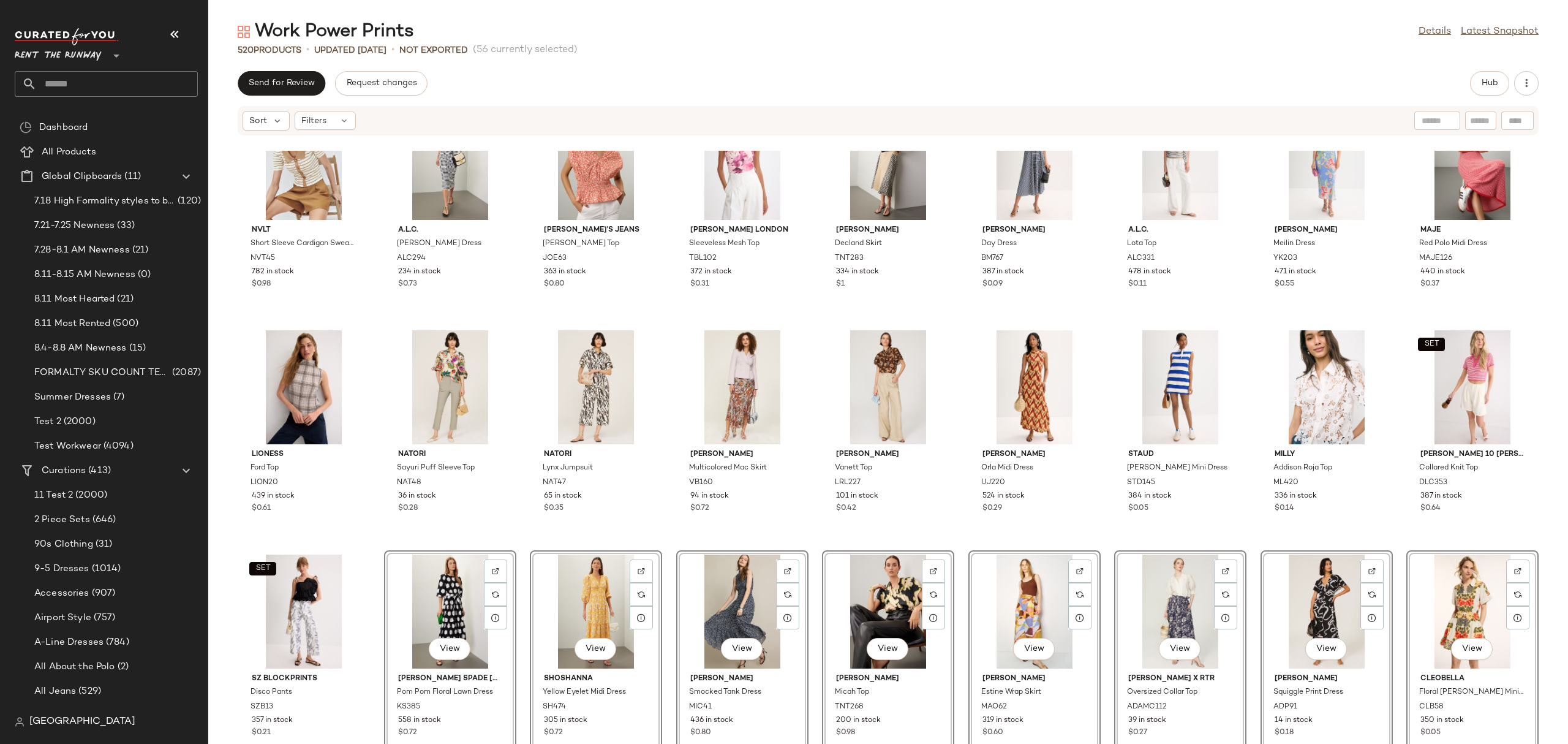
click at [671, 282] on div "NVLT Short Sleeve Cardigan Sweater NVT45 782 in stock $0.98 A.L.C. Darcy Dress …" at bounding box center [888, 447] width 1360 height 593
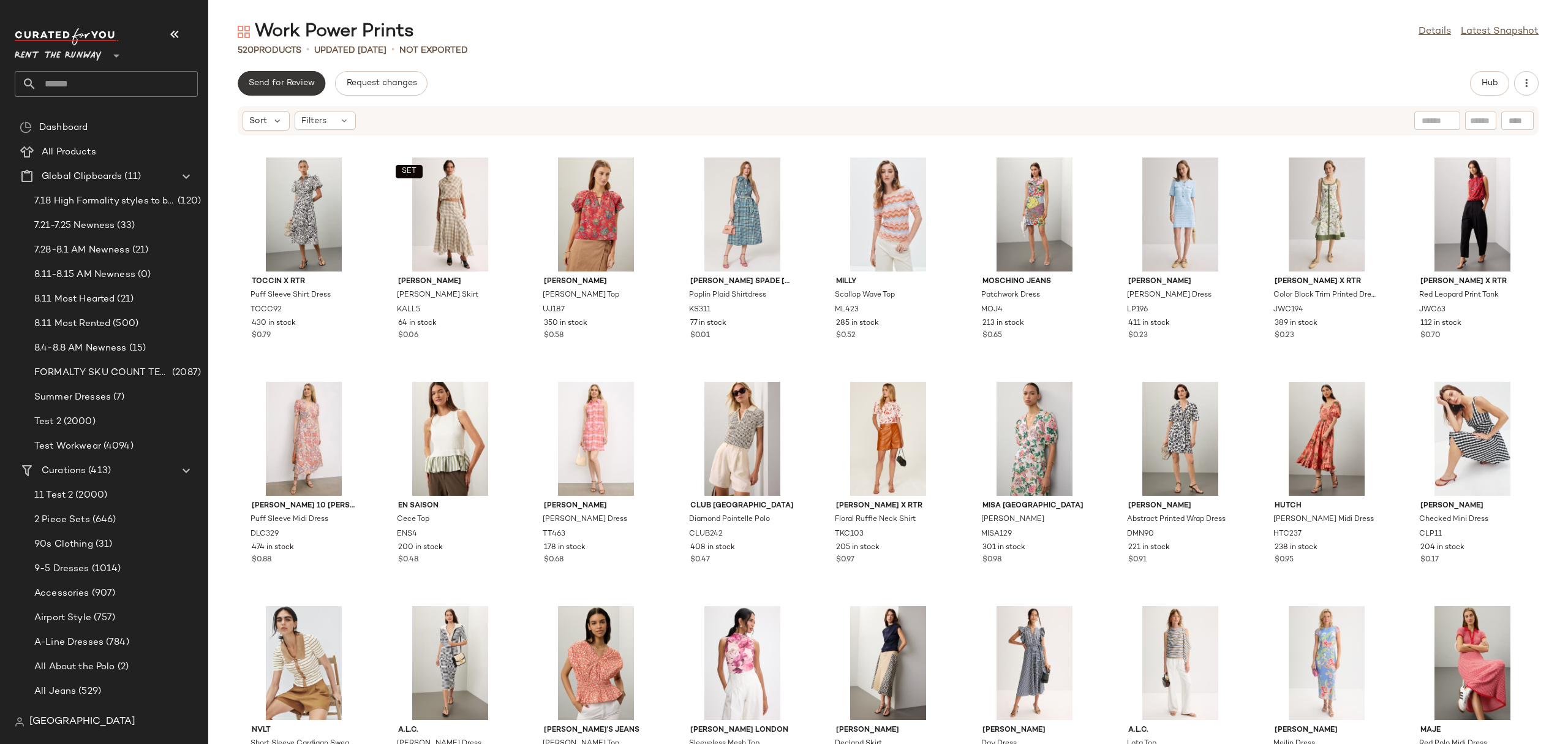
click at [281, 83] on span "Send for Review" at bounding box center [281, 83] width 66 height 10
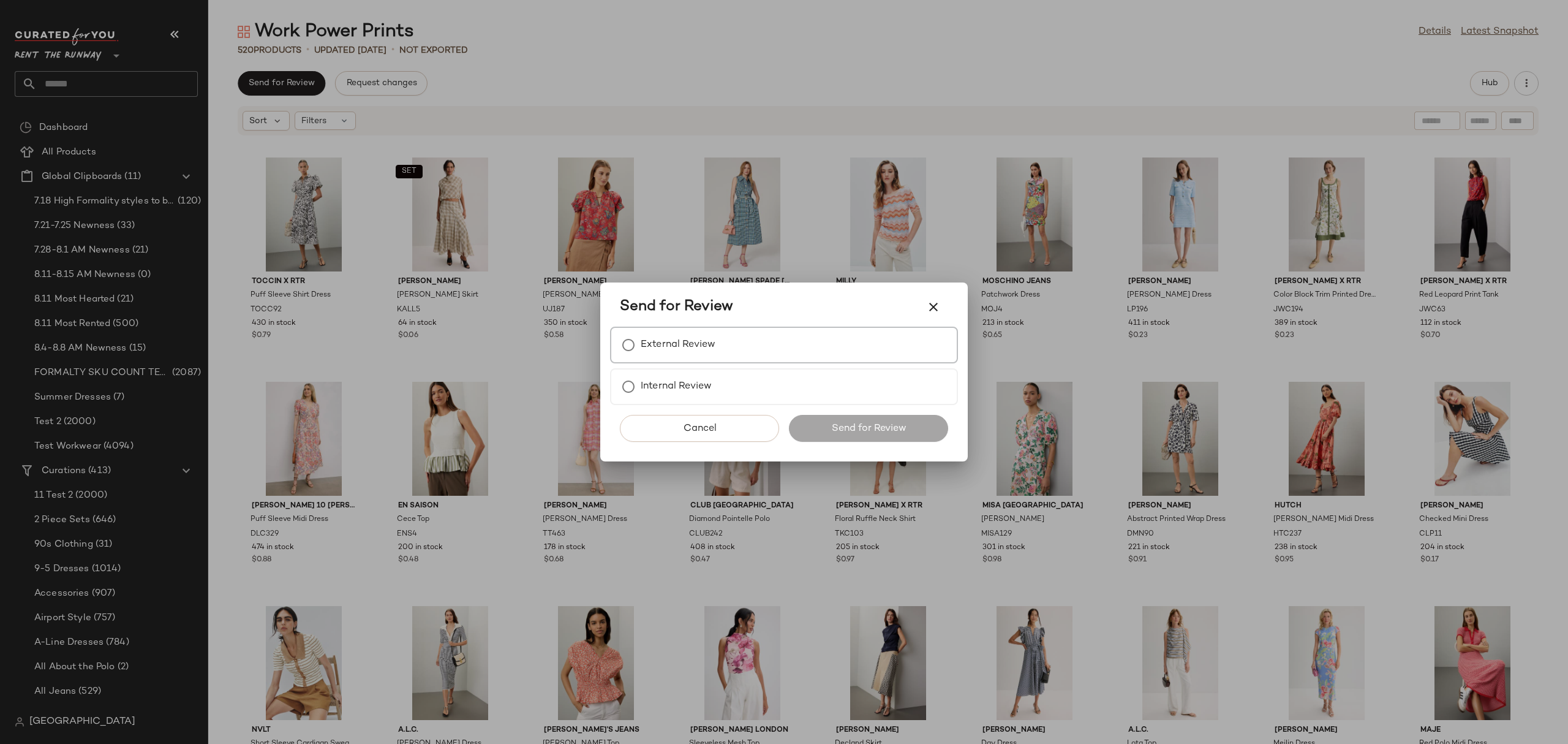
click at [656, 333] on label "External Review" at bounding box center [678, 345] width 75 height 25
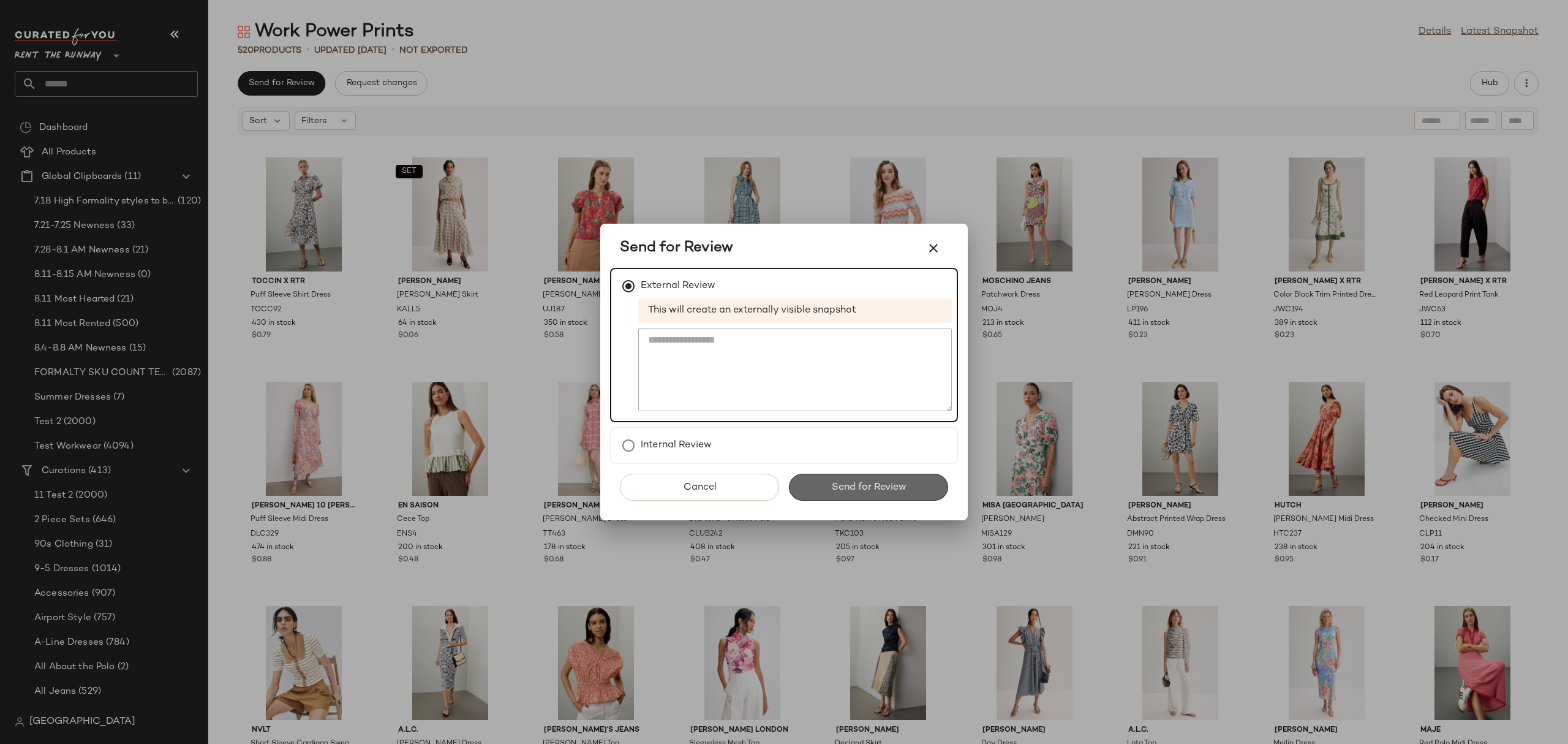
click at [840, 493] on button "Send for Review" at bounding box center [868, 486] width 159 height 27
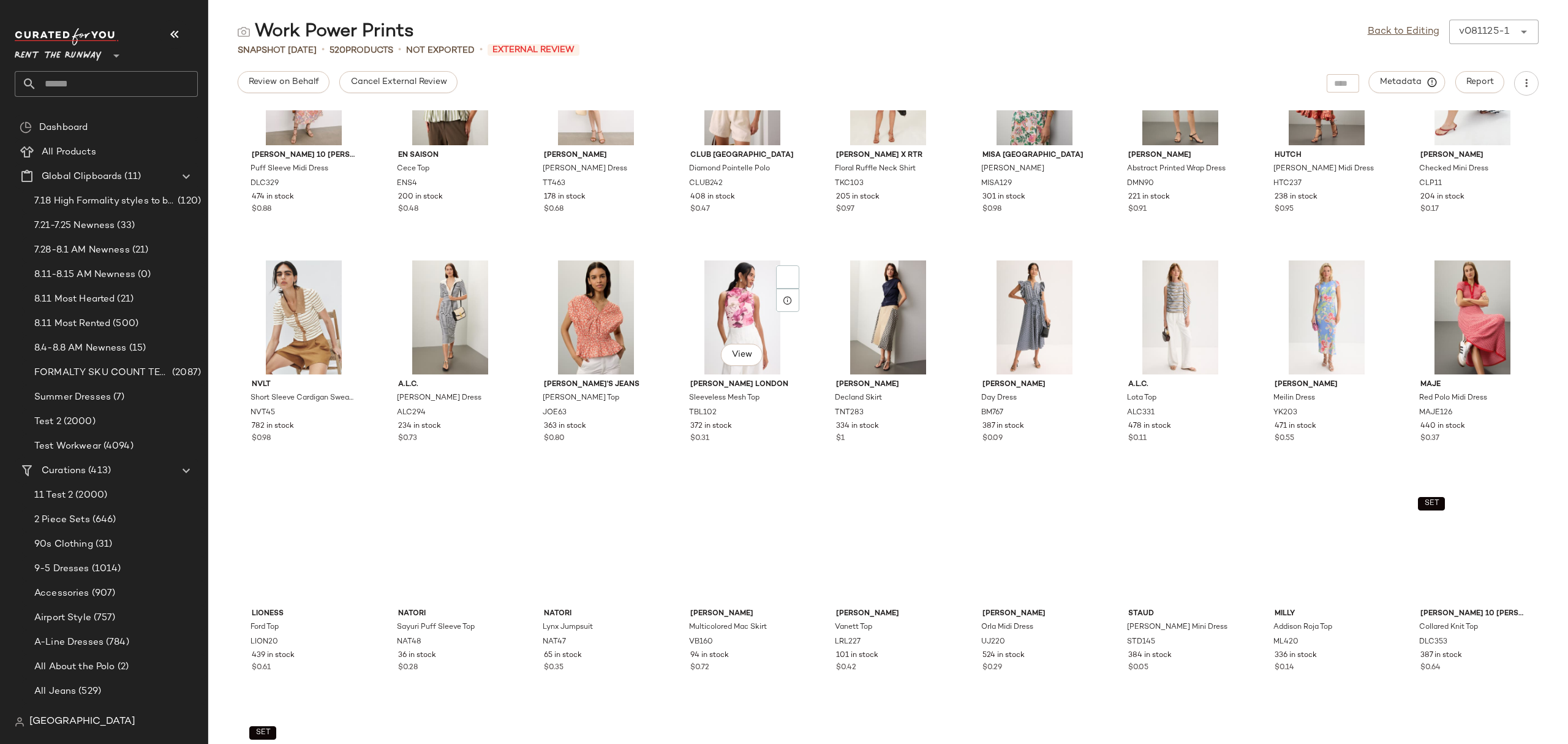
scroll to position [320, 0]
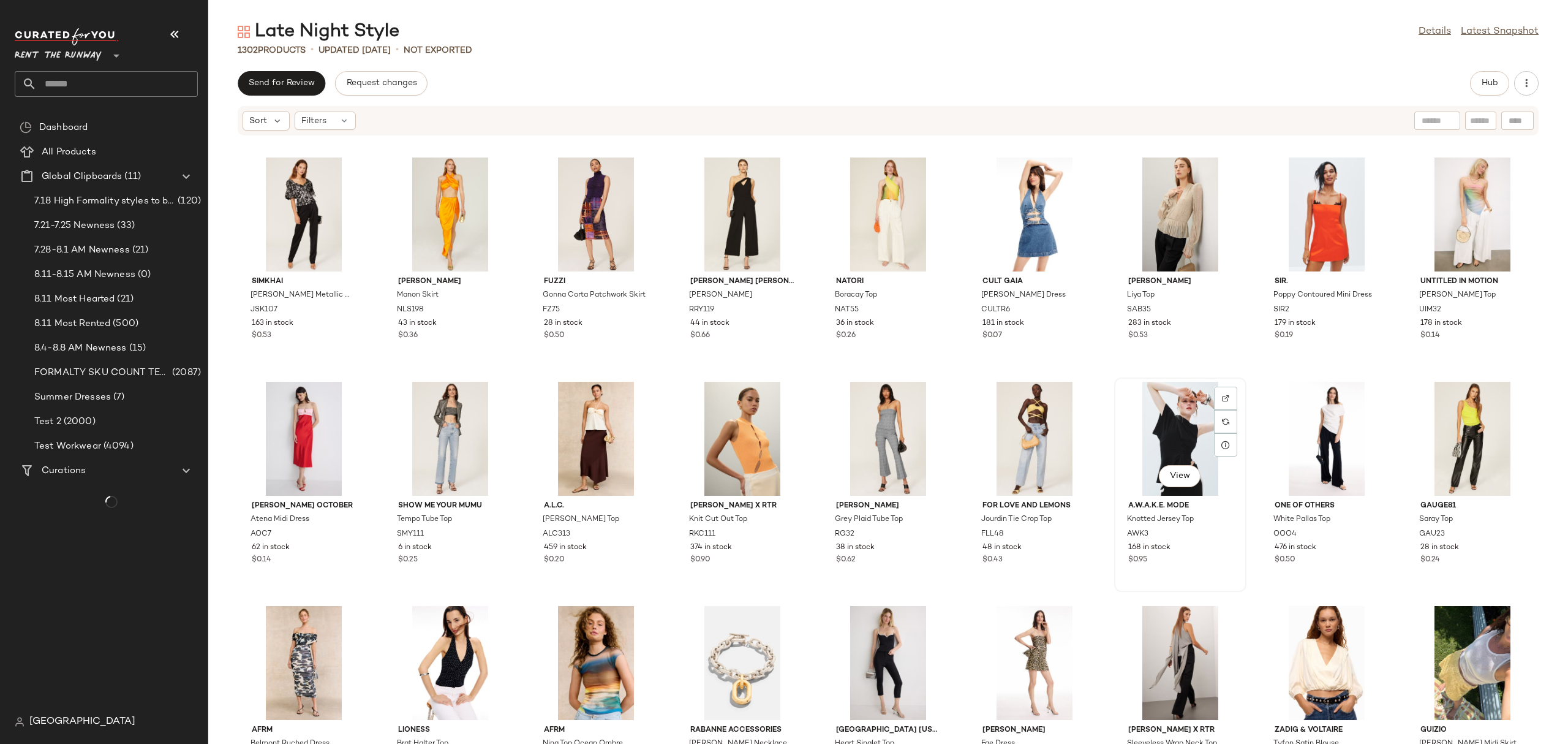
scroll to position [476, 0]
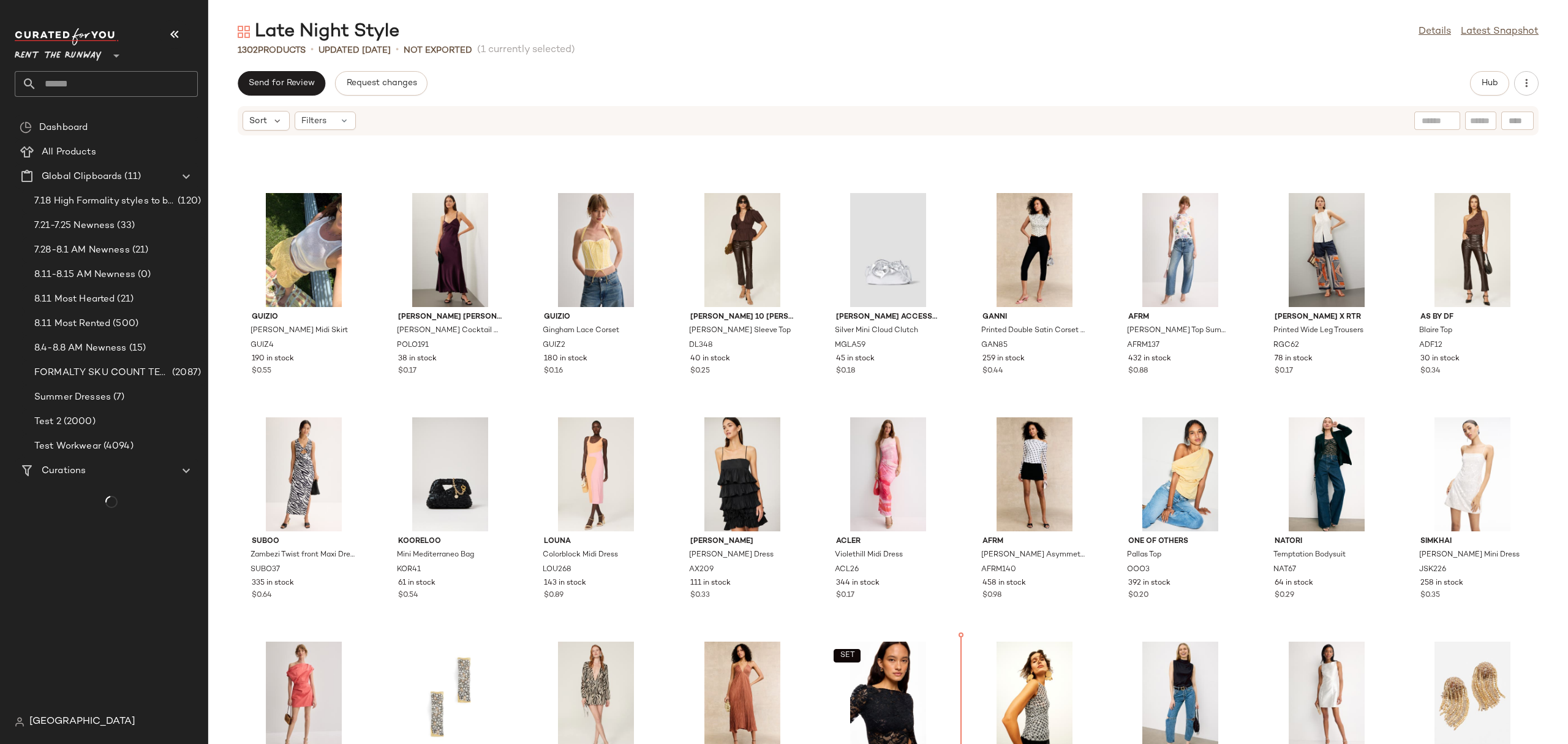
scroll to position [657, 0]
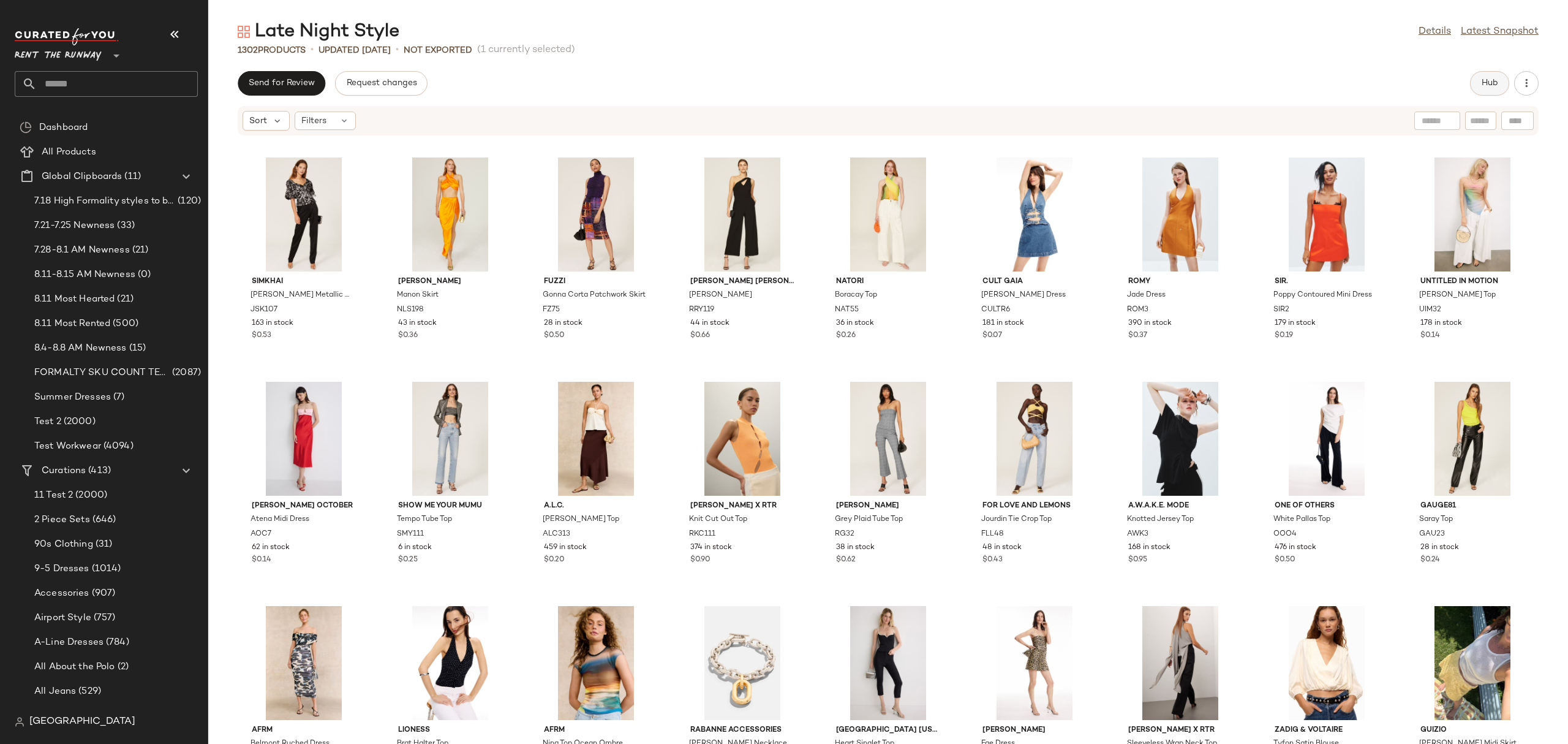
click at [1490, 72] on button "Hub" at bounding box center [1489, 84] width 39 height 25
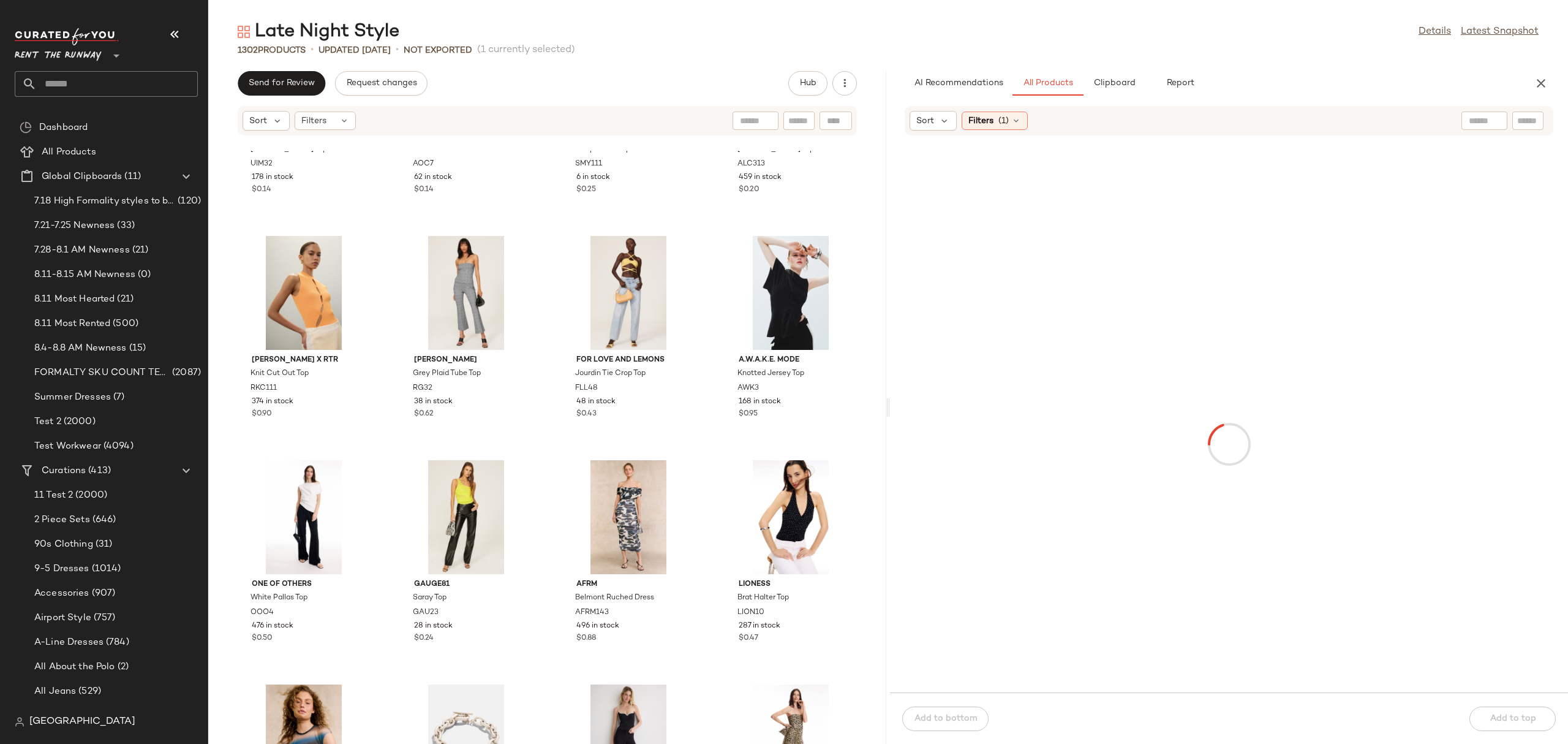
scroll to position [667, 0]
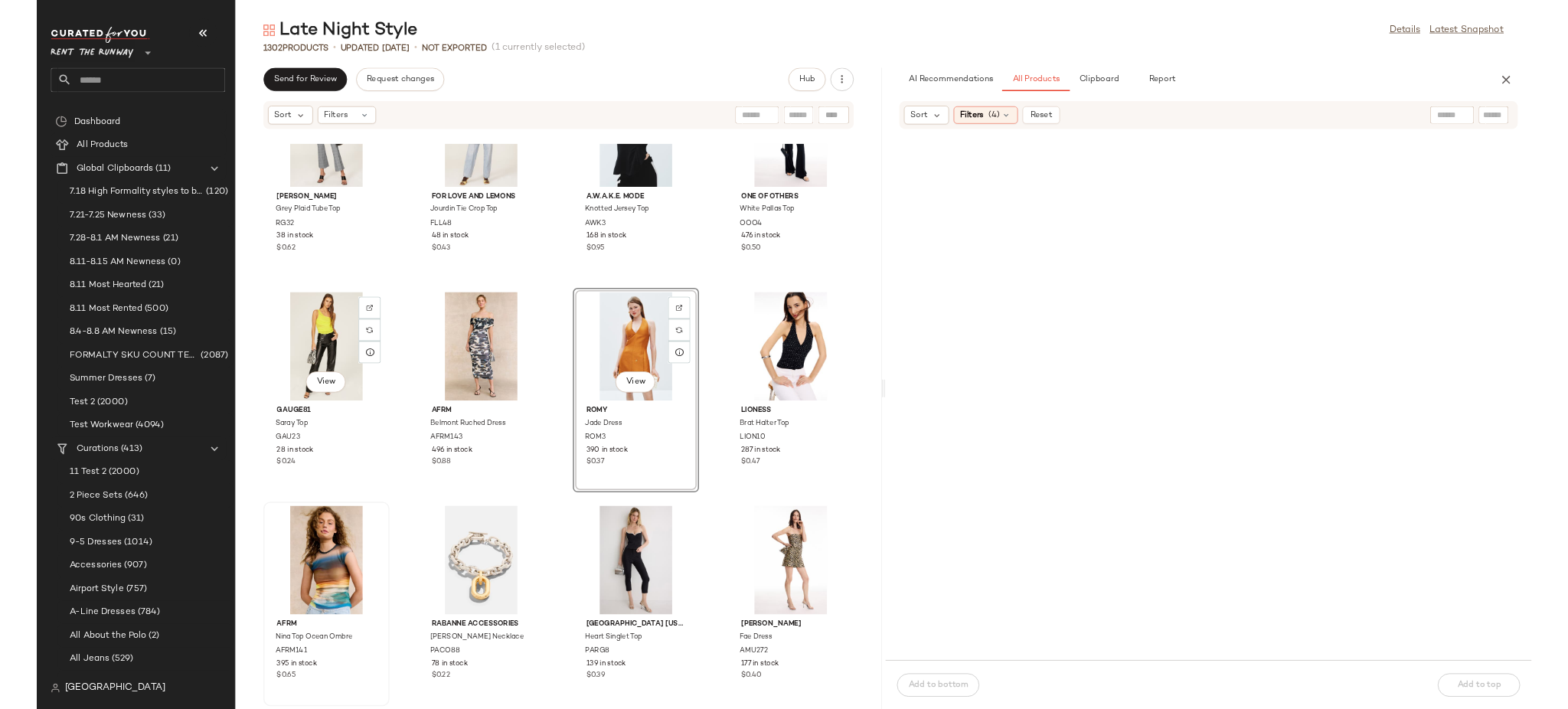
scroll to position [1257, 0]
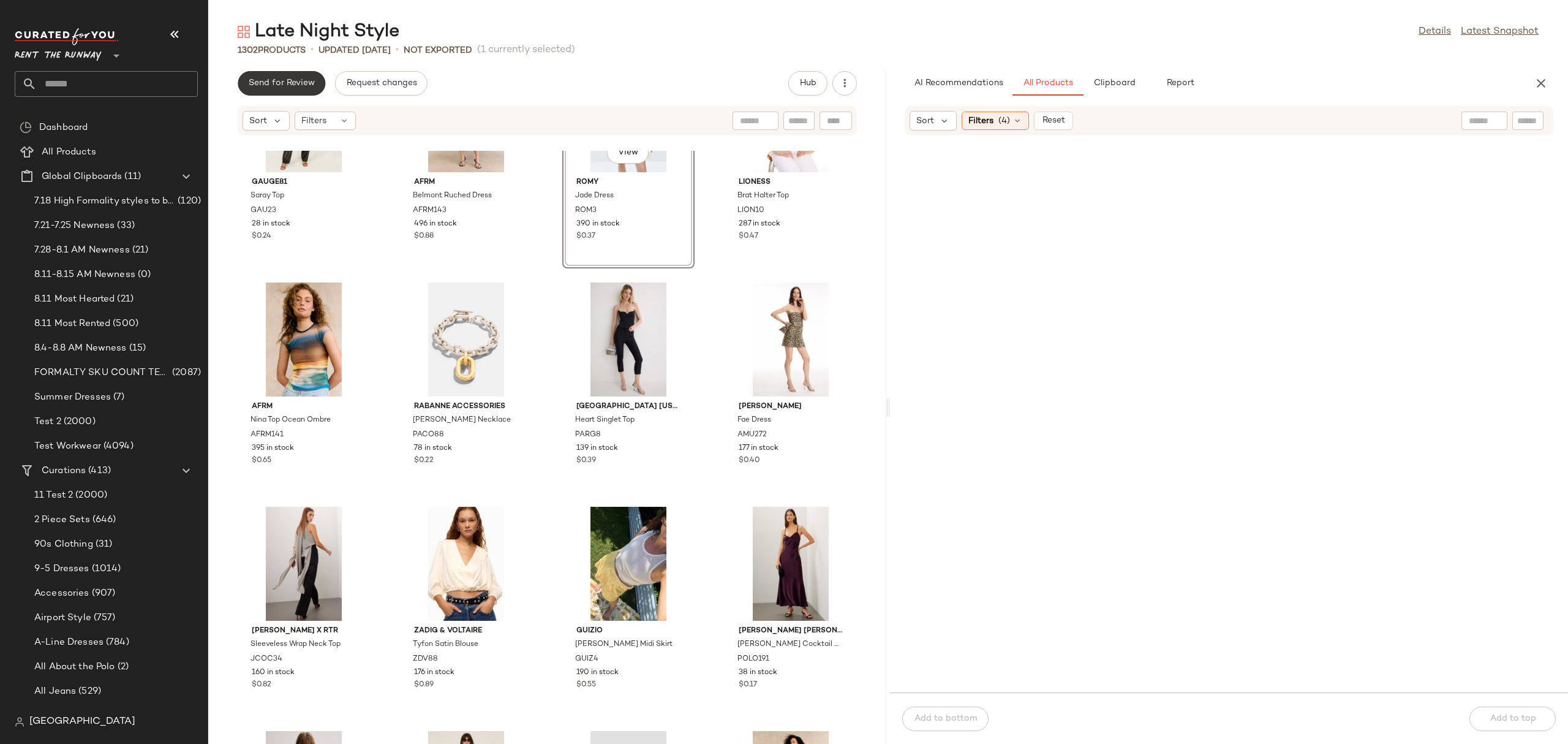
click at [278, 77] on button "Send for Review" at bounding box center [281, 84] width 87 height 25
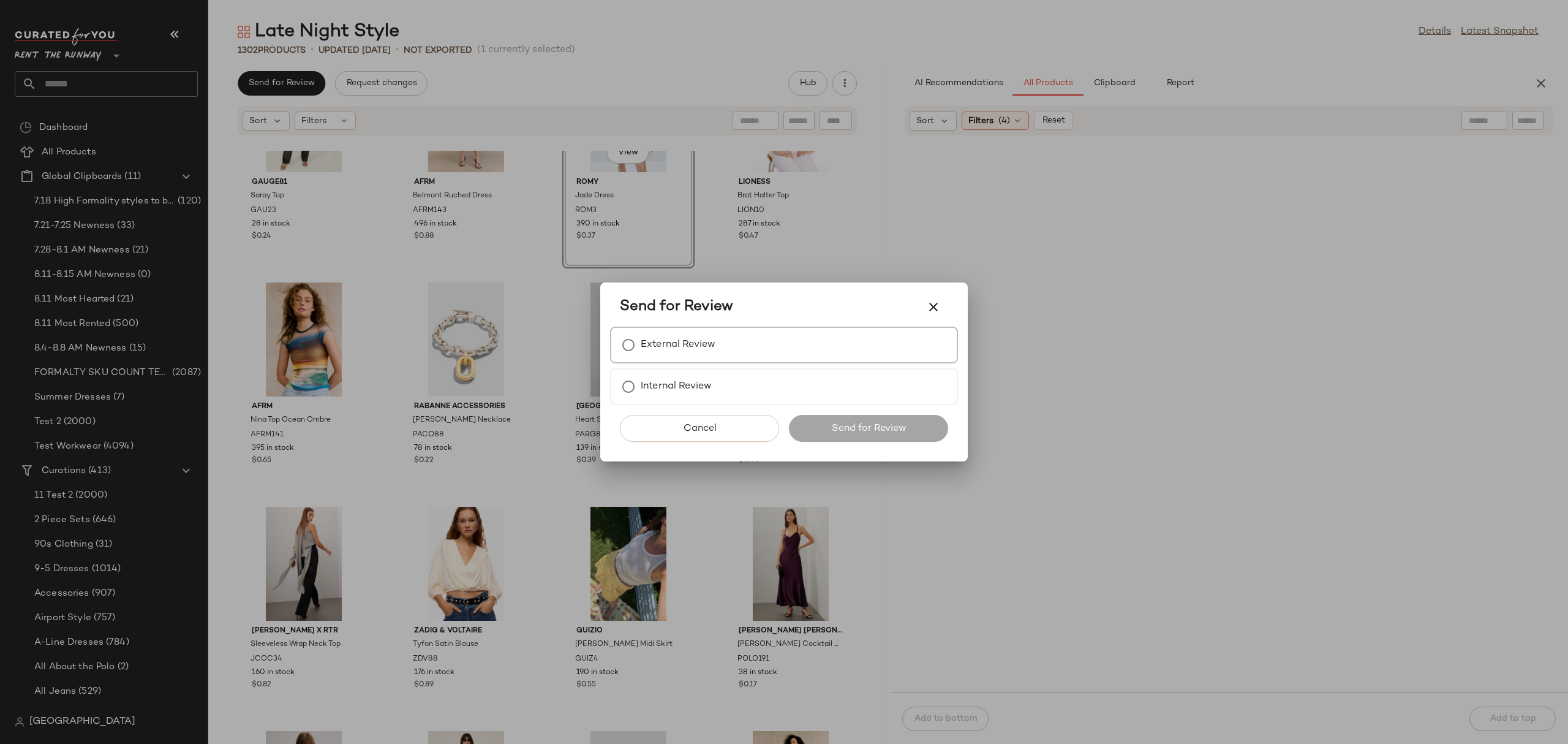
click at [663, 334] on label "External Review" at bounding box center [678, 345] width 75 height 25
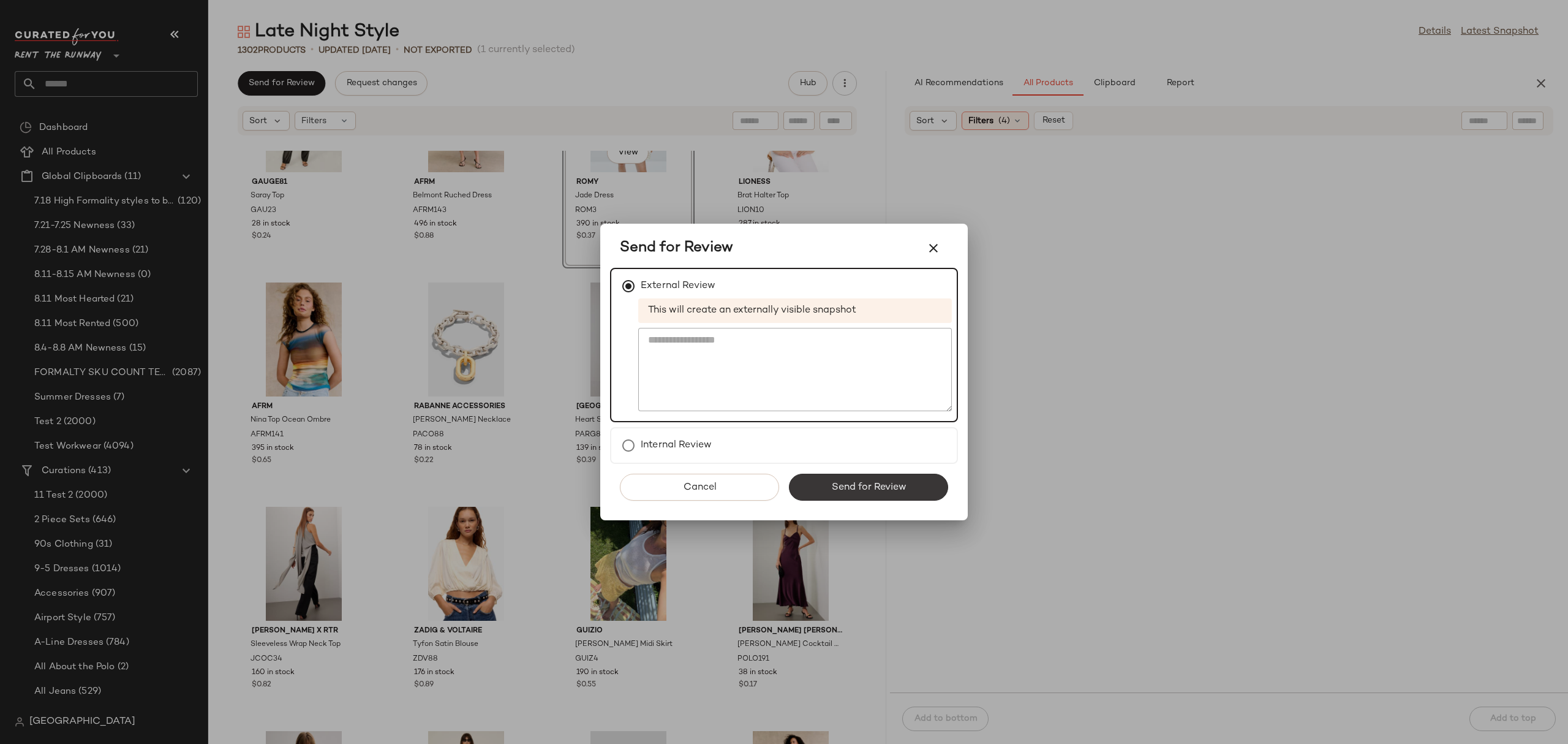
click at [792, 487] on button "Send for Review" at bounding box center [868, 486] width 159 height 27
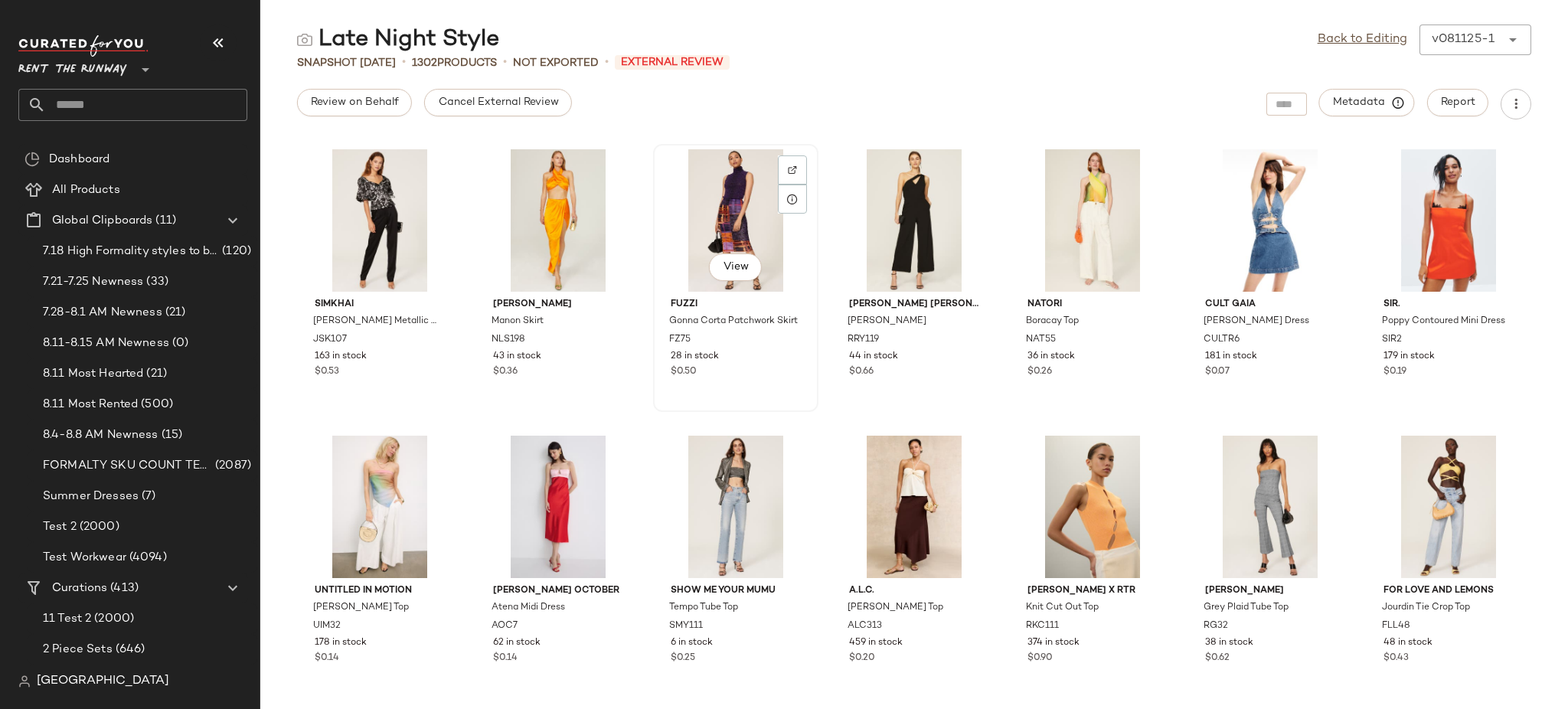
click at [813, 231] on div "View" at bounding box center [735, 219] width 155 height 142
